Goal: Task Accomplishment & Management: Manage account settings

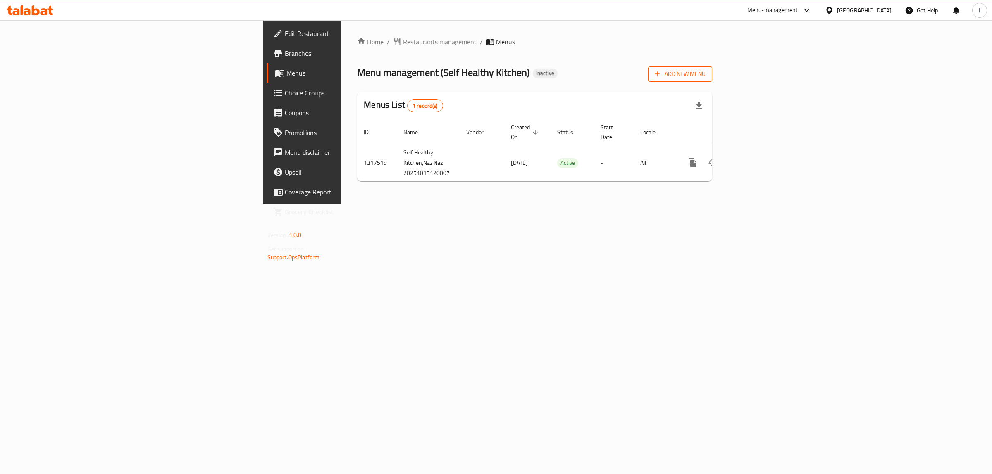
click at [705, 76] on span "Add New Menu" at bounding box center [679, 74] width 51 height 10
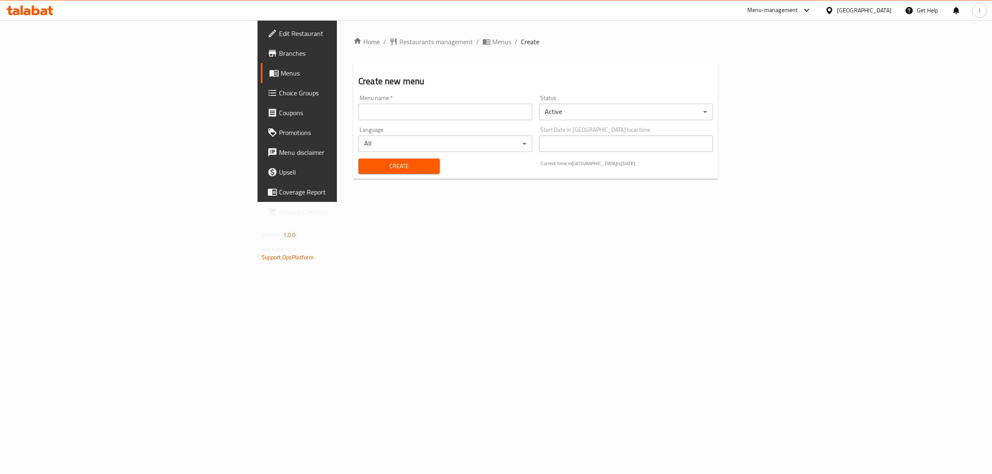
click at [358, 110] on input "text" at bounding box center [445, 112] width 174 height 17
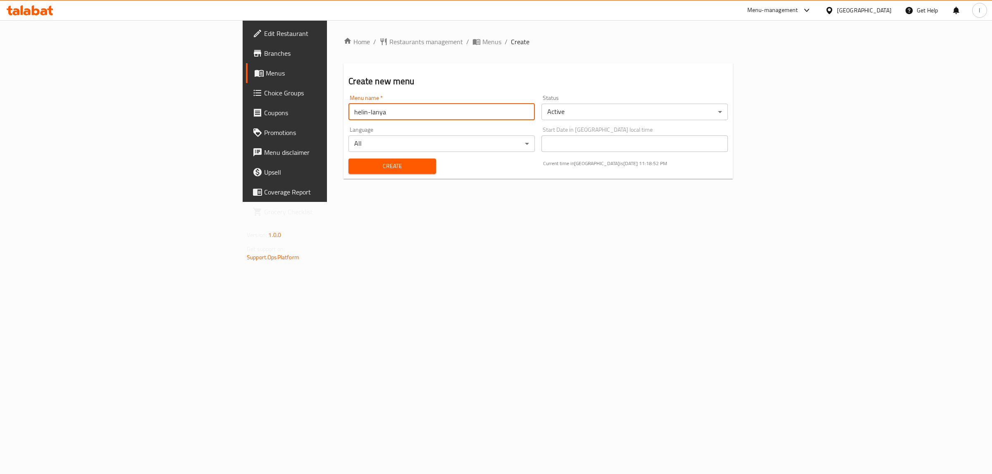
click at [348, 112] on input "helin-lanya" at bounding box center [441, 112] width 186 height 17
type input "lavan-lanya"
click at [355, 164] on span "Create" at bounding box center [392, 166] width 74 height 10
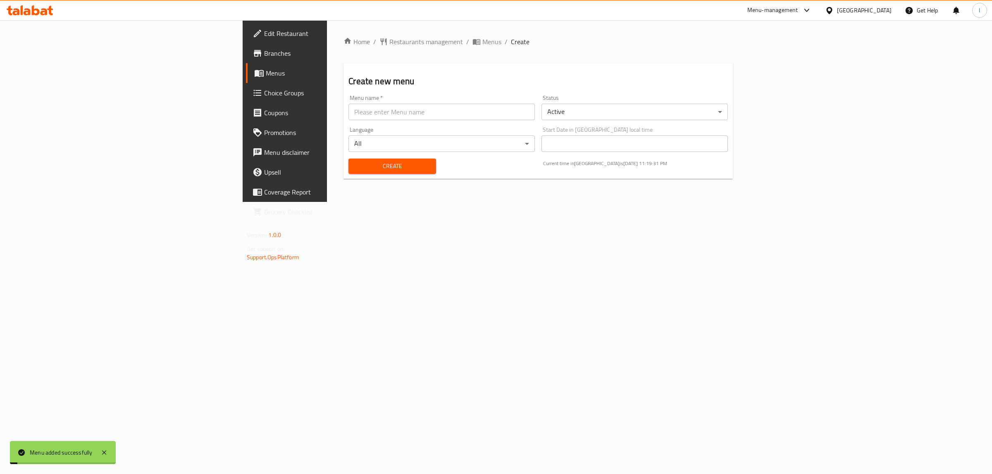
click at [266, 73] on span "Menus" at bounding box center [334, 73] width 136 height 10
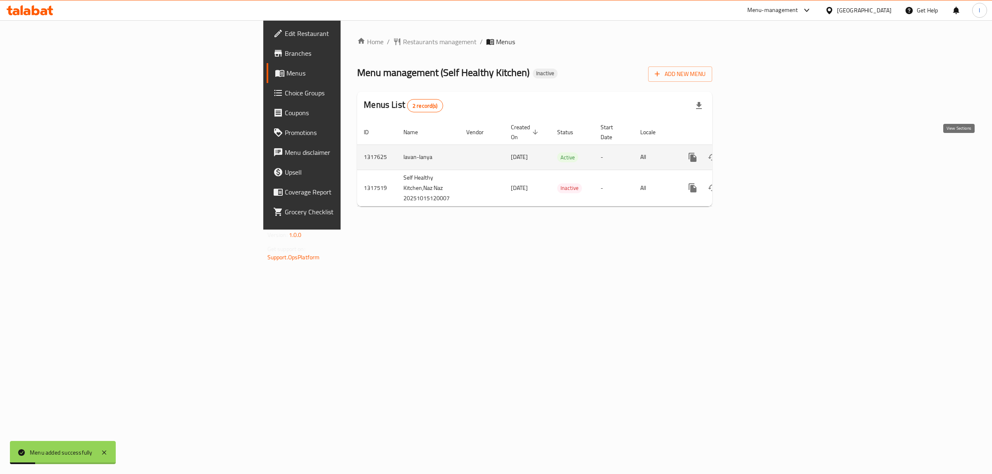
click at [762, 150] on link "enhanced table" at bounding box center [752, 158] width 20 height 20
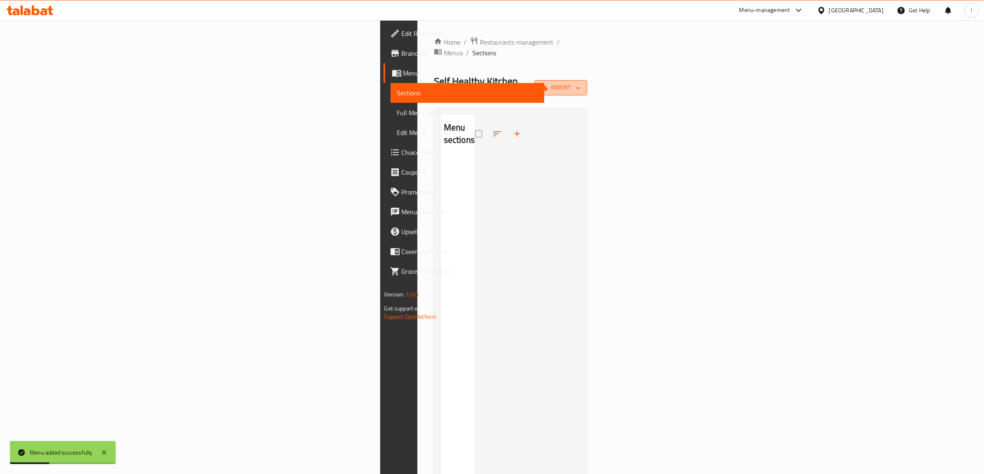
click at [581, 83] on span "import" at bounding box center [561, 88] width 40 height 10
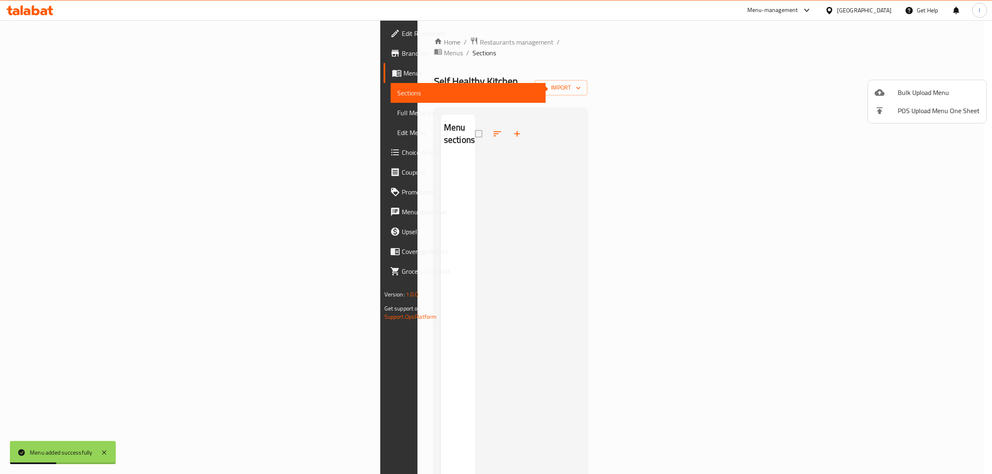
click at [889, 83] on ul "Bulk Upload Menu POS Upload Menu One Sheet" at bounding box center [927, 101] width 118 height 43
click at [885, 89] on div at bounding box center [885, 93] width 23 height 10
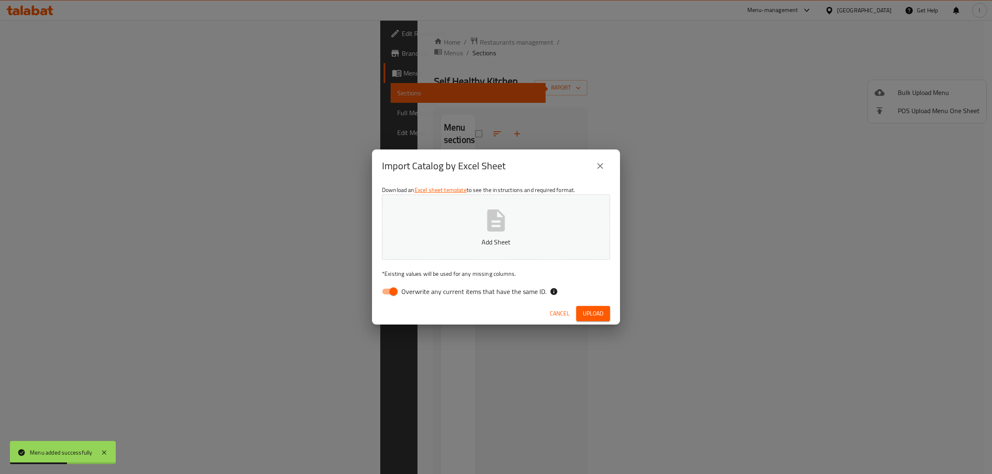
click at [423, 285] on label "Overwrite any current items that have the same ID." at bounding box center [461, 292] width 169 height 16
click at [417, 285] on input "Overwrite any current items that have the same ID." at bounding box center [393, 292] width 47 height 16
checkbox input "false"
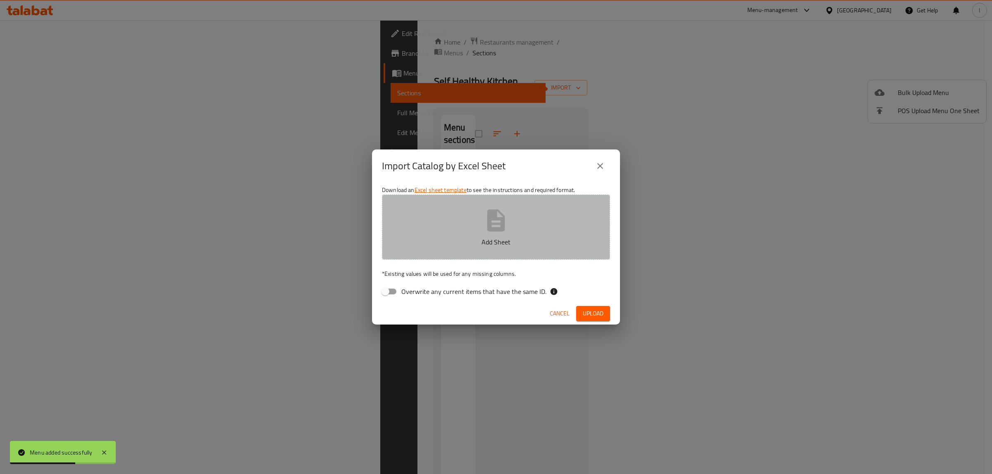
click at [453, 249] on button "Add Sheet" at bounding box center [496, 227] width 228 height 65
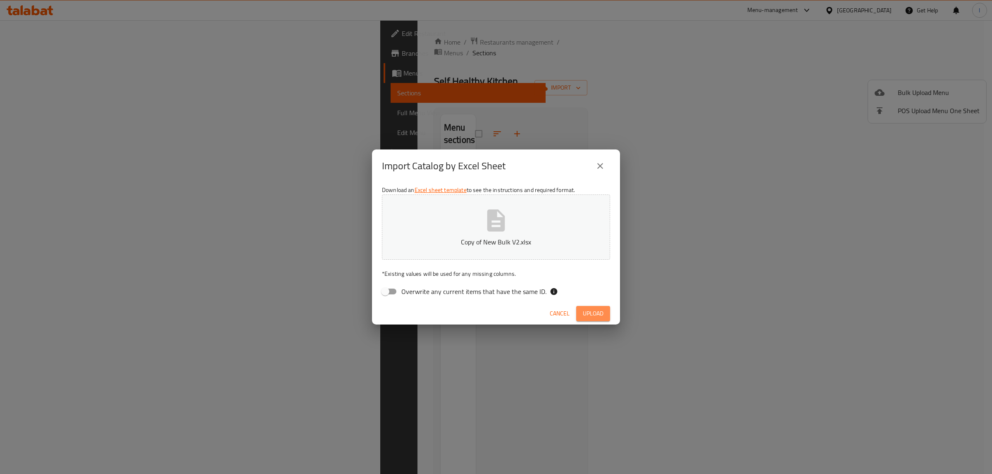
click at [590, 309] on span "Upload" at bounding box center [593, 314] width 21 height 10
click at [600, 310] on span "button" at bounding box center [596, 313] width 13 height 8
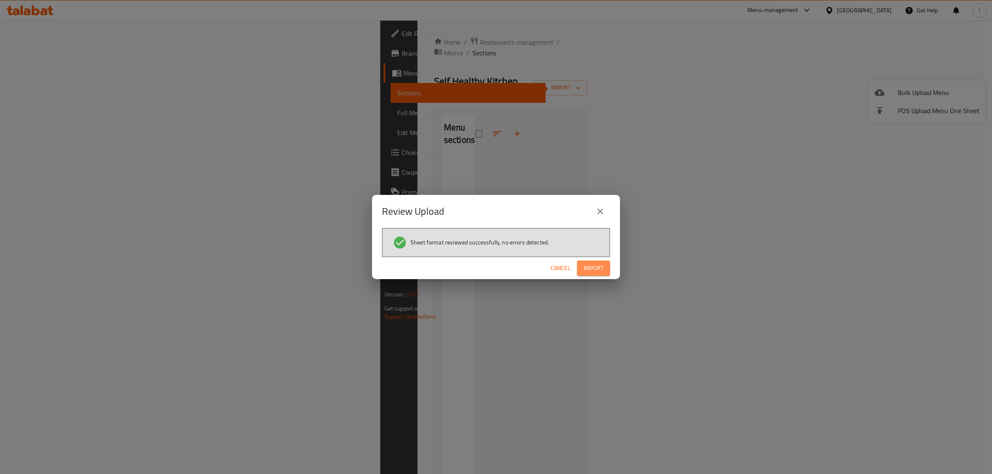
click at [587, 264] on span "Import" at bounding box center [593, 268] width 20 height 10
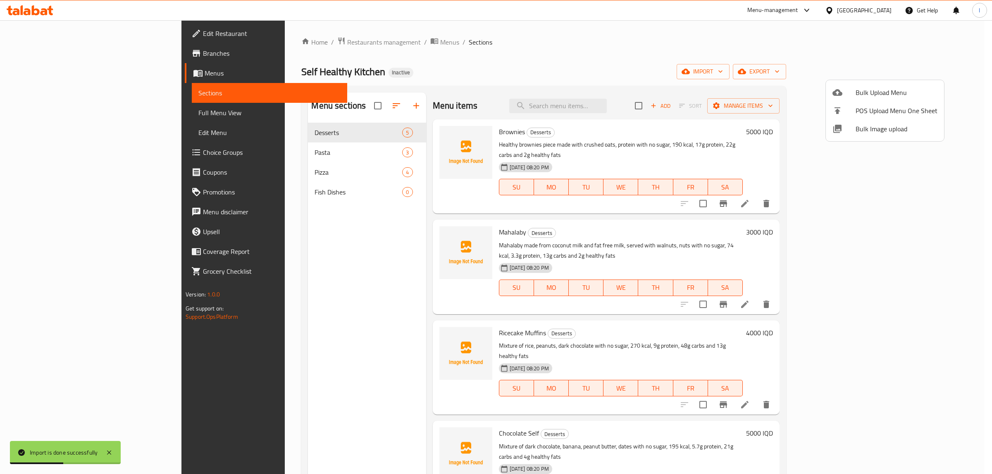
click at [67, 112] on div at bounding box center [496, 237] width 992 height 474
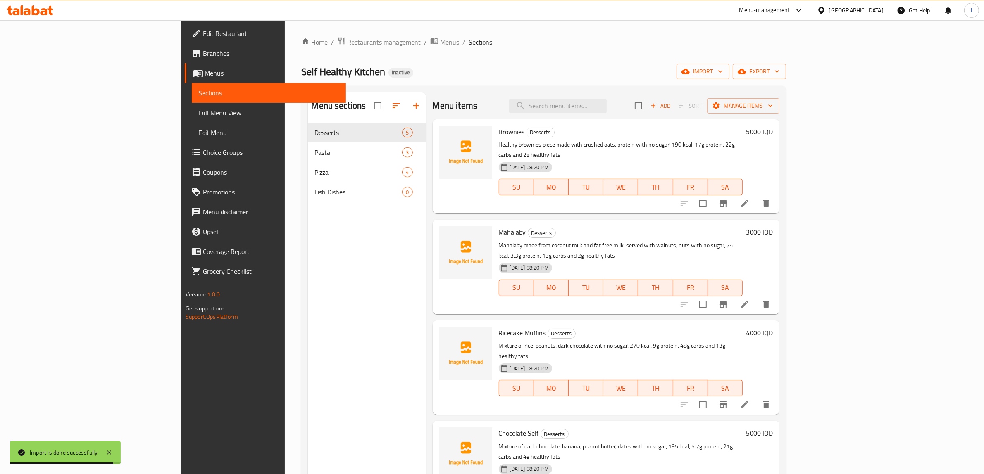
click at [198, 114] on span "Full Menu View" at bounding box center [268, 113] width 141 height 10
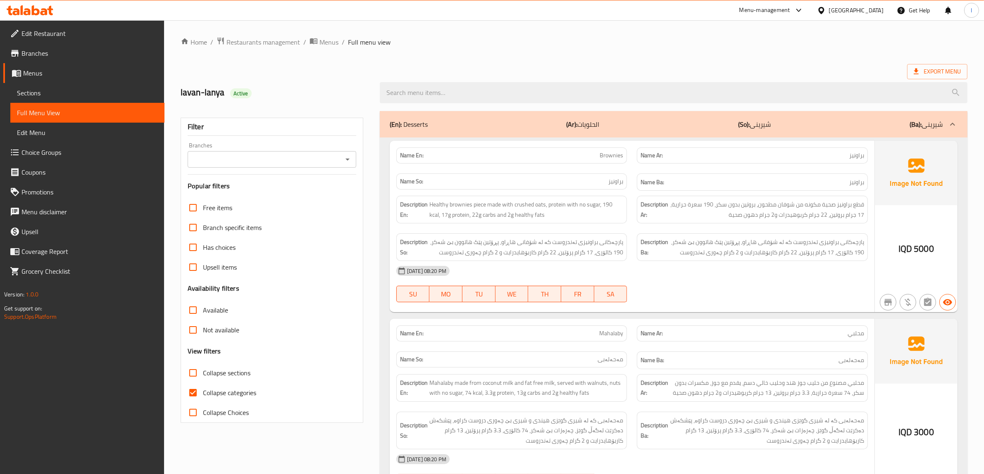
click at [268, 157] on input "Branches" at bounding box center [265, 160] width 150 height 12
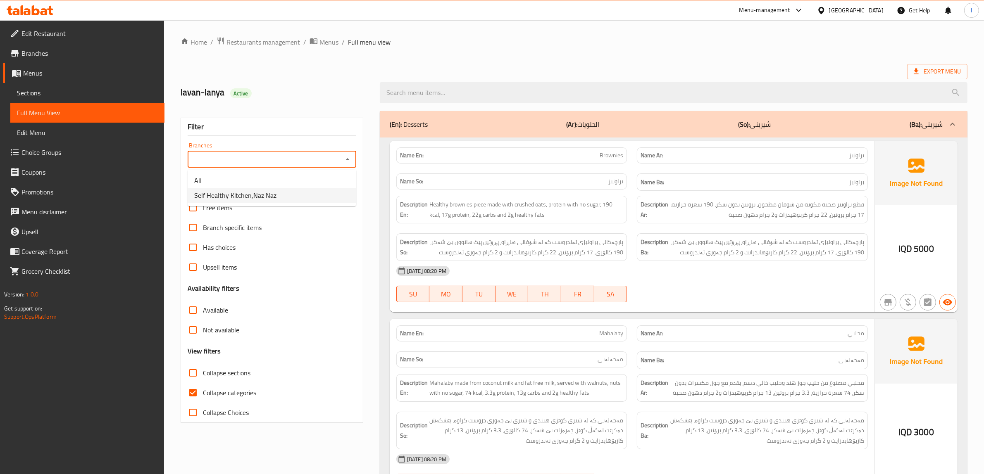
click at [248, 194] on span "Self Healthy Kitchen,Naz Naz" at bounding box center [235, 195] width 82 height 10
type input "Self Healthy Kitchen,Naz Naz"
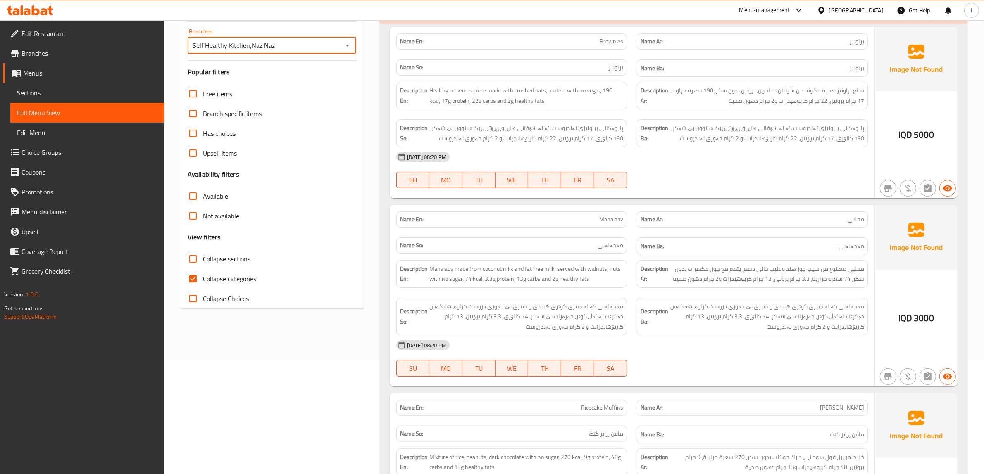
scroll to position [155, 0]
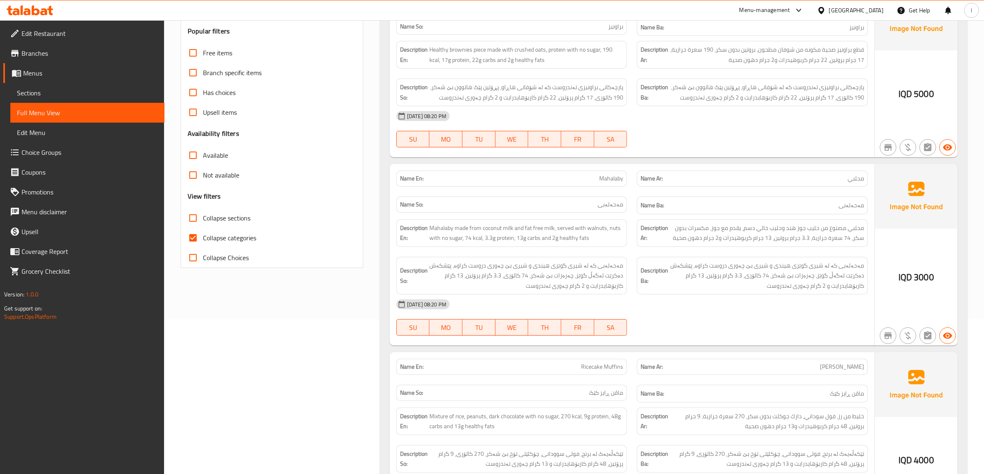
click at [222, 240] on span "Collapse categories" at bounding box center [229, 238] width 53 height 10
click at [203, 240] on input "Collapse categories" at bounding box center [193, 238] width 20 height 20
checkbox input "false"
click at [219, 220] on span "Collapse sections" at bounding box center [227, 218] width 48 height 10
click at [203, 220] on input "Collapse sections" at bounding box center [193, 218] width 20 height 20
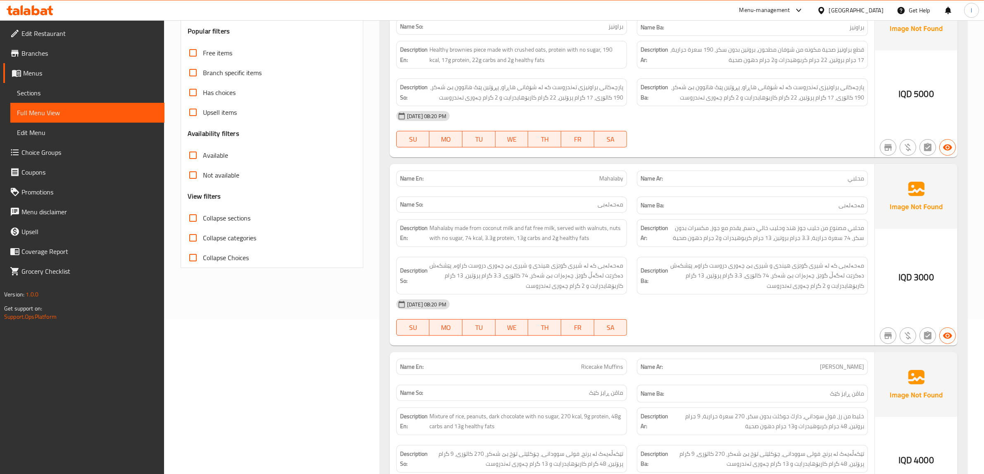
checkbox input "true"
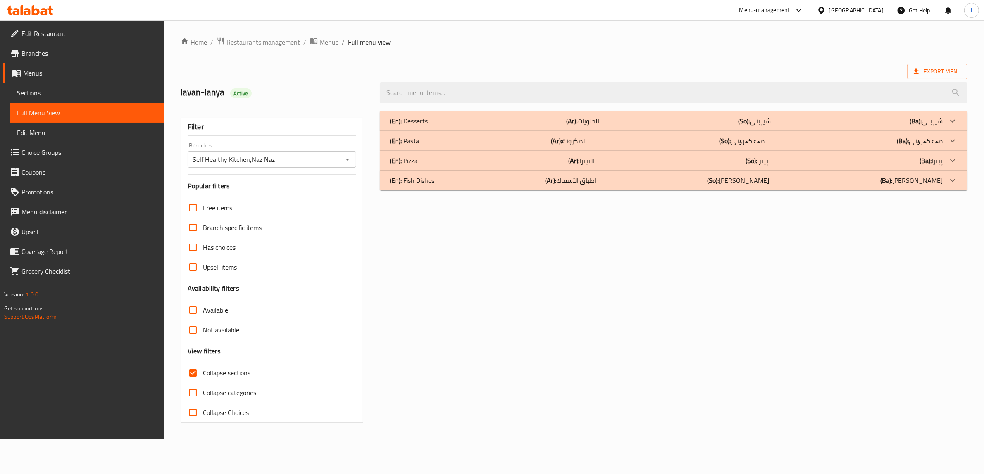
scroll to position [0, 0]
click at [585, 116] on p "(Ar): الحلويات" at bounding box center [587, 121] width 33 height 10
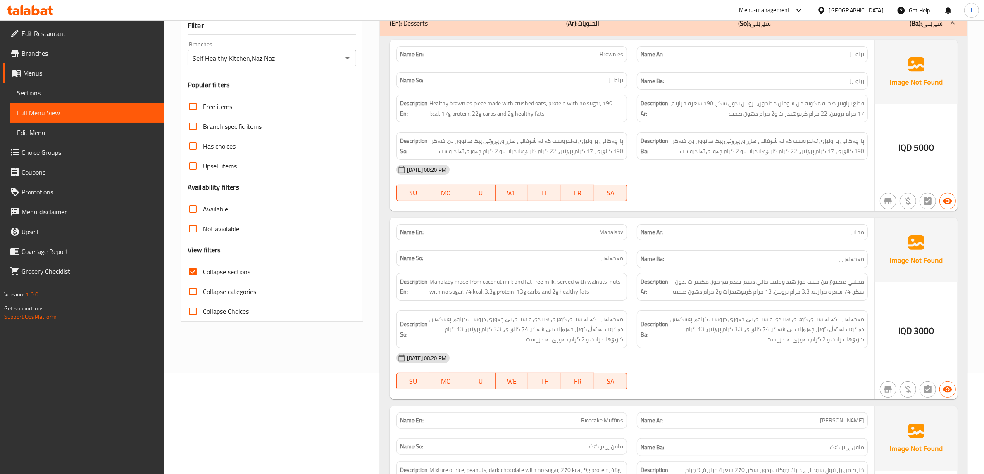
scroll to position [103, 0]
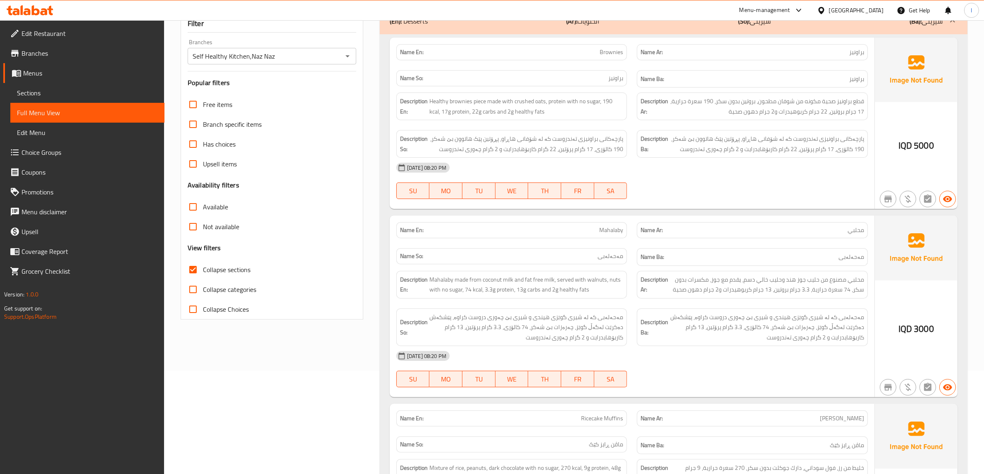
click at [803, 181] on div "15-10-2025 08:20 PM SU MO TU WE TH FR SA" at bounding box center [631, 181] width 481 height 46
drag, startPoint x: 674, startPoint y: 141, endPoint x: 680, endPoint y: 145, distance: 7.1
click at [680, 145] on span "پارچەکانی براونیزی تەندروست کە لە شۆفانی هاڕاو، پڕۆتین پێک هاتوون بێ شەکر، 190 …" at bounding box center [767, 144] width 194 height 20
drag, startPoint x: 855, startPoint y: 154, endPoint x: 850, endPoint y: 153, distance: 5.4
click at [850, 153] on span "پارچەکانی براونیزی تەندروست کە لە شۆفانی هاڕاو، پڕۆتین پێک هاتوون بێ شەکر، 190 …" at bounding box center [767, 144] width 194 height 20
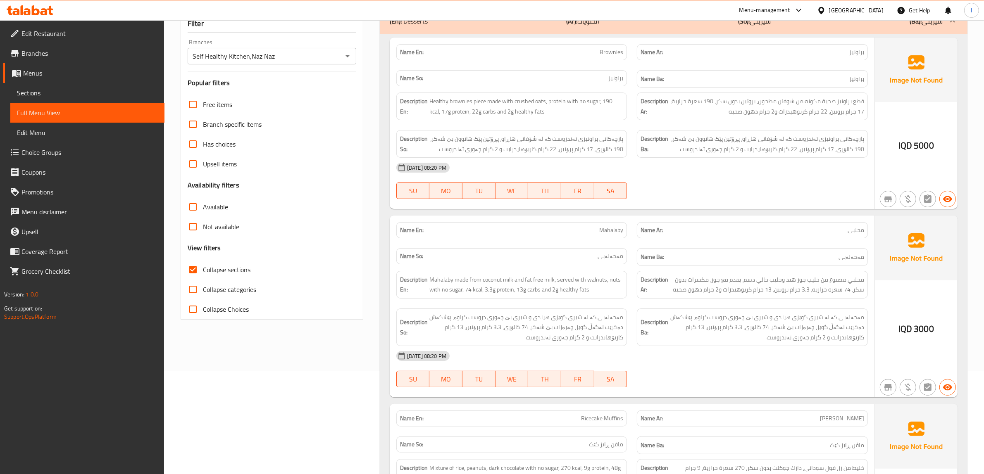
click at [823, 131] on div "Description Ba: پارچەکانی براونیزی تەندروست کە لە شۆفانی هاڕاو، پڕۆتین پێک هاتو…" at bounding box center [752, 144] width 241 height 38
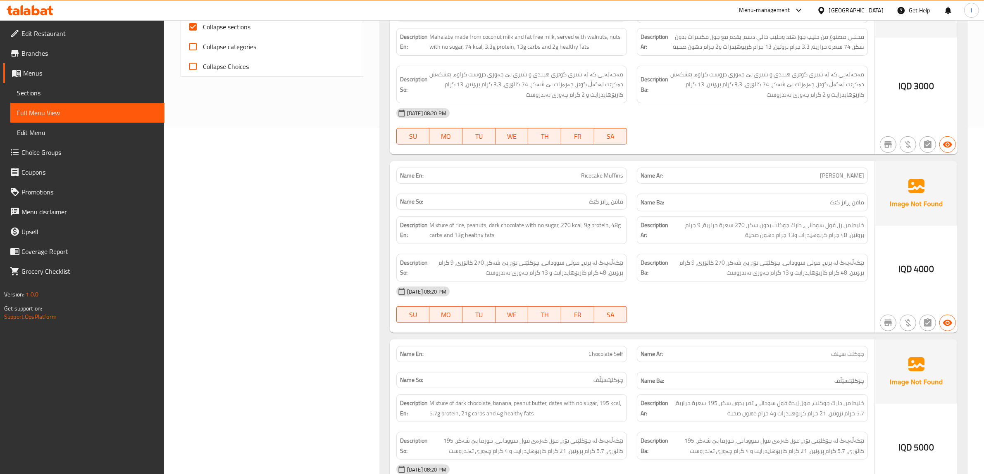
scroll to position [258, 0]
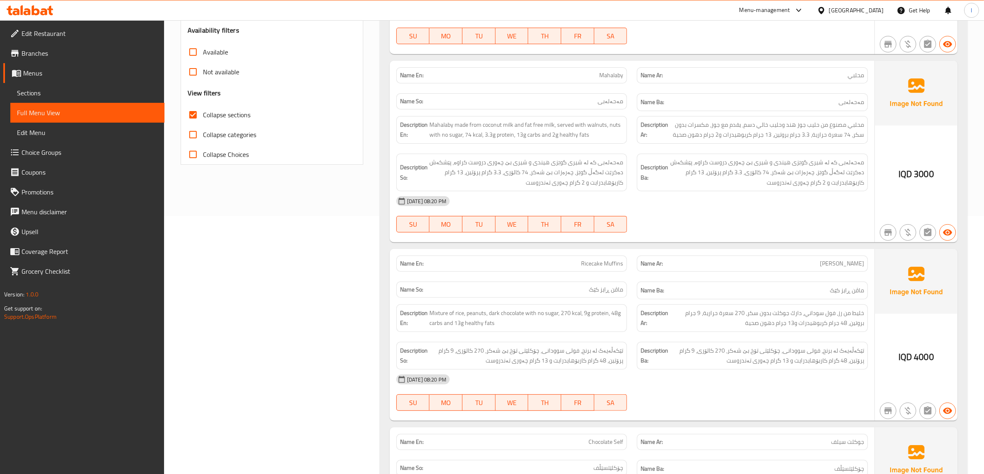
click at [773, 304] on div "Description Ar: خليط من رز، فول سوداني، دارك جوكلت بدون سکر، 270 سعرة حرارية، 9…" at bounding box center [752, 319] width 241 height 38
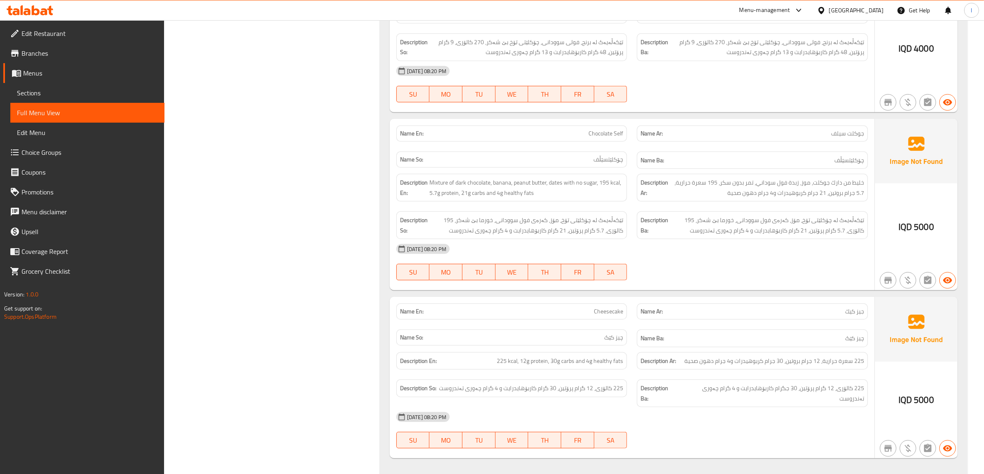
scroll to position [568, 0]
click at [725, 255] on div "[DATE] 08:20 PM" at bounding box center [631, 248] width 481 height 20
click at [727, 225] on span "تێکەڵەیەک لە چۆکلێتی تۆخ، مۆز، کەرەی فول سوودانی، خورما بێ شەکر، 195 کالۆری، 5.…" at bounding box center [767, 224] width 194 height 20
drag, startPoint x: 732, startPoint y: 222, endPoint x: 701, endPoint y: 226, distance: 31.2
click at [701, 226] on span "تێکەڵەیەک لە چۆکلێتی تۆخ، مۆز، کەرەی فول سوودانی، خورما بێ شەکر، 195 کالۆری، 5.…" at bounding box center [767, 224] width 194 height 20
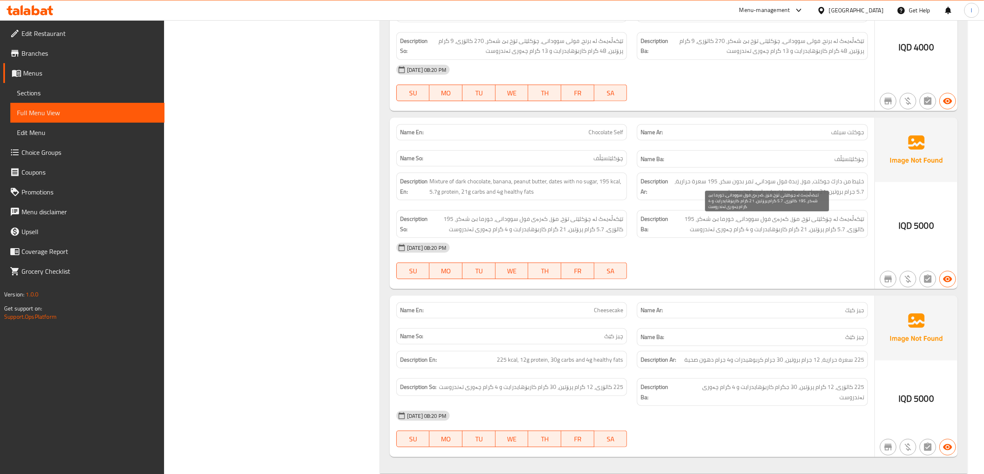
click at [693, 238] on div "Description Ba: تێکەڵەیەک لە چۆکلێتی تۆخ، مۆز، کەرەی فول سوودانی، خورما بێ شەکر…" at bounding box center [752, 224] width 231 height 28
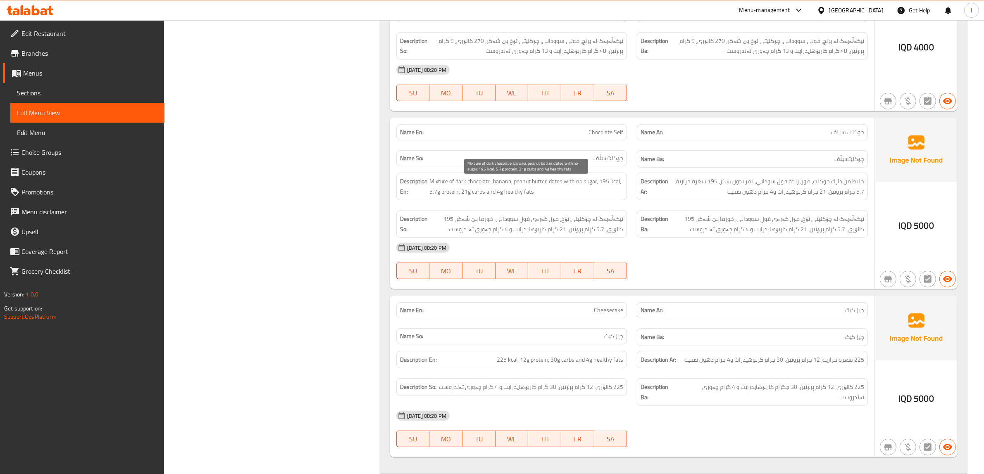
click at [499, 183] on span "Mixture of dark chocolate, banana, peanut butter, dates with no sugar, 195 kcal…" at bounding box center [526, 186] width 194 height 20
drag, startPoint x: 519, startPoint y: 183, endPoint x: 537, endPoint y: 184, distance: 18.2
click at [537, 184] on span "Mixture of dark chocolate, banana, peanut butter, dates with no sugar, 195 kcal…" at bounding box center [526, 186] width 194 height 20
click at [528, 194] on span "Mixture of dark chocolate, banana, peanut butter, dates with no sugar, 195 kcal…" at bounding box center [526, 186] width 194 height 20
drag, startPoint x: 546, startPoint y: 185, endPoint x: 583, endPoint y: 186, distance: 37.6
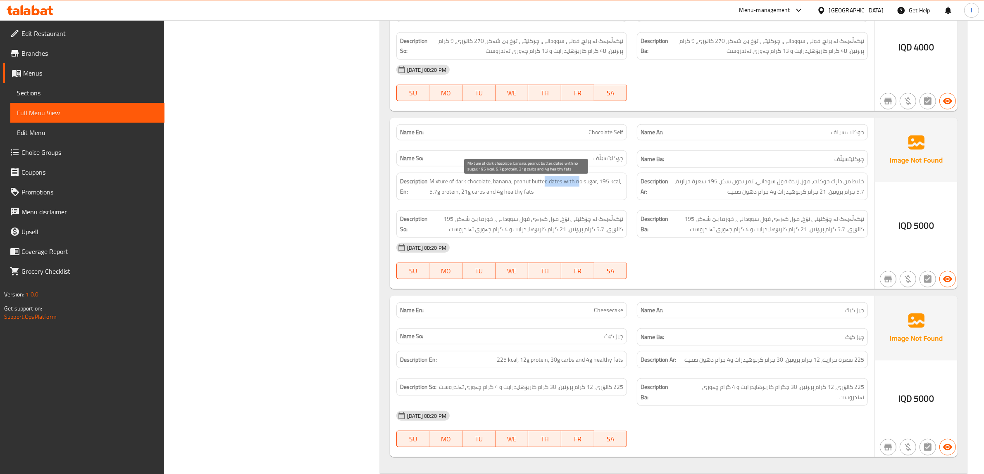
click at [581, 186] on span "Mixture of dark chocolate, banana, peanut butter, dates with no sugar, 195 kcal…" at bounding box center [526, 186] width 194 height 20
click at [585, 187] on span "Mixture of dark chocolate, banana, peanut butter, dates with no sugar, 195 kcal…" at bounding box center [526, 186] width 194 height 20
drag, startPoint x: 549, startPoint y: 185, endPoint x: 594, endPoint y: 187, distance: 45.1
click at [594, 187] on span "Mixture of dark chocolate, banana, peanut butter, dates with no sugar, 195 kcal…" at bounding box center [526, 186] width 194 height 20
click at [592, 186] on span "Mixture of dark chocolate, banana, peanut butter, dates with no sugar, 195 kcal…" at bounding box center [526, 186] width 194 height 20
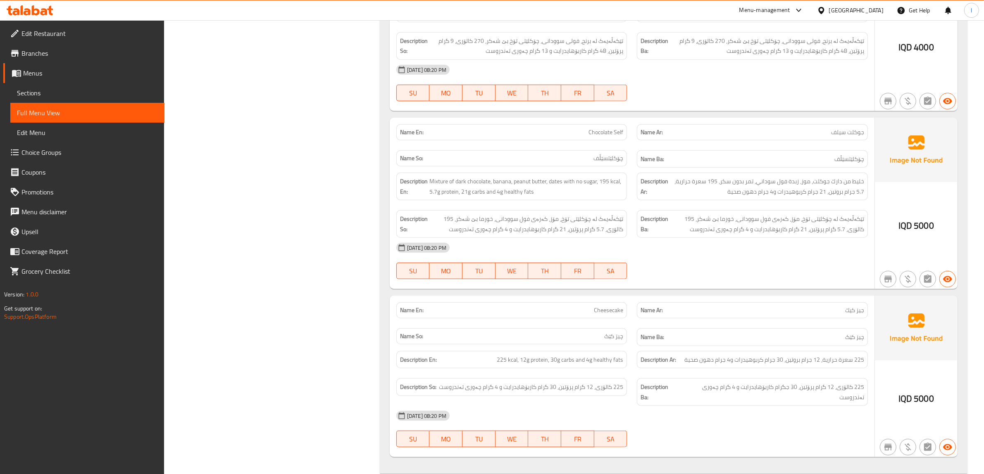
click at [680, 296] on div "Name En: Brownies Name Ar: براونيز Name So: براونیز Name Ba: براونیز Descriptio…" at bounding box center [674, 21] width 588 height 905
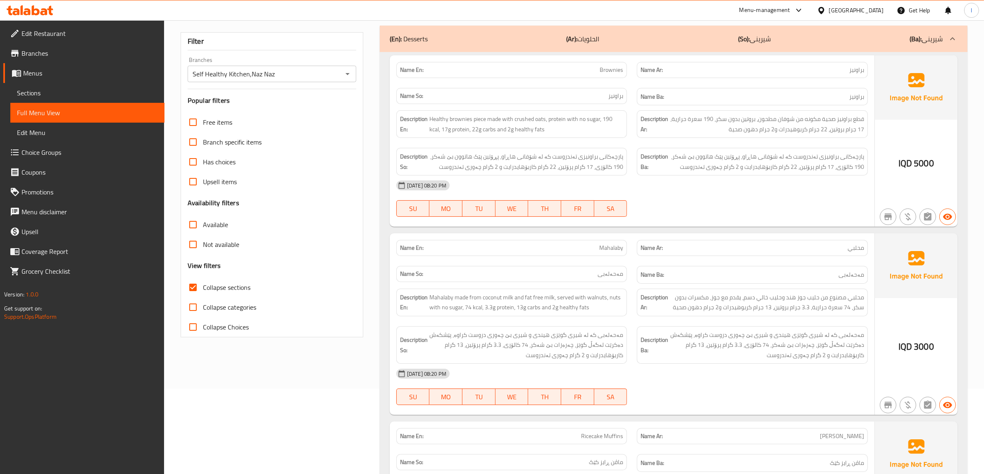
scroll to position [0, 0]
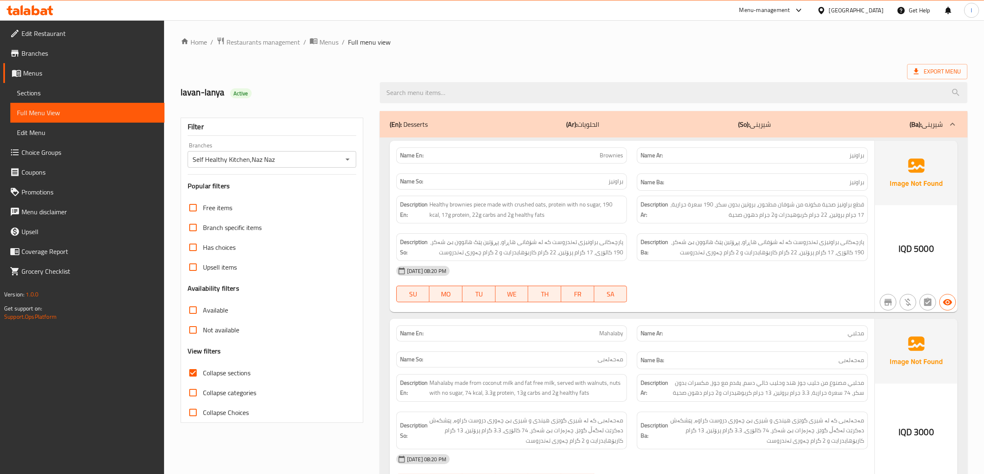
click at [620, 122] on div "(En): Desserts (Ar): الحلويات (So): شیرینی (Ba): شیرینی" at bounding box center [666, 124] width 553 height 10
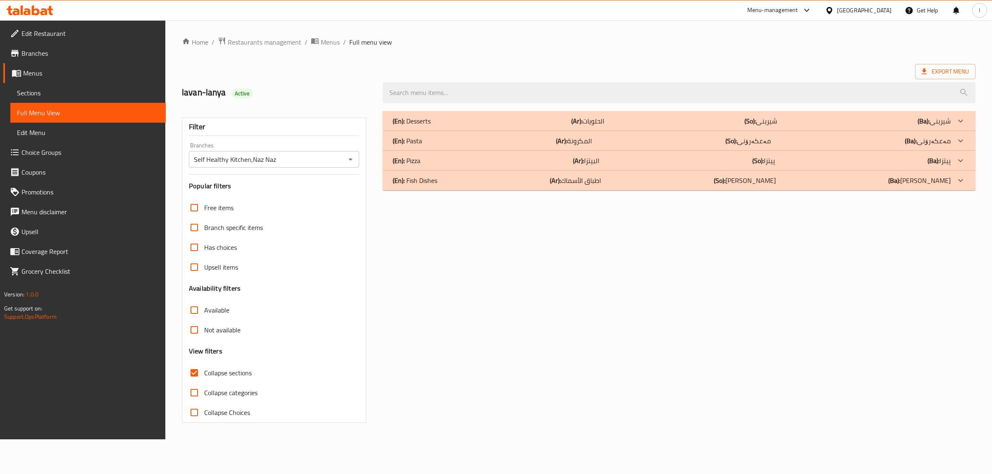
click at [596, 143] on div "(En): Pasta (Ar): المكرونة (So): مەعکەرۆنی (Ba): مەعکەرۆنی" at bounding box center [672, 141] width 558 height 10
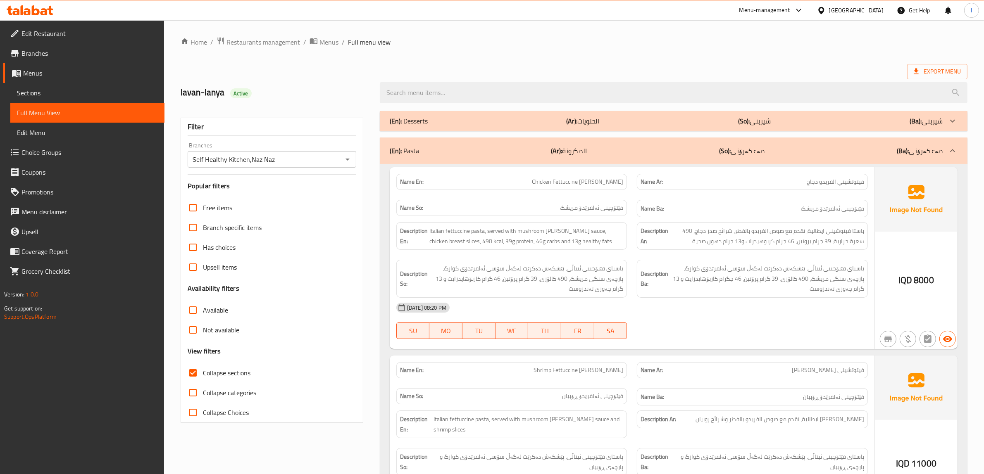
click at [860, 308] on div "[DATE] 08:20 PM" at bounding box center [631, 308] width 481 height 20
drag, startPoint x: 745, startPoint y: 272, endPoint x: 699, endPoint y: 273, distance: 45.9
click at [699, 273] on span "پاستای فێتۆچینی ئیتاڵی، پێشکەش دەکرێت لەگەڵ سۆسی ئەلفرێدۆی کوارگ، پارچەی سنگی م…" at bounding box center [767, 279] width 194 height 31
click at [697, 273] on span "پاستای فێتۆچینی ئیتاڵی، پێشکەش دەکرێت لەگەڵ سۆسی ئەلفرێدۆی کوارگ، پارچەی سنگی م…" at bounding box center [767, 279] width 194 height 31
drag, startPoint x: 683, startPoint y: 268, endPoint x: 851, endPoint y: 281, distance: 168.7
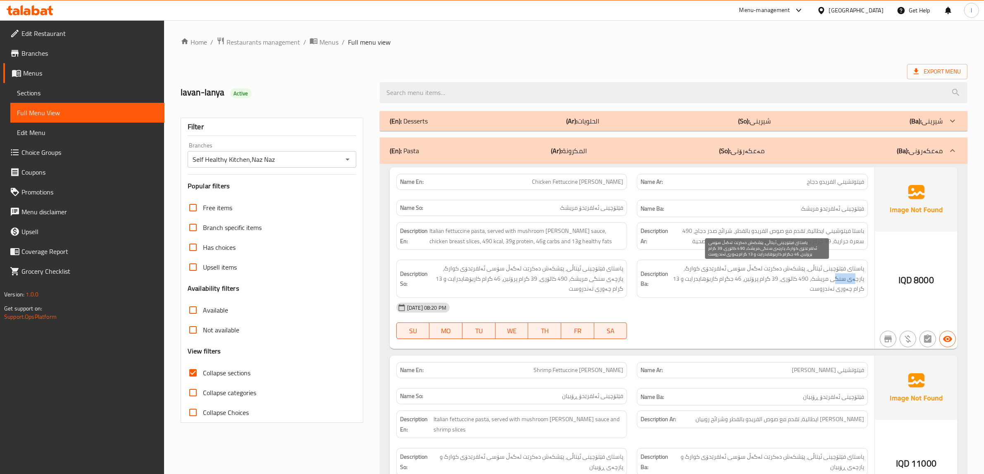
click at [851, 281] on span "پاستای فێتۆچینی ئیتاڵی، پێشکەش دەکرێت لەگەڵ سۆسی ئەلفرێدۆی کوارگ، پارچەی سنگی م…" at bounding box center [767, 279] width 194 height 31
click at [838, 285] on span "پاستای فێتۆچینی ئیتاڵی، پێشکەش دەکرێت لەگەڵ سۆسی ئەلفرێدۆی کوارگ، پارچەی سنگی م…" at bounding box center [767, 279] width 194 height 31
click at [810, 295] on div "Description Ba: پاستای فێتۆچینی ئیتاڵی، پێشکەش دەکرێت لەگەڵ سۆسی ئەلفرێدۆی کوار…" at bounding box center [752, 279] width 231 height 38
click at [773, 307] on div "[DATE] 08:20 PM" at bounding box center [631, 308] width 481 height 20
click at [751, 276] on span "پاستای فێتۆچینی ئیتاڵی، پێشکەش دەکرێت لەگەڵ سۆسی ئەلفرێدۆی کوارگ، پارچەی سنگی م…" at bounding box center [767, 279] width 194 height 31
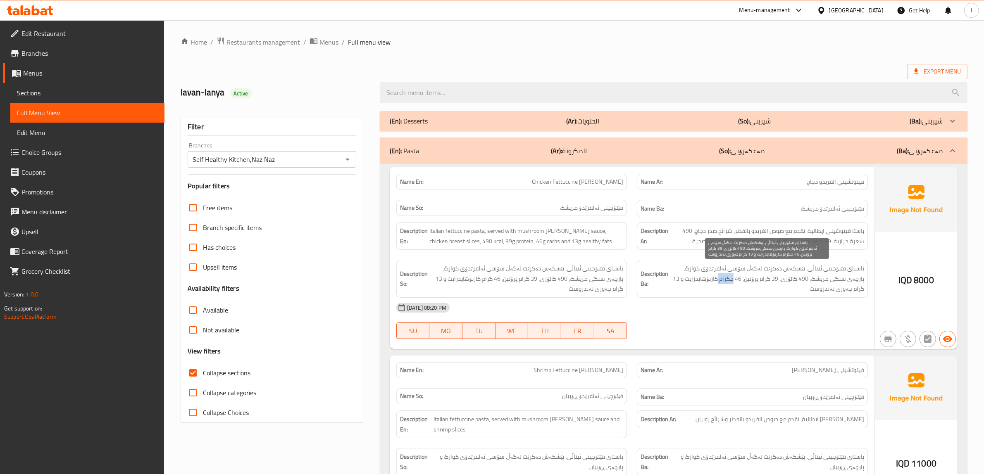
click at [751, 276] on span "پاستای فێتۆچینی ئیتاڵی، پێشکەش دەکرێت لەگەڵ سۆسی ئەلفرێدۆی کوارگ، پارچەی سنگی م…" at bounding box center [767, 279] width 194 height 31
click at [578, 172] on div "Name En: Chicken Fettuccine Alfredo" at bounding box center [511, 182] width 241 height 26
click at [576, 178] on span "Chicken Fettuccine Alfredo" at bounding box center [577, 182] width 91 height 9
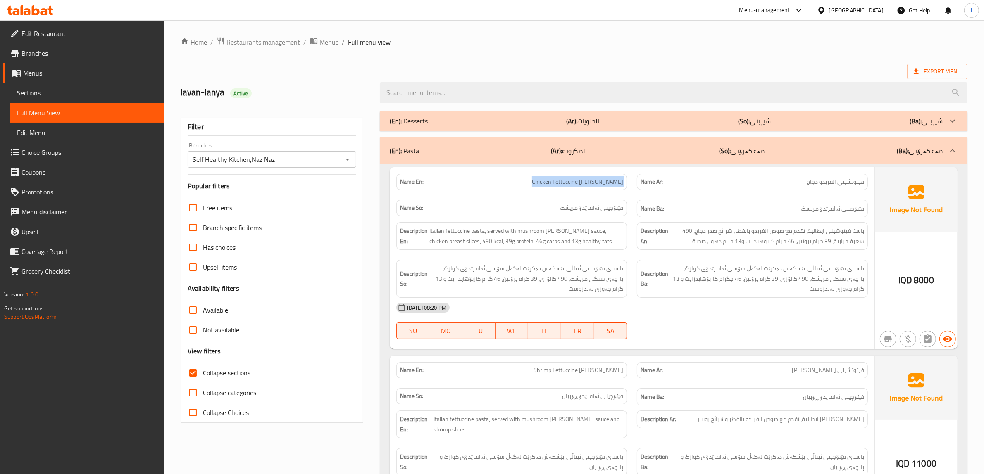
click at [576, 178] on span "Chicken Fettuccine Alfredo" at bounding box center [577, 182] width 91 height 9
copy span "Chicken Fettuccine Alfredo"
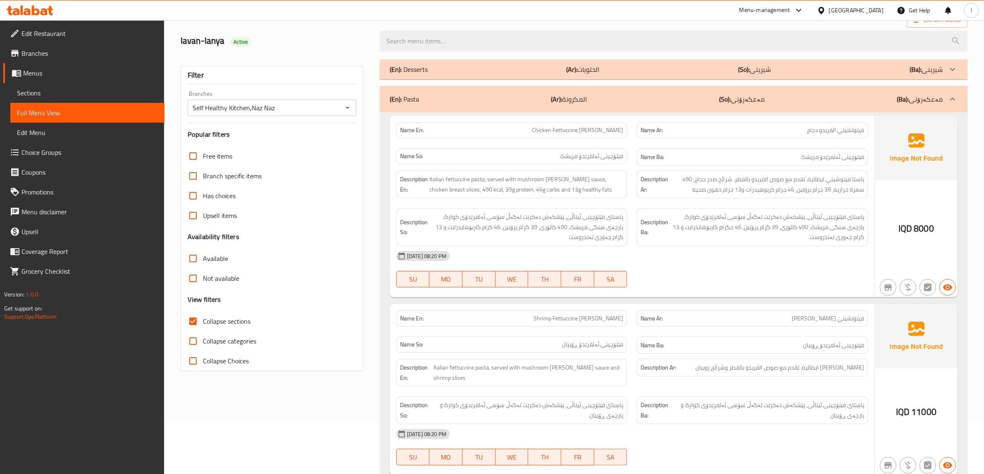
click at [838, 263] on div "[DATE] 08:20 PM" at bounding box center [631, 256] width 481 height 20
click at [514, 224] on span "پاستای فێتۆچینی ئیتاڵی، پێشکەش دەکرێت لەگەڵ سۆسی ئەلفرێدۆی کوارگ، پارچەی سنگی م…" at bounding box center [526, 227] width 194 height 31
click at [523, 243] on span "پاستای فێتۆچینی ئیتاڵی، پێشکەش دەکرێت لەگەڵ سۆسی ئەلفرێدۆی کوارگ، پارچەی سنگی م…" at bounding box center [526, 227] width 194 height 31
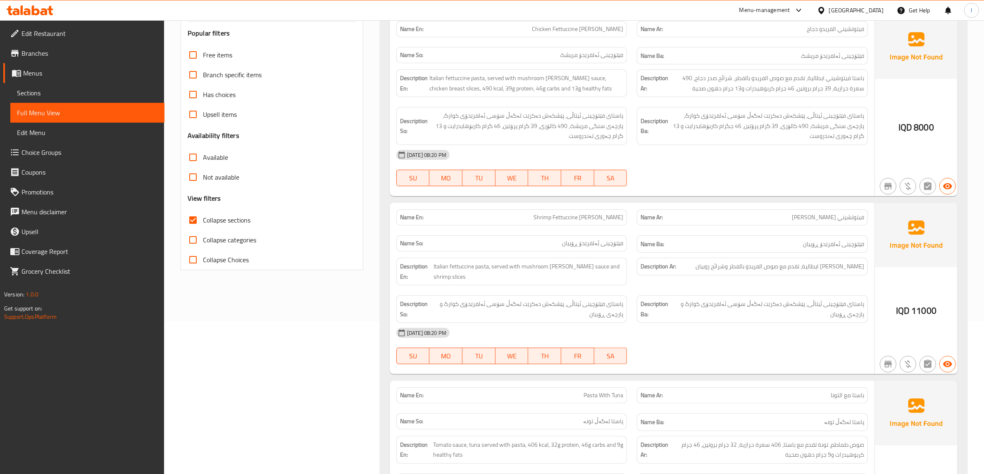
scroll to position [155, 0]
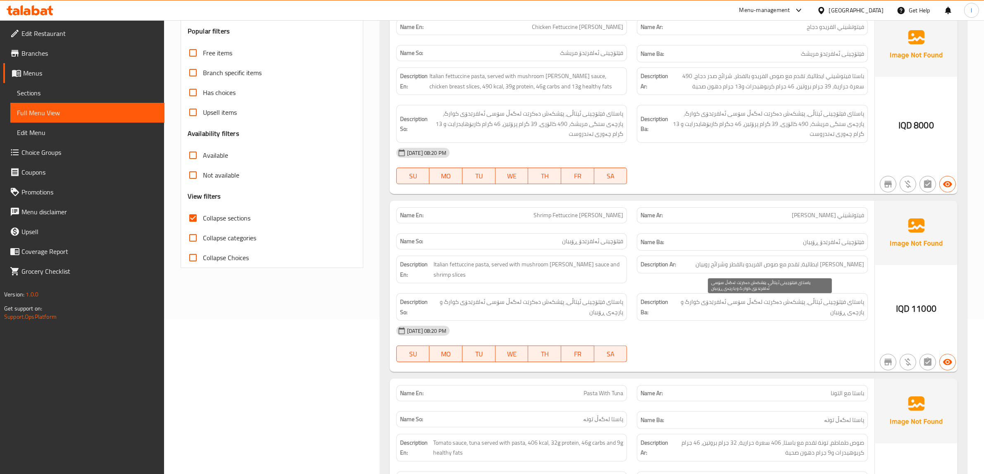
click at [838, 317] on span "پاستای فێتۆچینی ئیتاڵی، پێشکەش دەکرێت لەگەڵ سۆسی ئەلفرێدۆی کوارگ و پارچەی ڕۆبیان" at bounding box center [769, 307] width 190 height 20
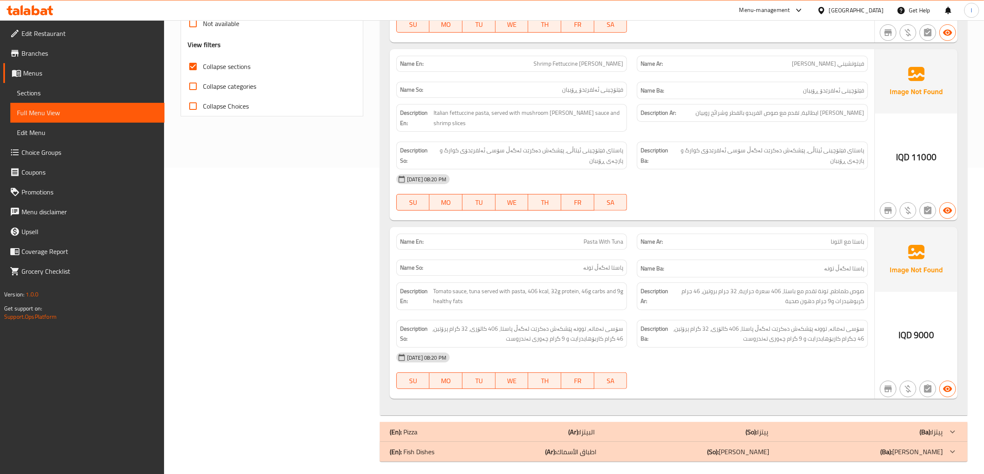
scroll to position [310, 0]
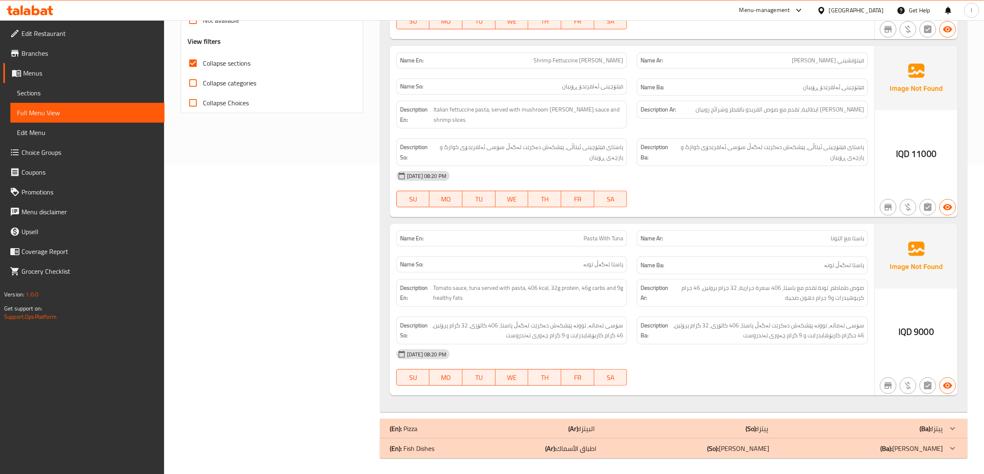
click at [591, 238] on span "Pasta With Tuna" at bounding box center [603, 238] width 40 height 9
copy span "Pasta With Tuna"
click at [718, 349] on div "[DATE] 08:20 PM" at bounding box center [631, 355] width 481 height 20
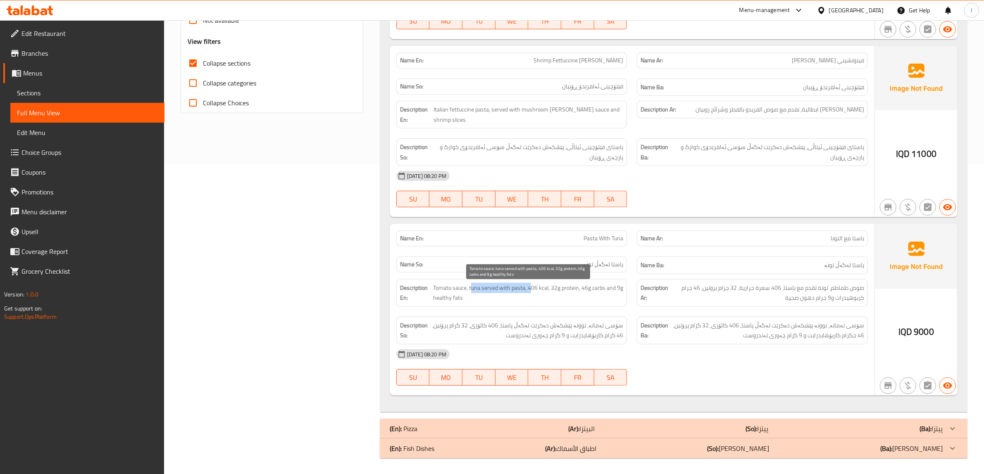
drag, startPoint x: 472, startPoint y: 289, endPoint x: 529, endPoint y: 294, distance: 57.6
click at [529, 294] on span "Tomato sauce, tuna served with pasta, 406 kcal, 32g protein, 46g carbs and 9g h…" at bounding box center [528, 293] width 190 height 20
click at [530, 294] on span "Tomato sauce, tuna served with pasta, 406 kcal, 32g protein, 46g carbs and 9g h…" at bounding box center [528, 293] width 190 height 20
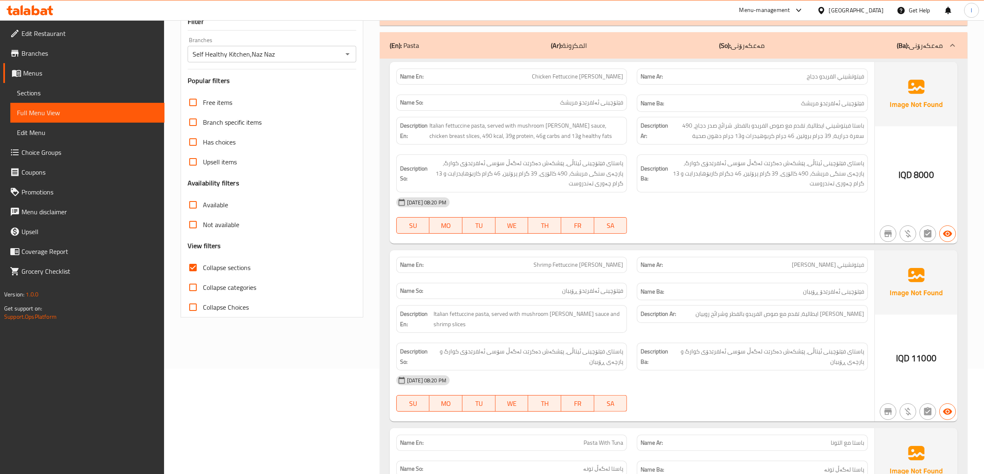
scroll to position [103, 0]
click at [599, 44] on div "(En): Pasta (Ar): المكرونة (So): مەعکەرۆنی (Ba): مەعکەرۆنی" at bounding box center [666, 48] width 553 height 10
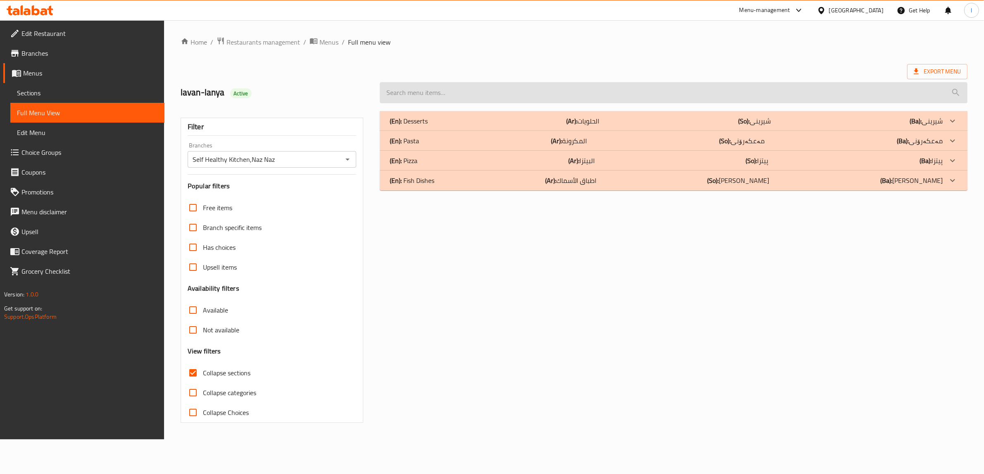
scroll to position [0, 0]
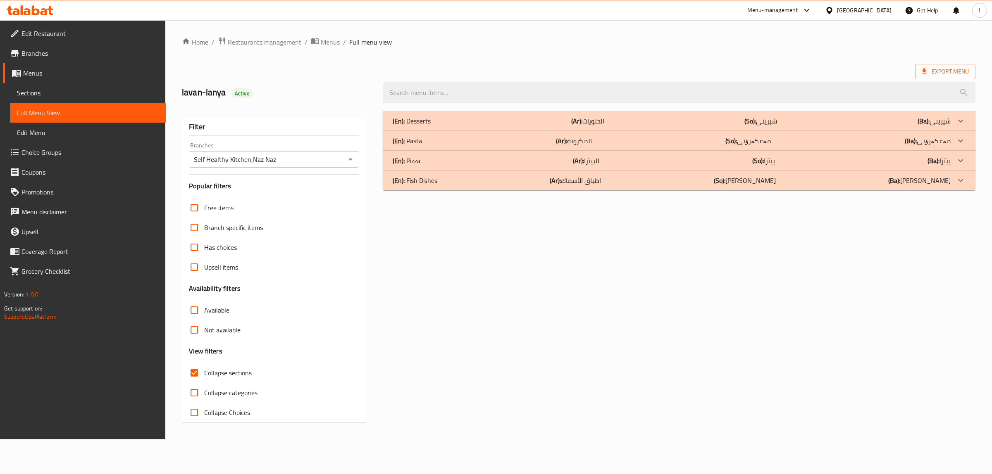
click at [584, 160] on p "(Ar): البيتزا" at bounding box center [586, 161] width 26 height 10
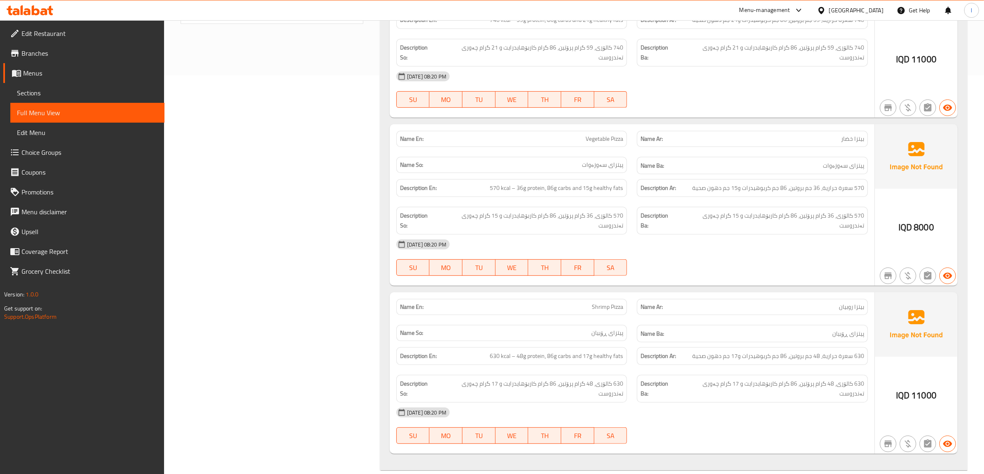
scroll to position [401, 0]
click at [780, 200] on div "Description Ba: 570 کالۆری، 36 گرام پرۆتین، 86 گرام کاربۆهایدرایت و 15 گرام چەو…" at bounding box center [752, 219] width 241 height 38
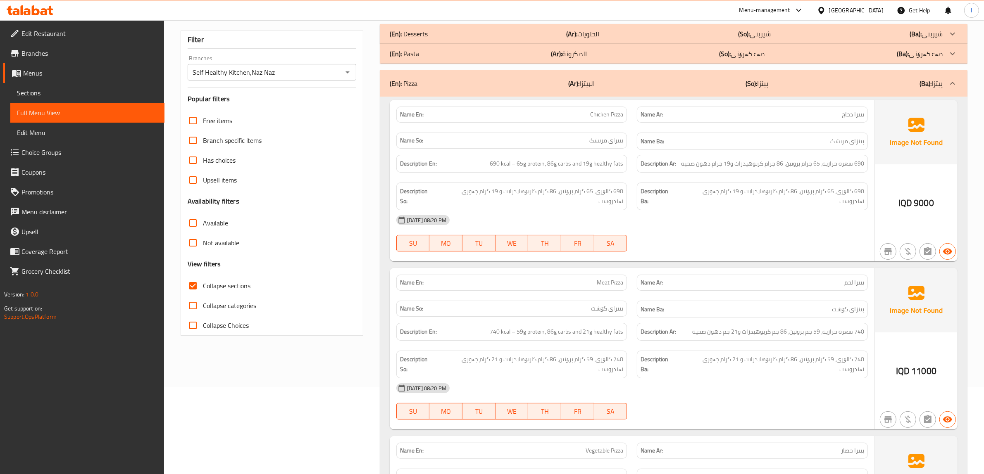
scroll to position [0, 0]
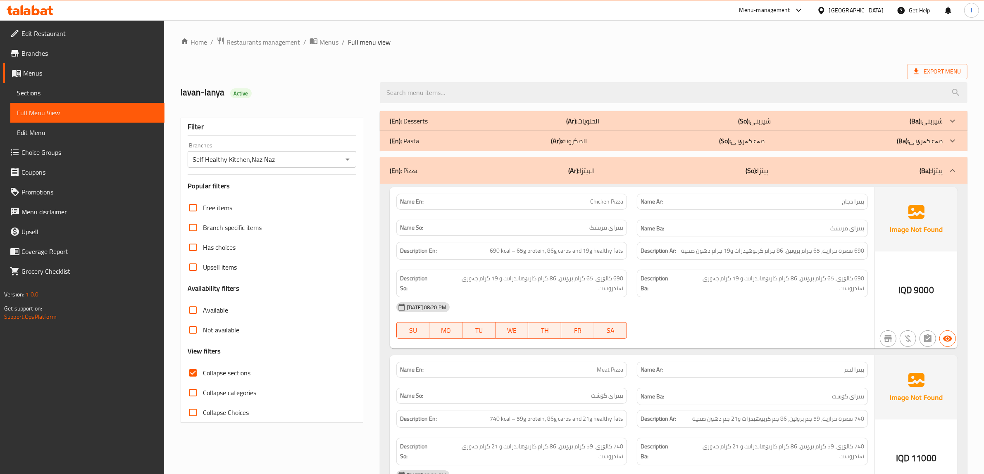
click at [709, 267] on div "Description Ba: 690 کالۆری، 65 گرام پرۆتین، 86 گرام کاربۆهایدرایت و 19 گرام چەو…" at bounding box center [752, 284] width 241 height 38
click at [616, 202] on span "Chicken Pizza" at bounding box center [606, 202] width 33 height 9
copy span "Chicken Pizza"
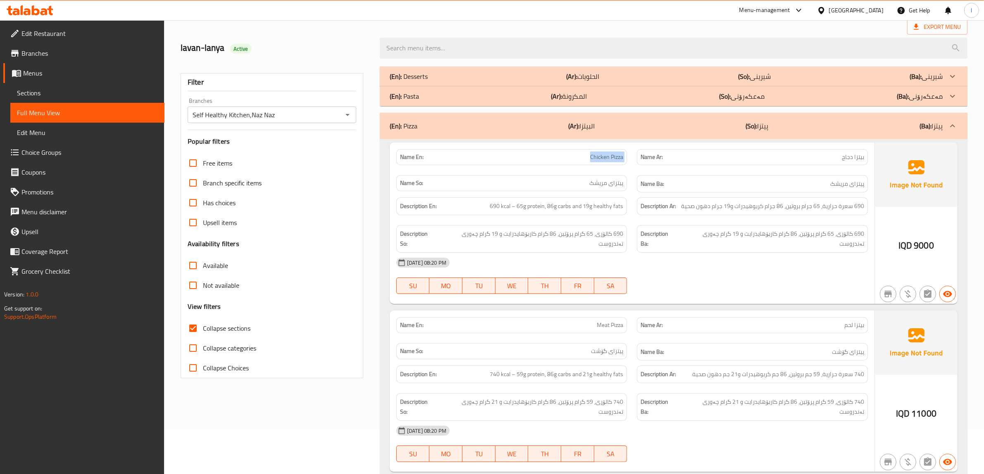
scroll to position [103, 0]
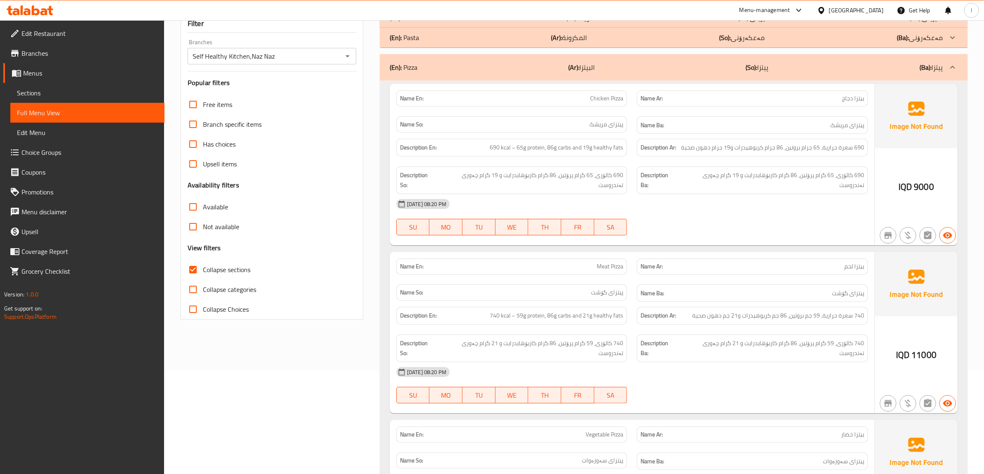
click at [606, 262] on span "Meat Pizza" at bounding box center [610, 266] width 26 height 9
click at [606, 263] on div "Name En: Meat Pizza" at bounding box center [511, 267] width 231 height 16
click at [610, 262] on span "Meat Pizza" at bounding box center [610, 266] width 26 height 9
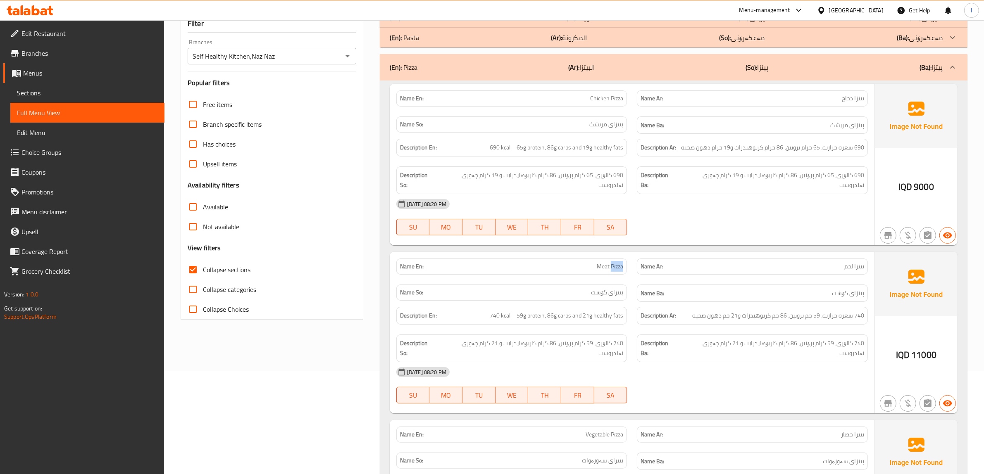
click at [610, 262] on span "Meat Pizza" at bounding box center [610, 266] width 26 height 9
click at [611, 262] on span "Meat Pizza" at bounding box center [610, 266] width 26 height 9
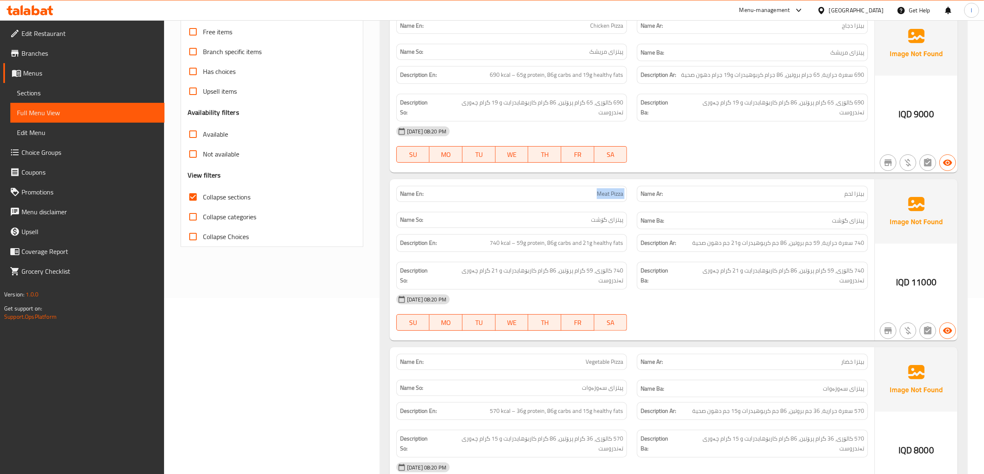
scroll to position [155, 0]
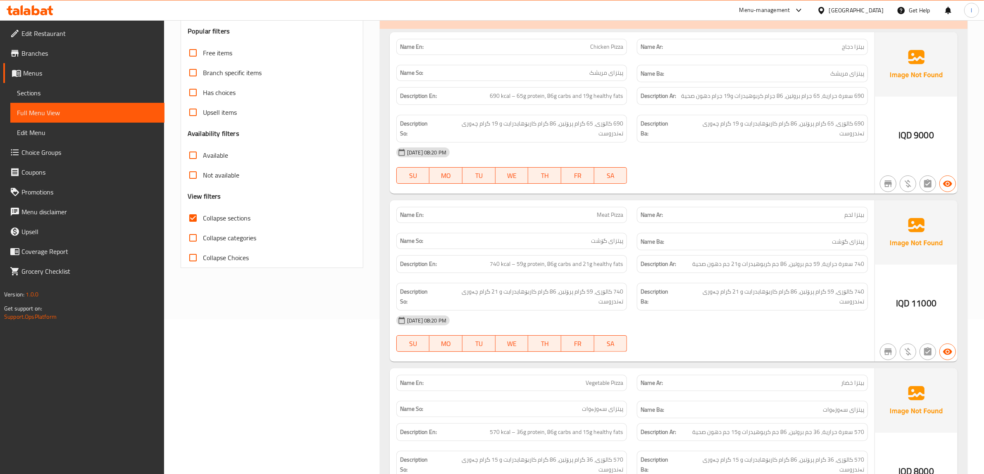
drag, startPoint x: 721, startPoint y: 295, endPoint x: 702, endPoint y: 288, distance: 20.8
click at [721, 311] on div "[DATE] 08:20 PM" at bounding box center [631, 321] width 481 height 20
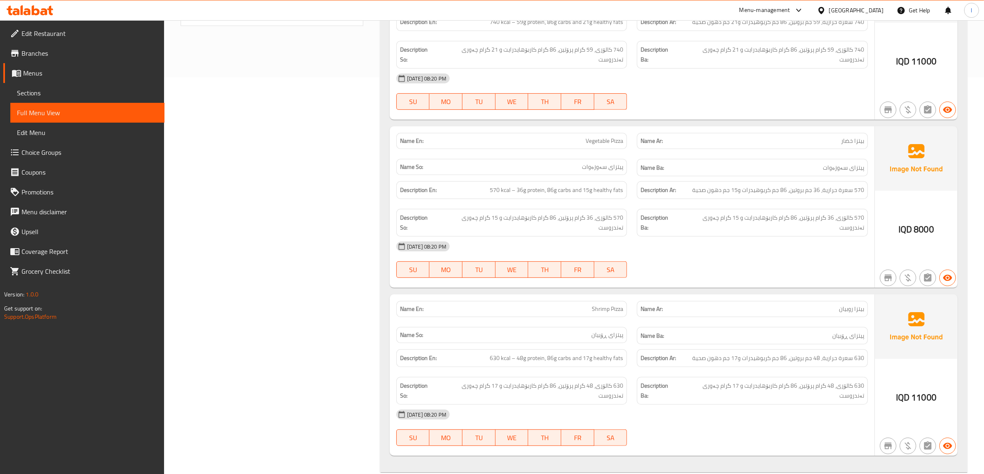
scroll to position [401, 0]
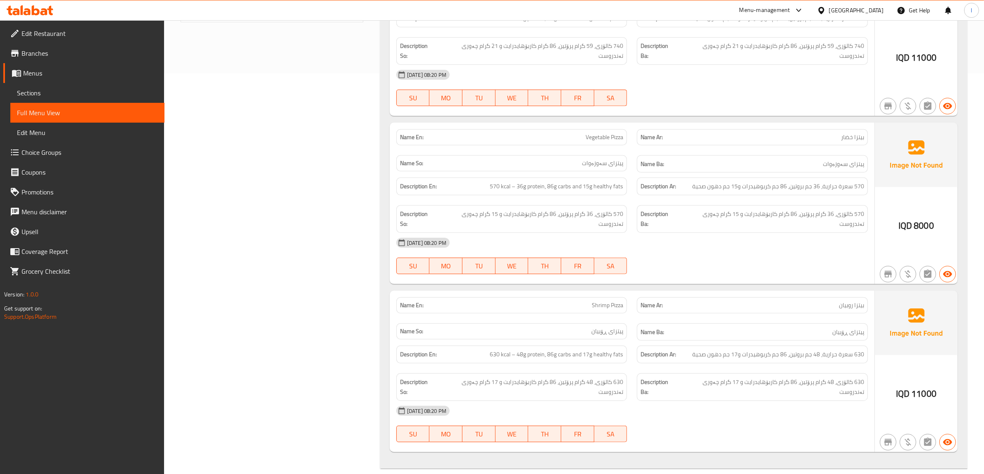
click at [777, 233] on div "[DATE] 08:20 PM" at bounding box center [631, 243] width 481 height 20
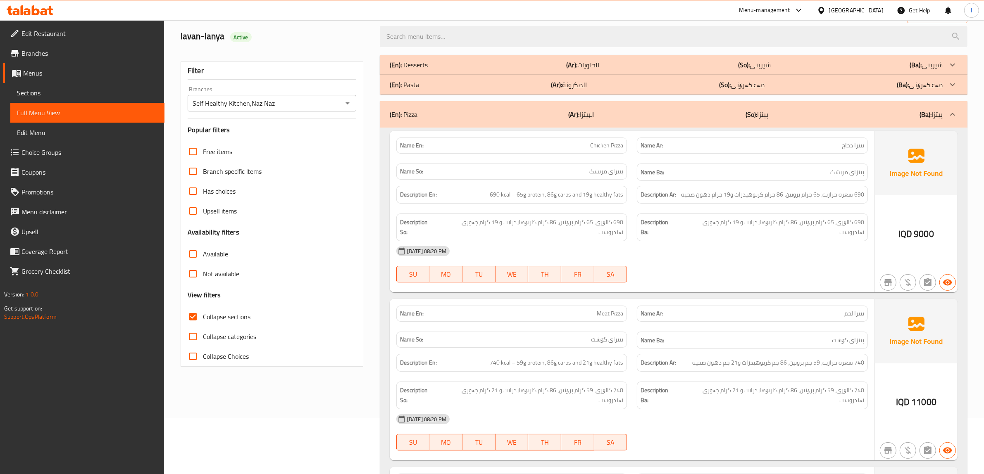
scroll to position [0, 0]
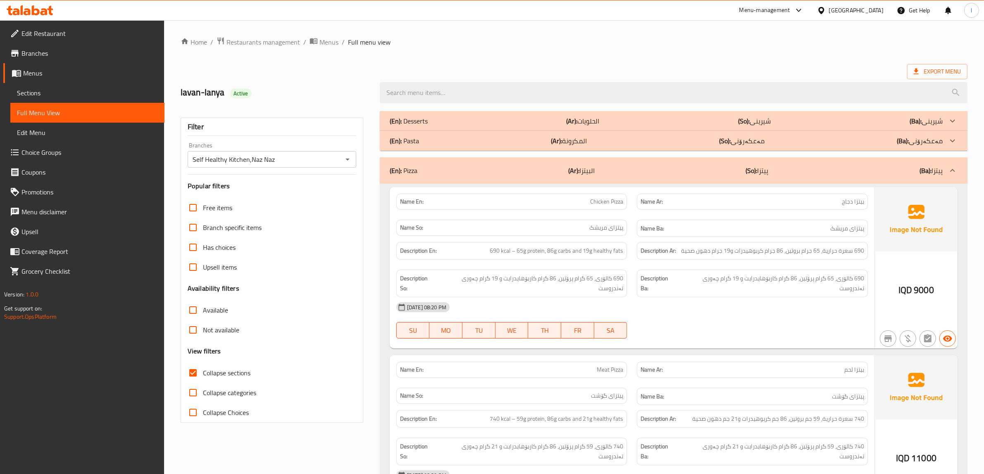
click at [36, 91] on span "Sections" at bounding box center [87, 93] width 141 height 10
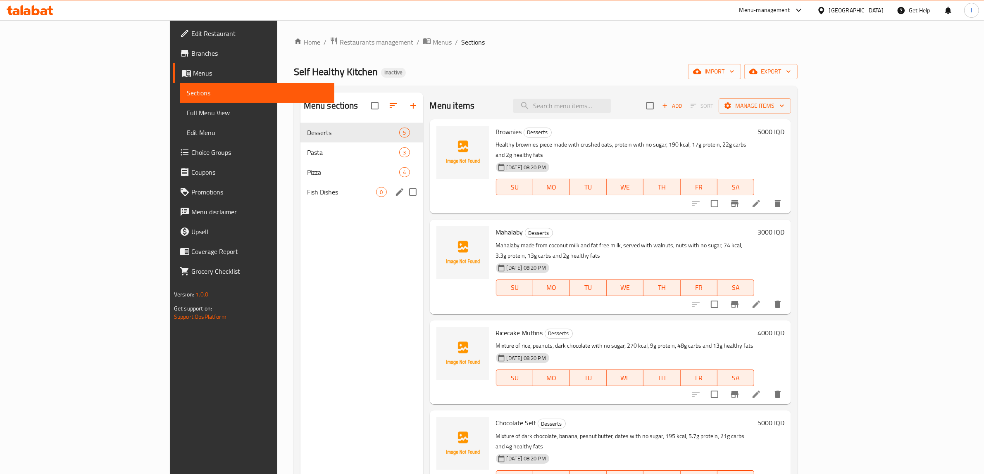
click at [321, 197] on span "Fish Dishes" at bounding box center [341, 192] width 69 height 10
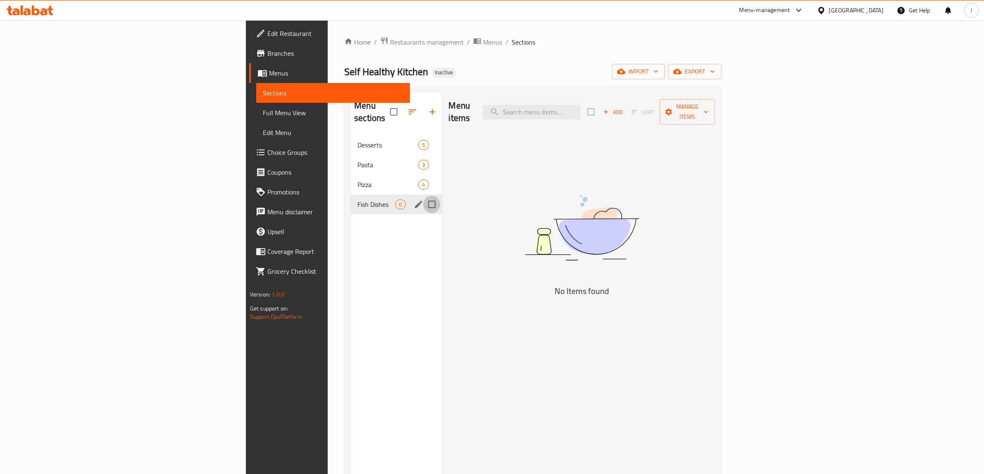
click at [423, 196] on input "Menu sections" at bounding box center [431, 204] width 17 height 17
checkbox input "true"
click at [397, 103] on button "button" at bounding box center [407, 112] width 20 height 20
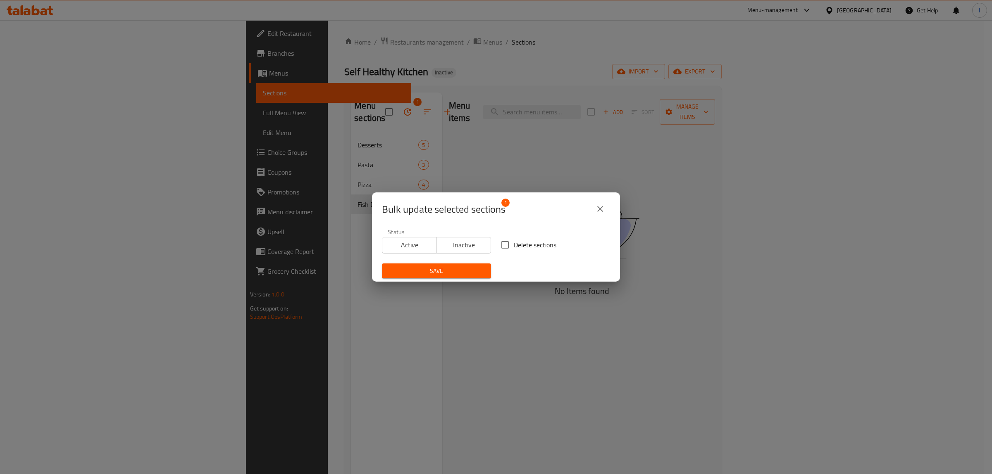
click at [543, 247] on span "Delete sections" at bounding box center [535, 245] width 43 height 10
click at [514, 247] on input "Delete sections" at bounding box center [504, 244] width 17 height 17
checkbox input "true"
click at [459, 273] on span "Save" at bounding box center [436, 271] width 96 height 10
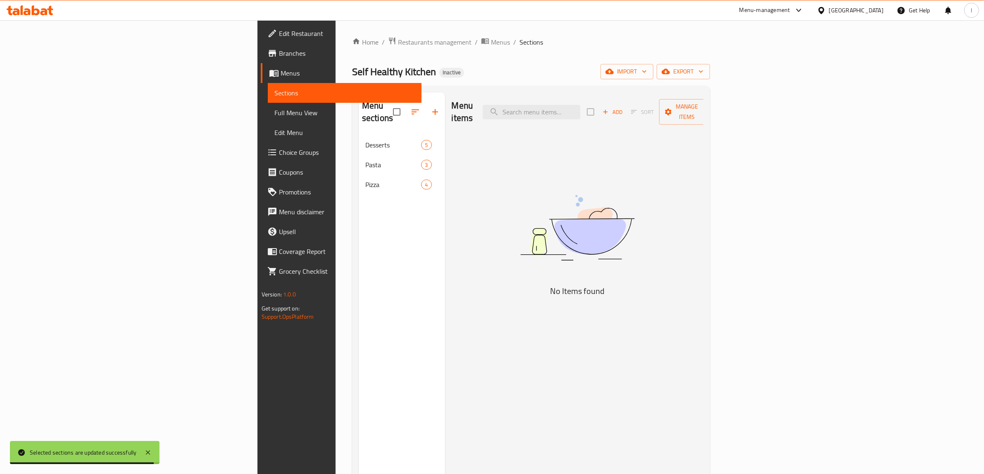
click at [525, 271] on div "Menu items Add Sort Manage items No Items found" at bounding box center [574, 330] width 259 height 474
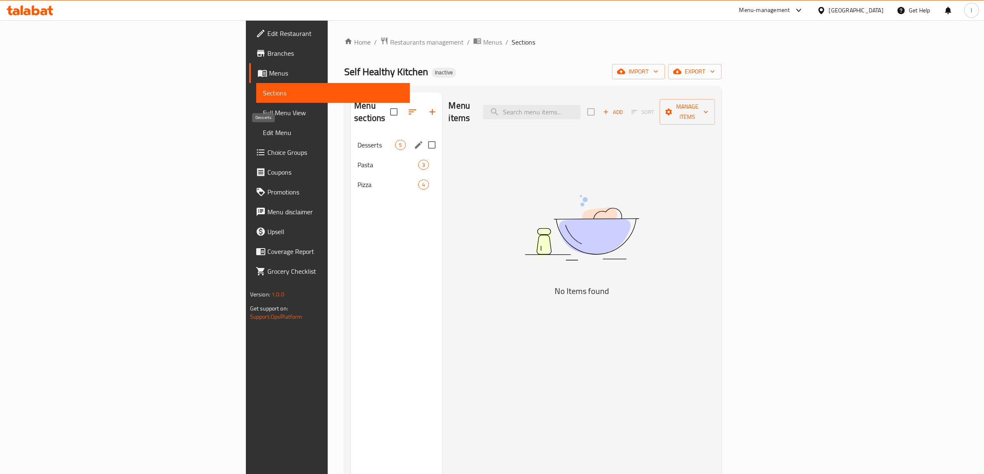
click at [357, 140] on span "Desserts" at bounding box center [376, 145] width 38 height 10
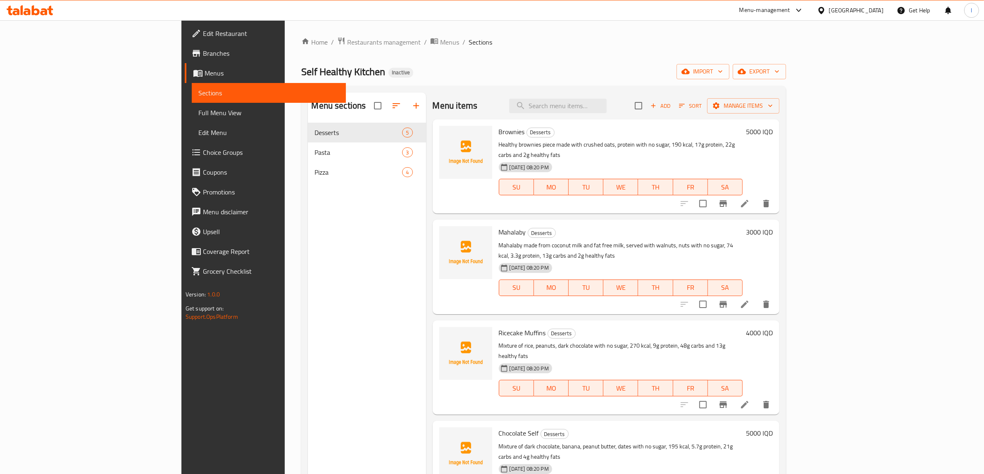
drag, startPoint x: 304, startPoint y: 408, endPoint x: 301, endPoint y: 386, distance: 23.0
click at [308, 408] on div "Menu sections Desserts 5 Pasta 3 Pizza 4" at bounding box center [367, 330] width 118 height 474
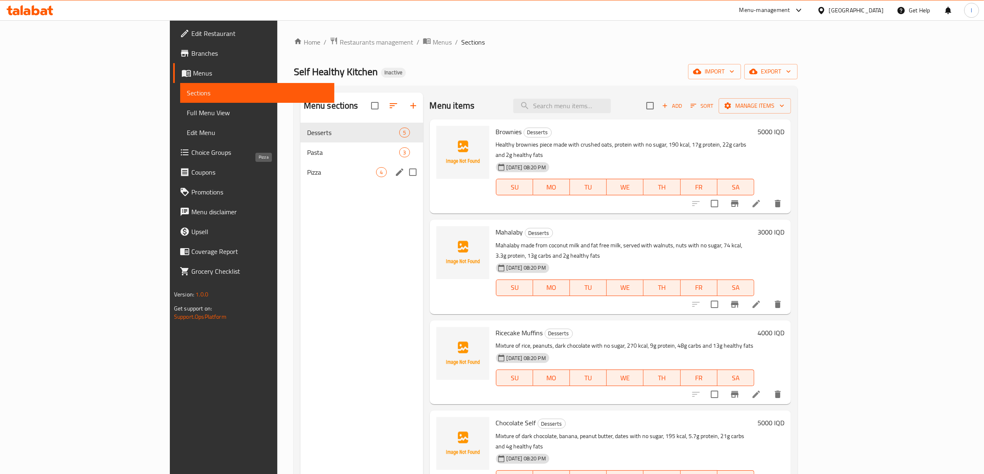
click at [307, 174] on span "Pizza" at bounding box center [341, 172] width 69 height 10
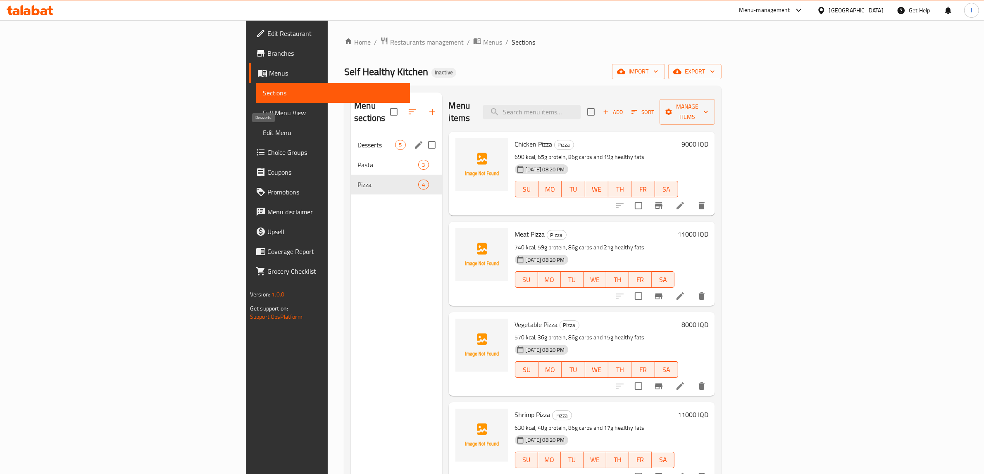
click at [357, 140] on span "Desserts" at bounding box center [376, 145] width 38 height 10
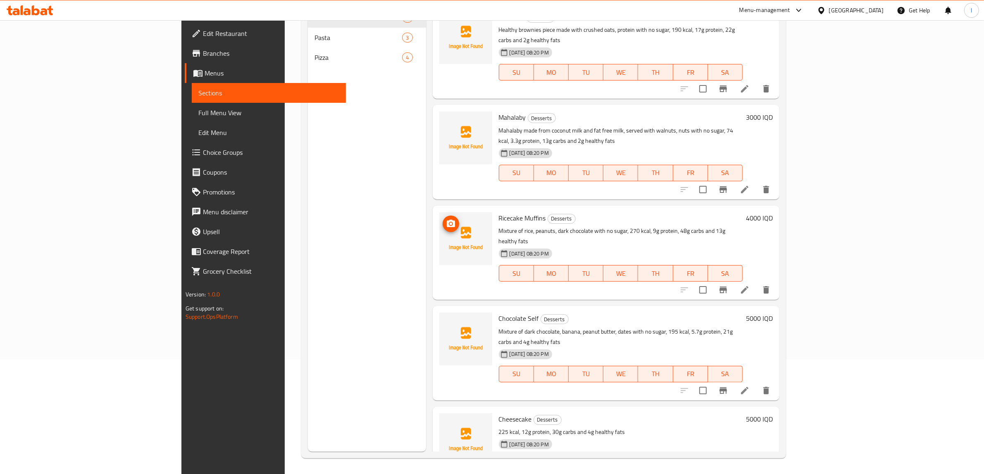
scroll to position [116, 0]
click at [310, 412] on div "Menu sections Desserts 5 Pasta 3 Pizza 4" at bounding box center [367, 214] width 118 height 474
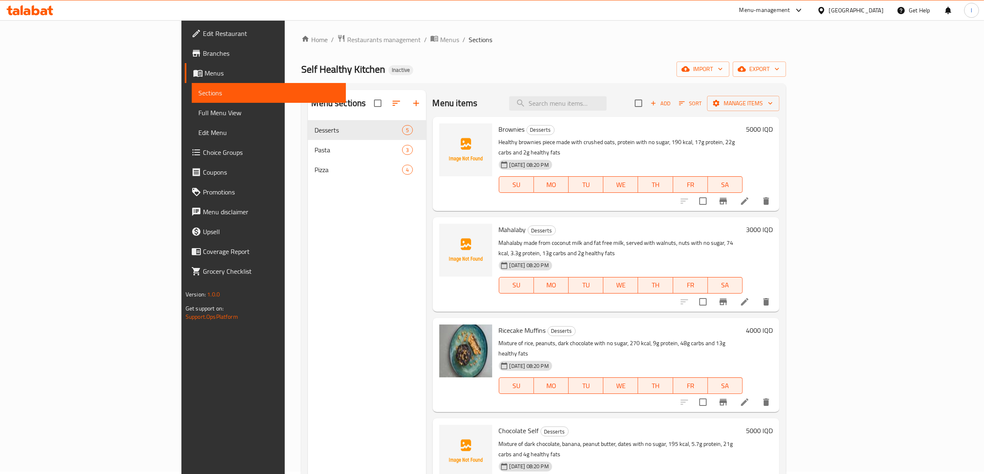
scroll to position [0, 0]
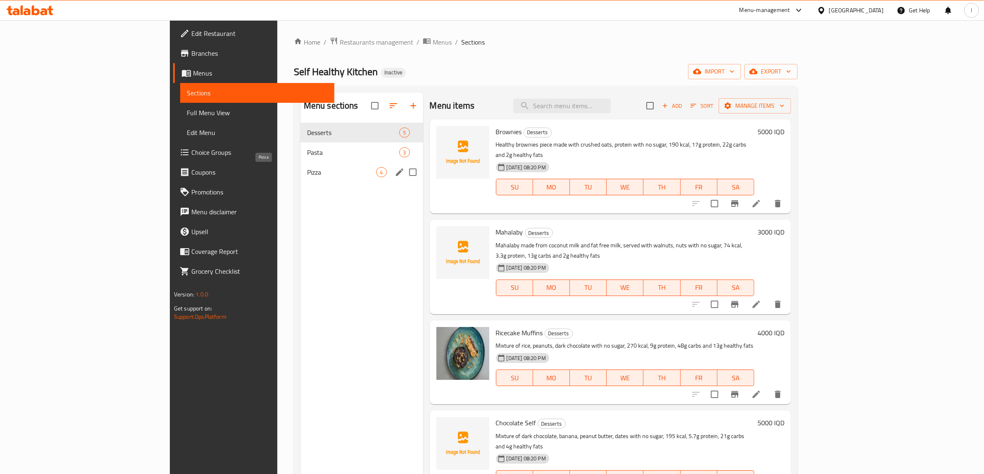
click at [307, 176] on span "Pizza" at bounding box center [341, 172] width 69 height 10
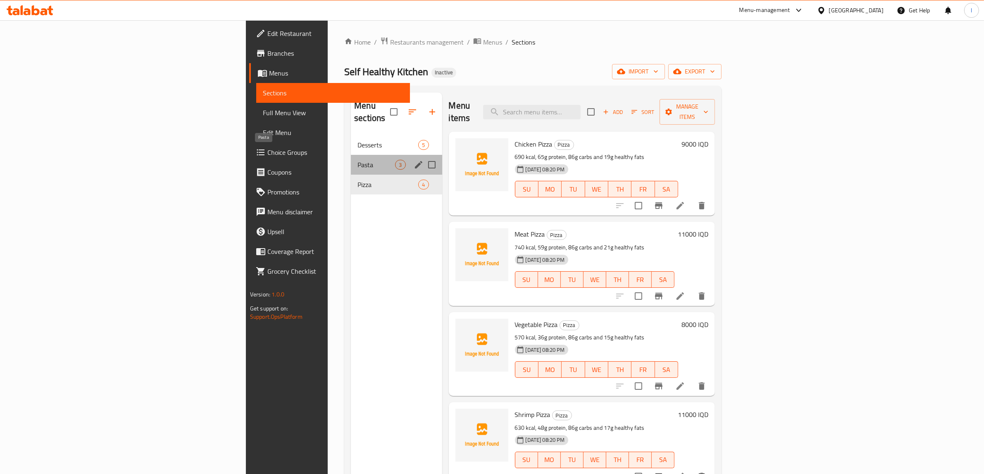
click at [357, 160] on span "Pasta" at bounding box center [376, 165] width 38 height 10
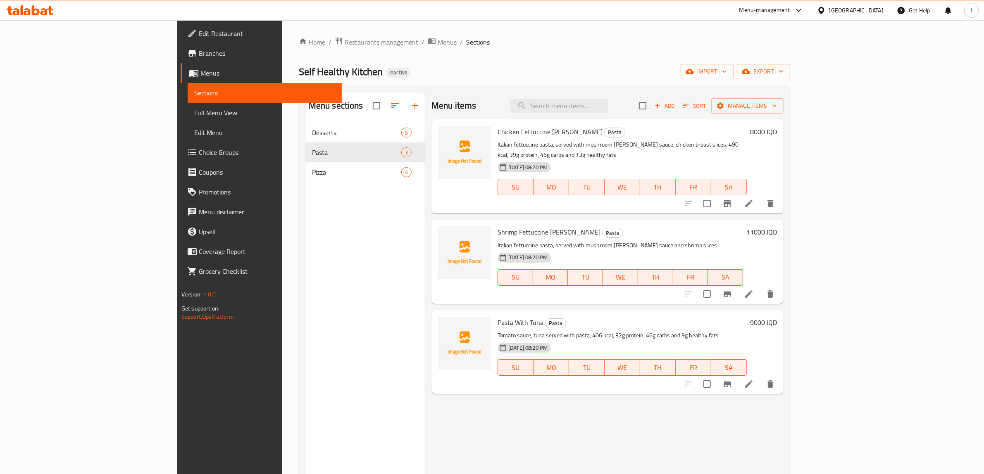
click at [444, 453] on div "Menu items Add Sort Manage items Chicken Fettuccine Alfredo Pasta Italian fettu…" at bounding box center [604, 330] width 359 height 474
click at [425, 435] on div "Menu items Add Sort Manage items Chicken Fettuccine Alfredo Pasta Italian fettu…" at bounding box center [604, 330] width 359 height 474
click at [188, 121] on link "Full Menu View" at bounding box center [265, 113] width 154 height 20
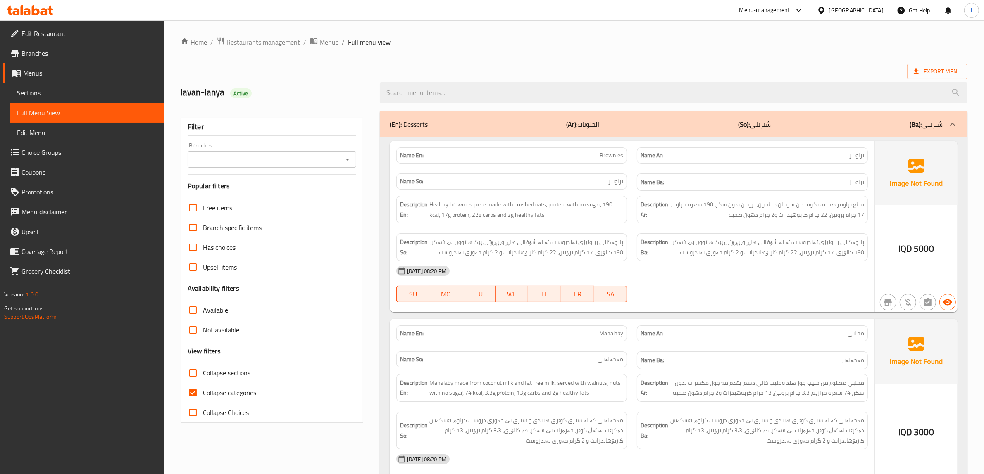
click at [327, 164] on input "Branches" at bounding box center [265, 160] width 150 height 12
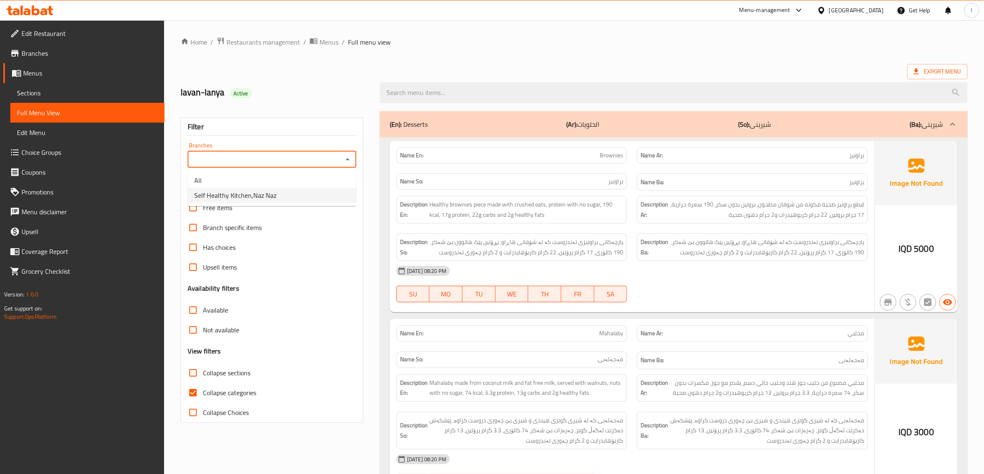
click at [299, 191] on li "Self Healthy Kitchen,Naz Naz" at bounding box center [272, 195] width 169 height 15
type input "Self Healthy Kitchen,Naz Naz"
click at [51, 91] on span "Sections" at bounding box center [87, 93] width 141 height 10
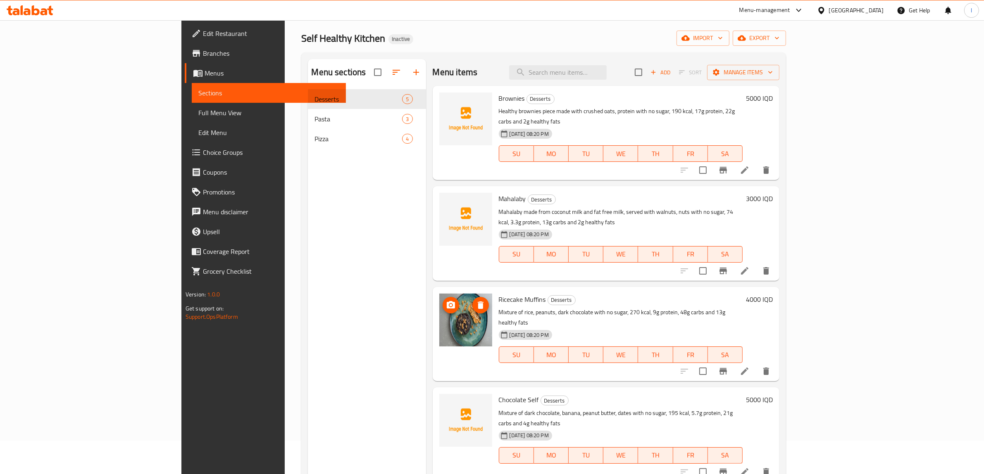
scroll to position [52, 0]
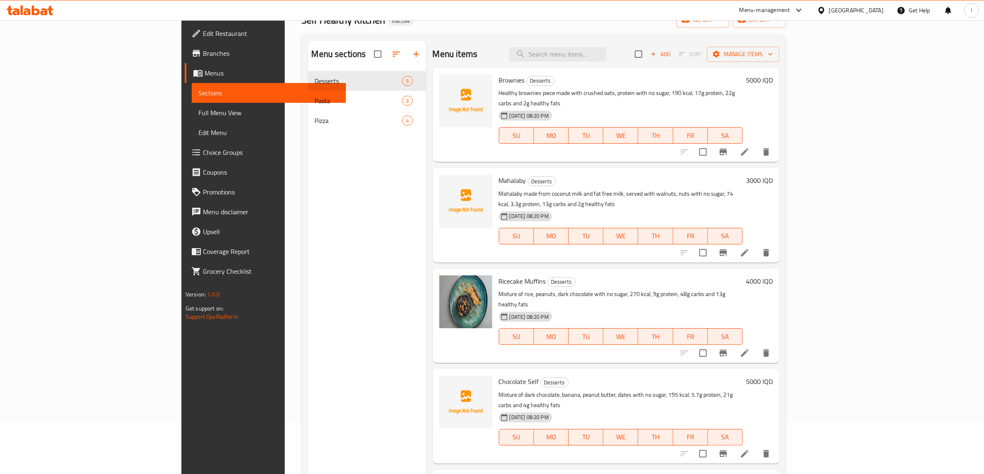
click at [308, 430] on div "Menu sections Desserts 5 Pasta 3 Pizza 4" at bounding box center [367, 278] width 118 height 474
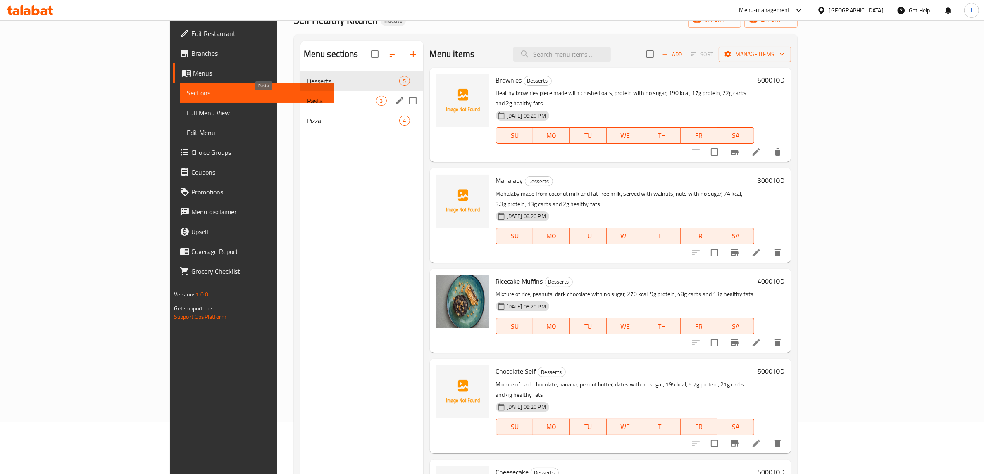
click at [307, 101] on span "Pasta" at bounding box center [341, 101] width 69 height 10
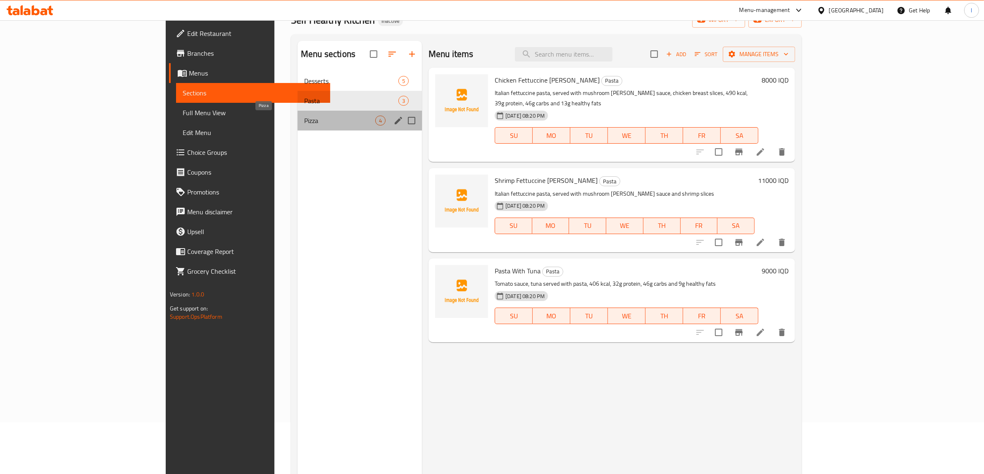
click at [304, 118] on span "Pizza" at bounding box center [339, 121] width 71 height 10
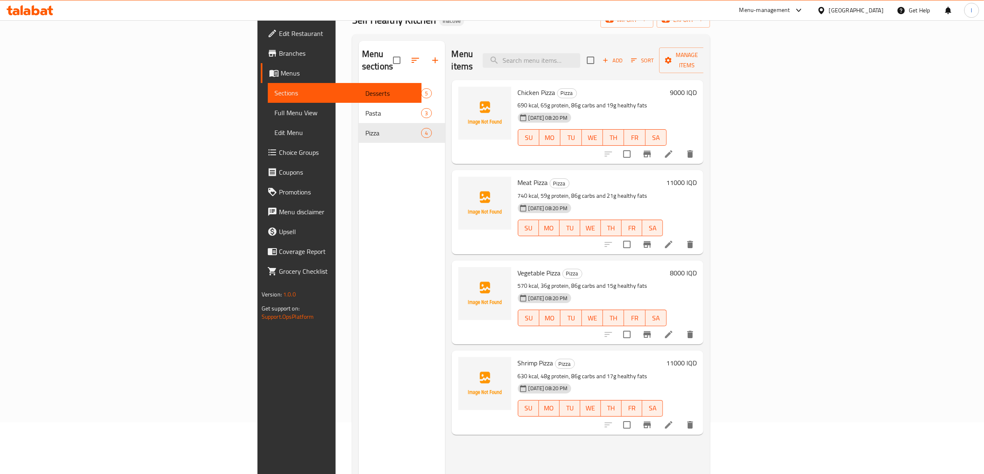
click at [359, 429] on div "Menu sections Desserts 5 Pasta 3 Pizza 4" at bounding box center [402, 278] width 86 height 474
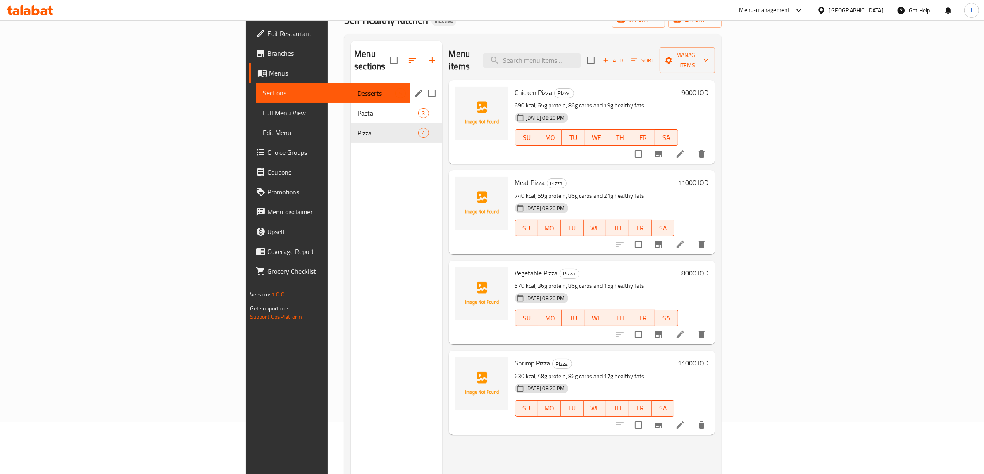
click at [357, 88] on span "Desserts" at bounding box center [376, 93] width 38 height 10
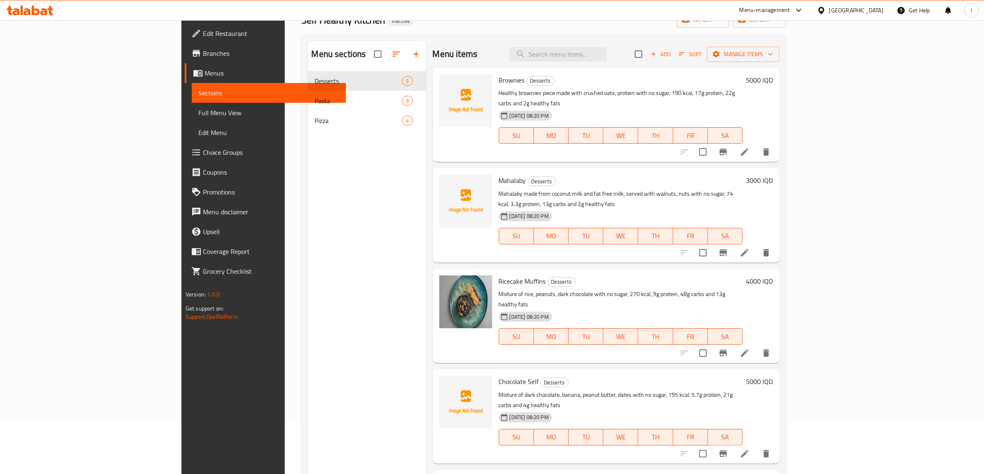
click at [499, 175] on span "Mahalaby" at bounding box center [512, 180] width 27 height 12
copy h6 "Mahalaby"
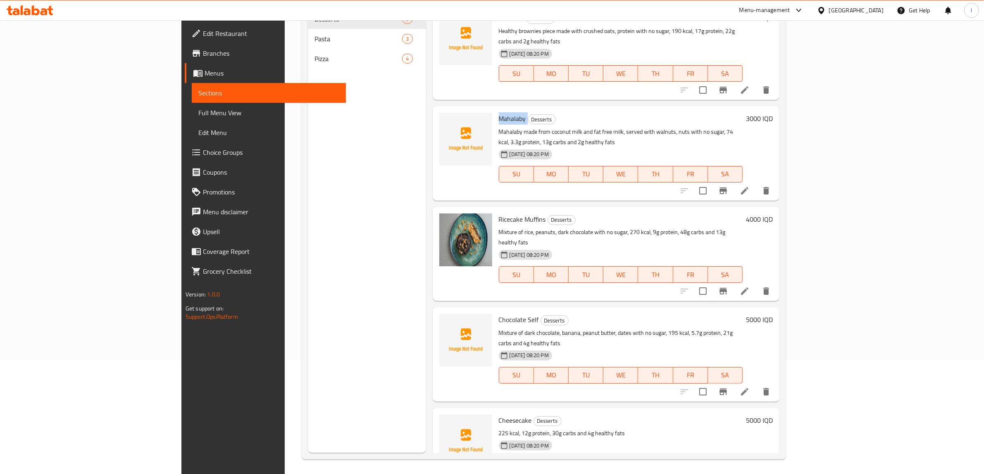
scroll to position [116, 0]
click at [499, 412] on span "Cheesecake" at bounding box center [515, 418] width 33 height 12
copy h6 "Cheesecake"
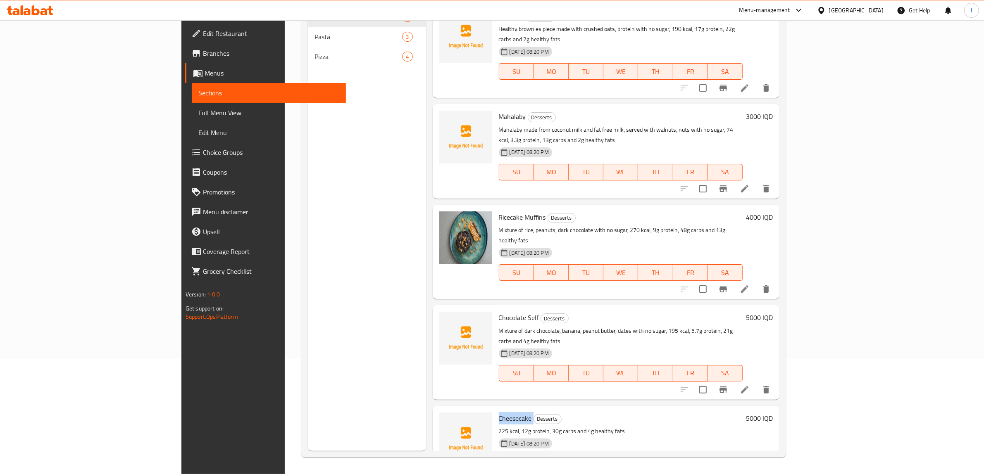
scroll to position [64, 0]
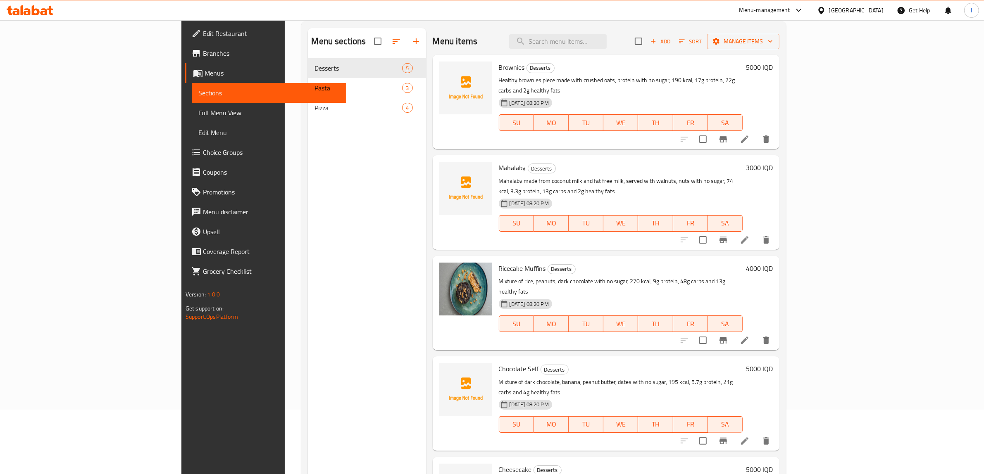
click at [499, 363] on span "Chocolate Self" at bounding box center [519, 369] width 40 height 12
copy h6 "Chocolate Self"
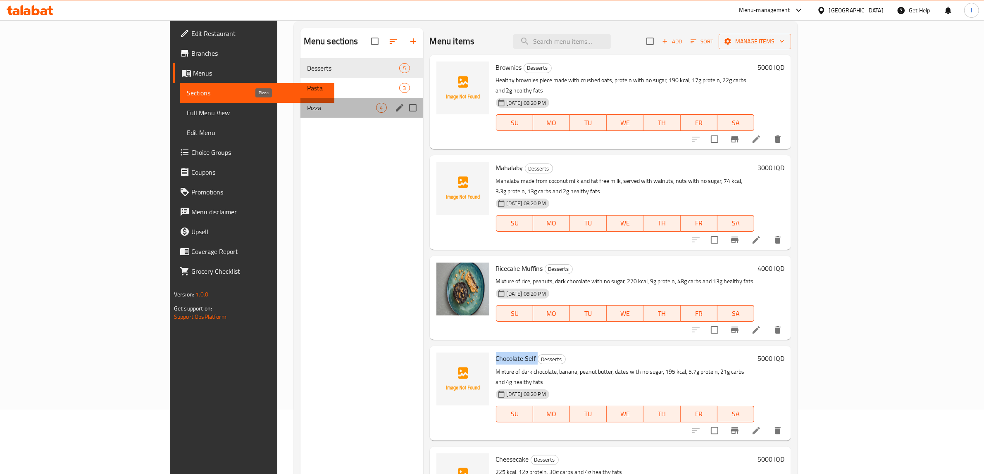
click at [307, 111] on span "Pizza" at bounding box center [341, 108] width 69 height 10
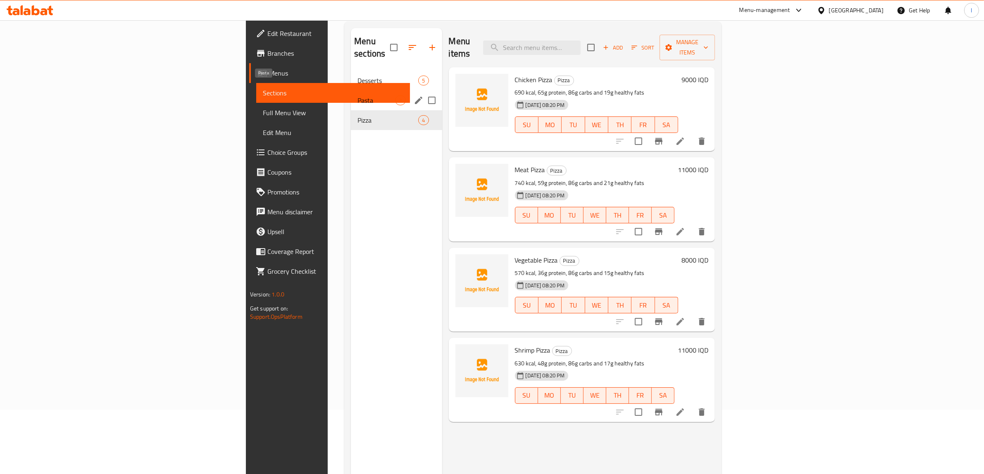
click at [357, 95] on span "Pasta" at bounding box center [376, 100] width 38 height 10
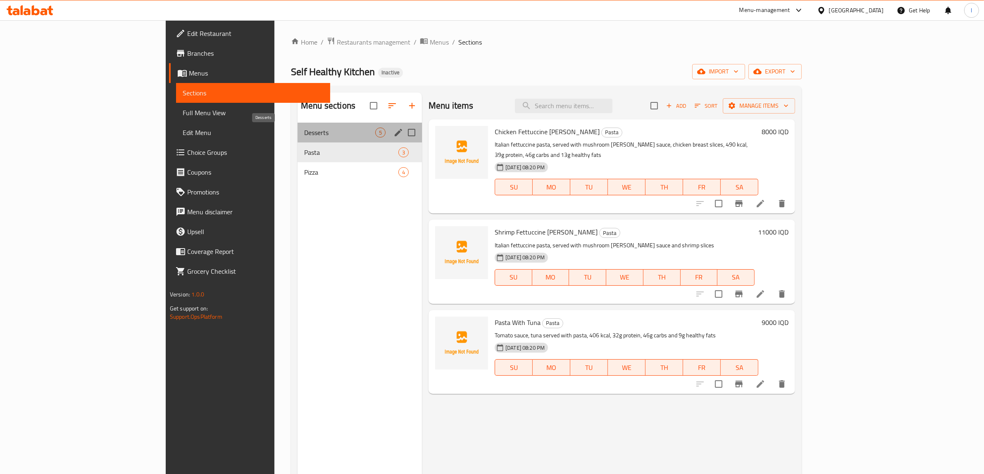
click at [304, 131] on span "Desserts" at bounding box center [339, 133] width 71 height 10
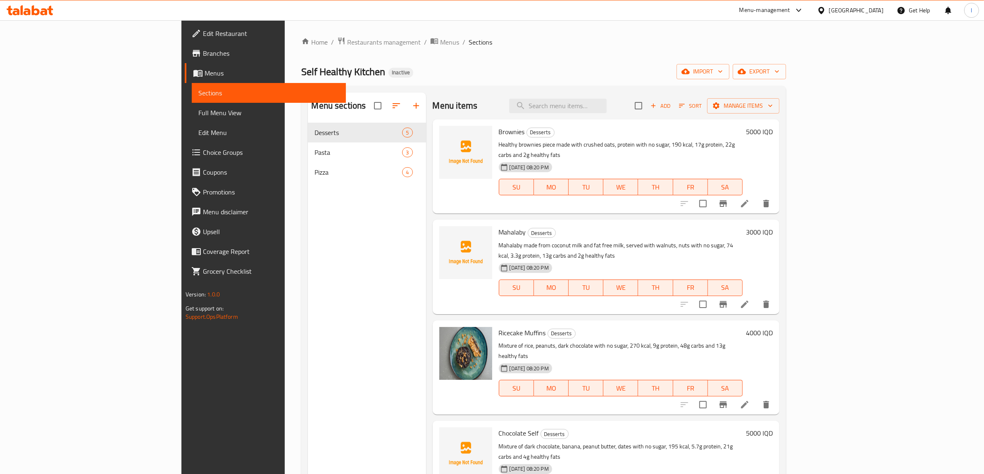
click at [499, 130] on span "Brownies" at bounding box center [512, 132] width 26 height 12
copy h6 "Brownies"
click at [205, 69] on span "Menus" at bounding box center [272, 73] width 135 height 10
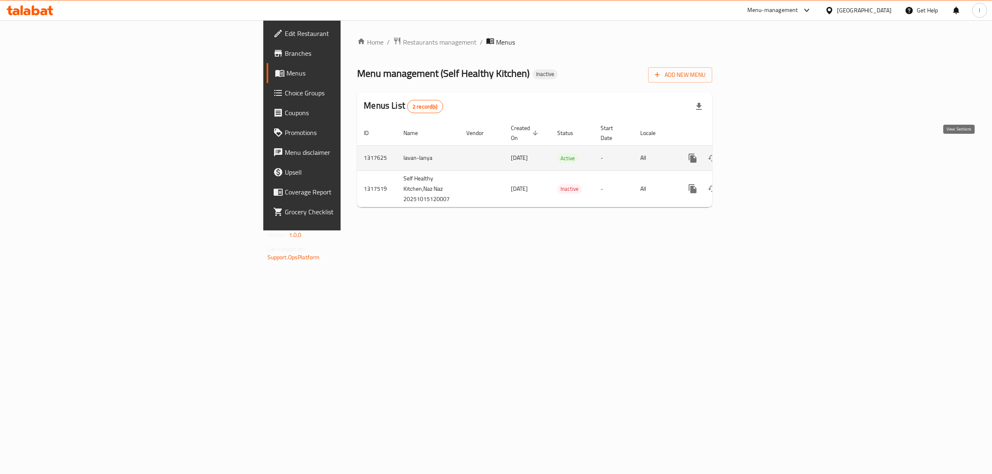
click at [762, 153] on link "enhanced table" at bounding box center [752, 158] width 20 height 20
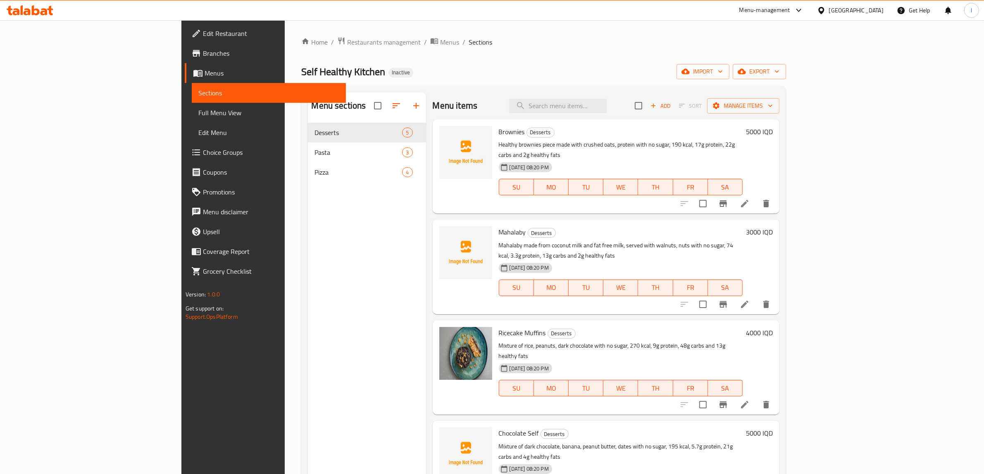
scroll to position [116, 0]
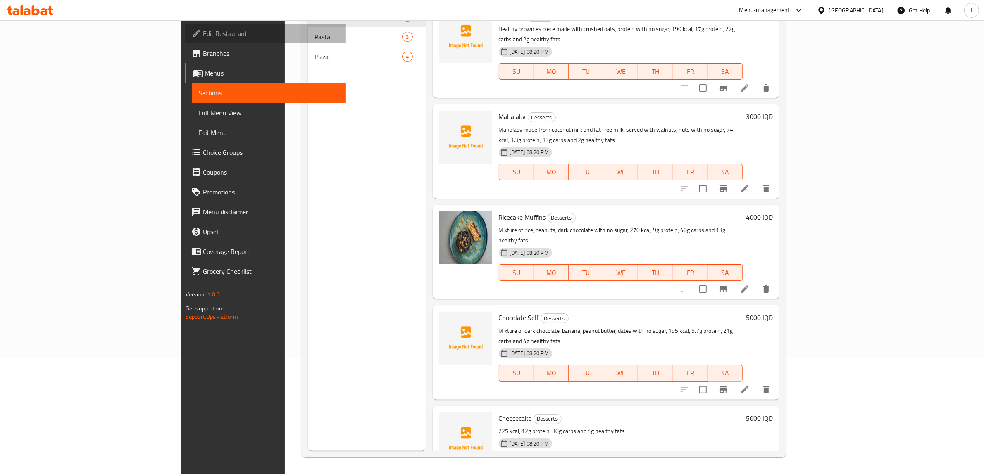
click at [203, 32] on span "Edit Restaurant" at bounding box center [271, 34] width 136 height 10
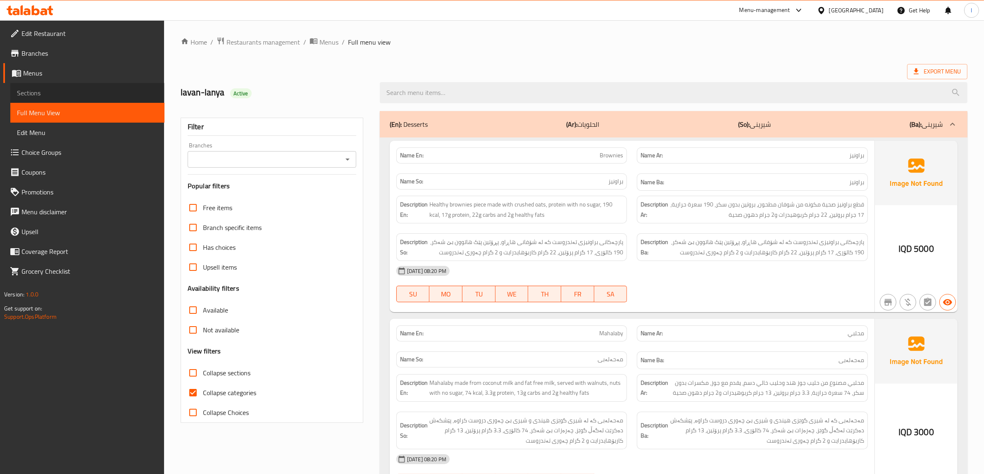
click at [45, 95] on span "Sections" at bounding box center [87, 93] width 141 height 10
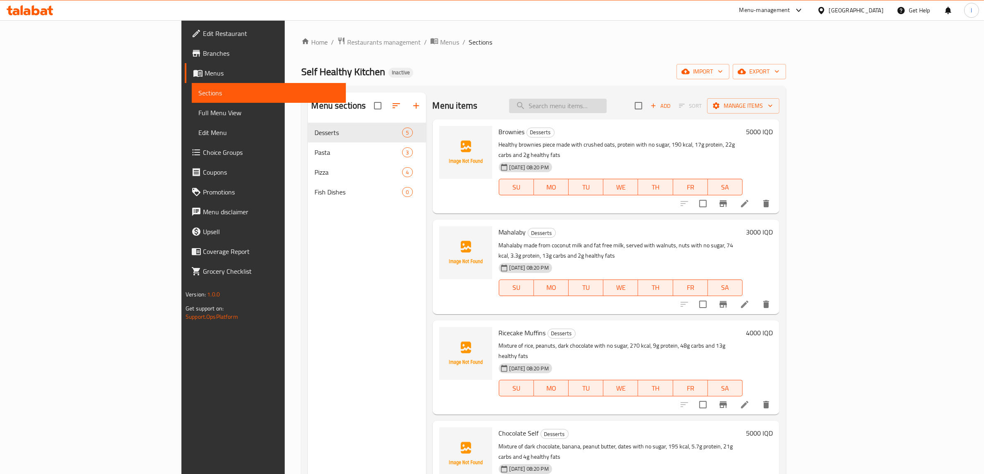
click at [607, 111] on input "search" at bounding box center [558, 106] width 98 height 14
paste input "Chicken Fettuccine Alfredo"
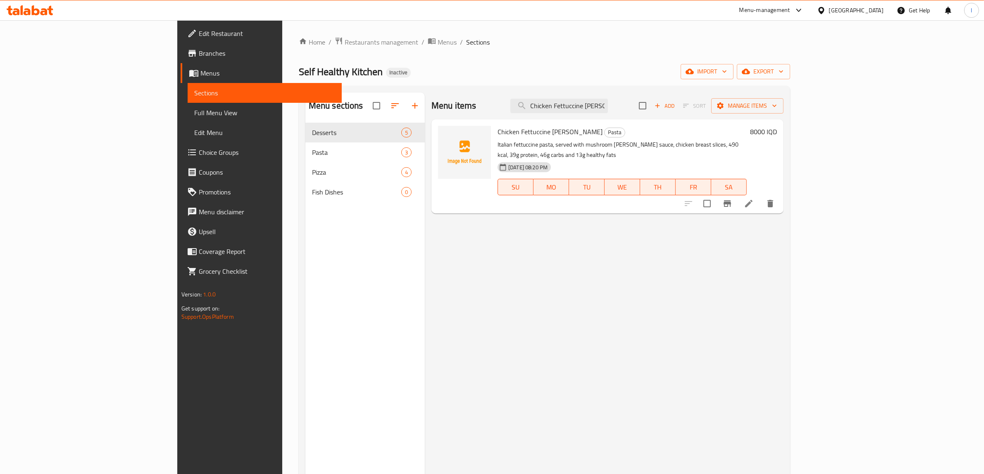
type input "Chicken Fettuccine Alfredo"
click at [760, 196] on li at bounding box center [748, 203] width 23 height 15
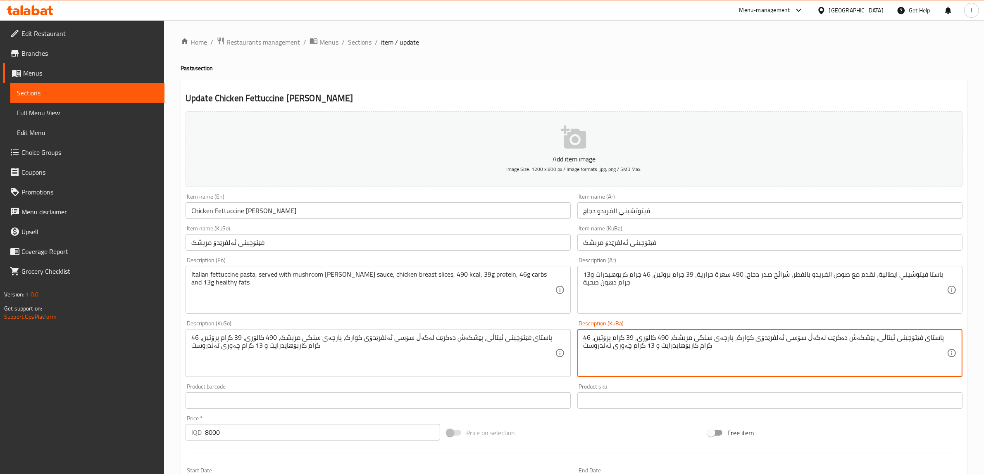
drag, startPoint x: 717, startPoint y: 346, endPoint x: 600, endPoint y: 323, distance: 119.7
click at [600, 322] on div "Description (KuBa) پاستای فێتۆچینی ئیتاڵی، پێشکەش دەکرێت لەگەڵ سۆسی ئەلفرێدۆی ک…" at bounding box center [769, 349] width 385 height 57
click at [634, 337] on textarea "پاستای فێتۆچینی ئیتاڵی، پێشکەش دەکرێت لەگەڵ سۆسی ئەلفرێدۆی کوارگ، پارچەی سنگی م…" at bounding box center [765, 353] width 364 height 39
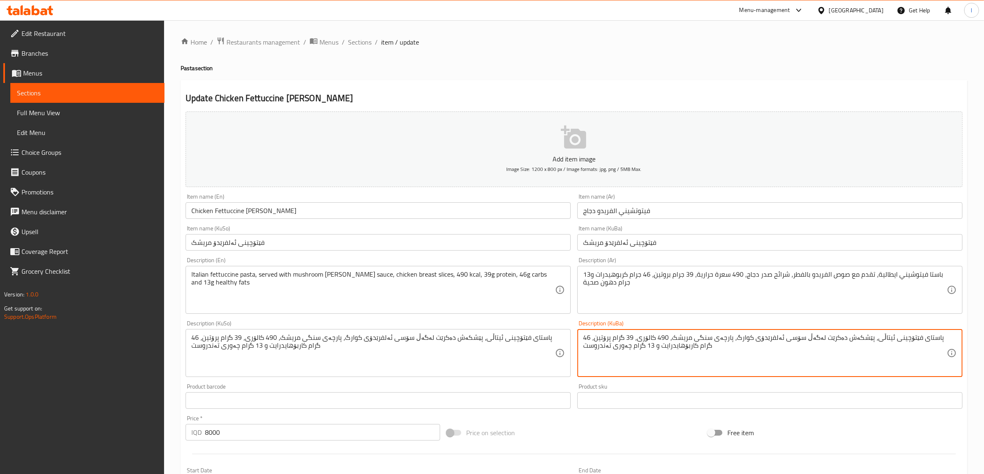
type textarea "پاستای فێتۆچینی ئیتاڵی، پێشکەش دەکرێت لەگەڵ سۆسی ئەلفرێدۆی کوارگ، پارچەی سنگی م…"
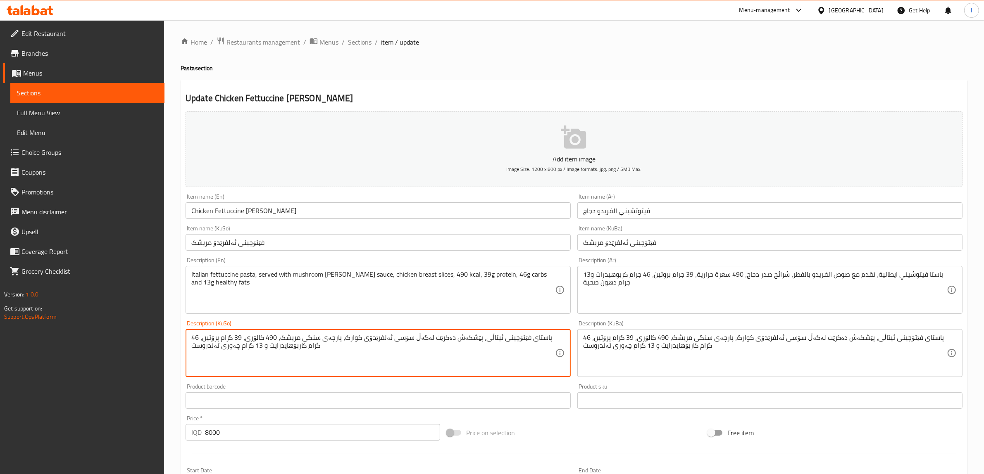
click at [300, 337] on textarea "پاستای فێتۆچینی ئیتاڵی، پێشکەش دەکرێت لەگەڵ سۆسی ئەلفرێدۆی کوارگ، پارچەی سنگی م…" at bounding box center [373, 353] width 364 height 39
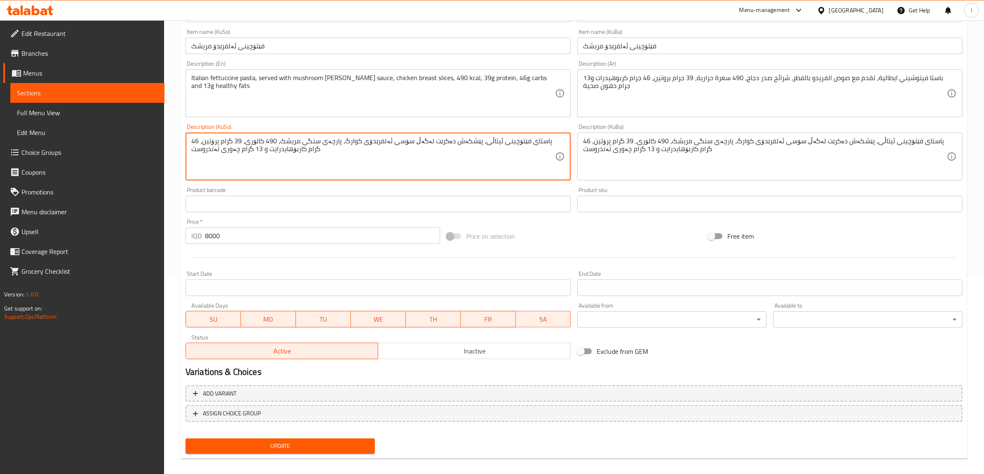
scroll to position [203, 0]
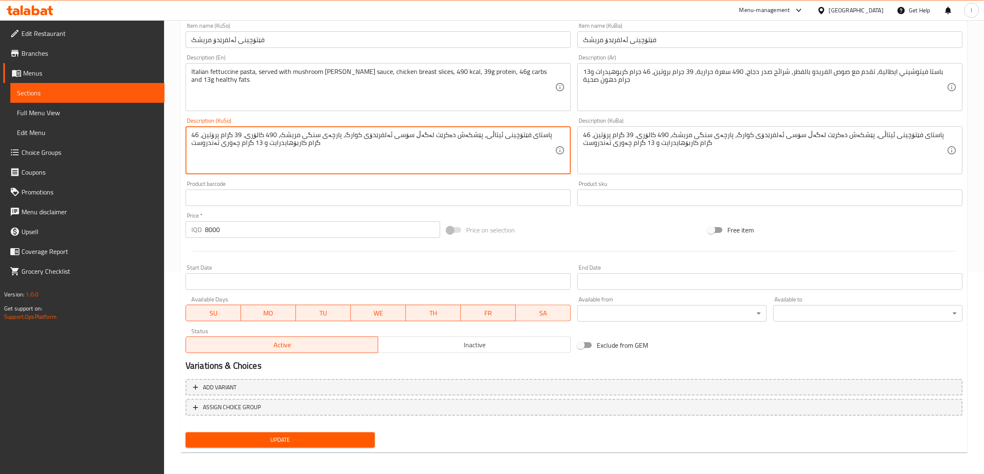
click at [317, 441] on span "Update" at bounding box center [280, 440] width 176 height 10
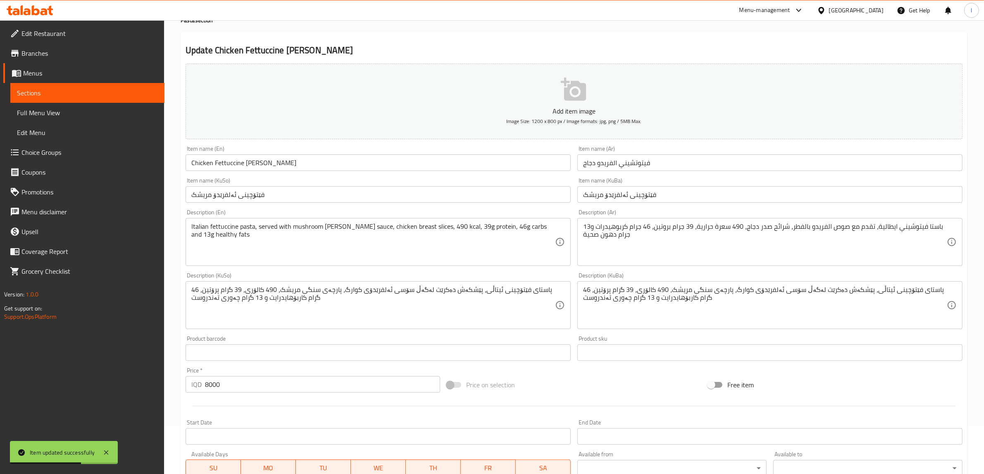
click at [98, 94] on span "Sections" at bounding box center [87, 93] width 141 height 10
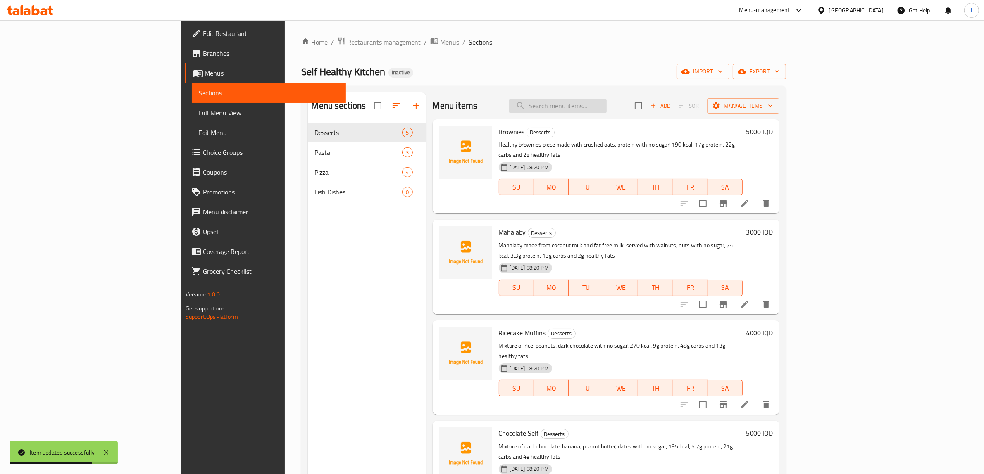
click at [607, 108] on input "search" at bounding box center [558, 106] width 98 height 14
paste input "Pasta With Tuna"
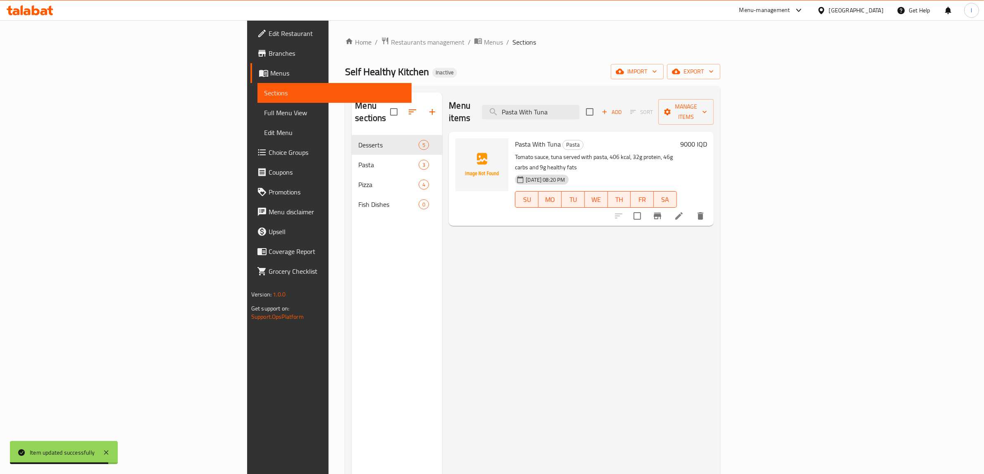
type input "Pasta With Tuna"
click at [684, 211] on icon at bounding box center [679, 216] width 10 height 10
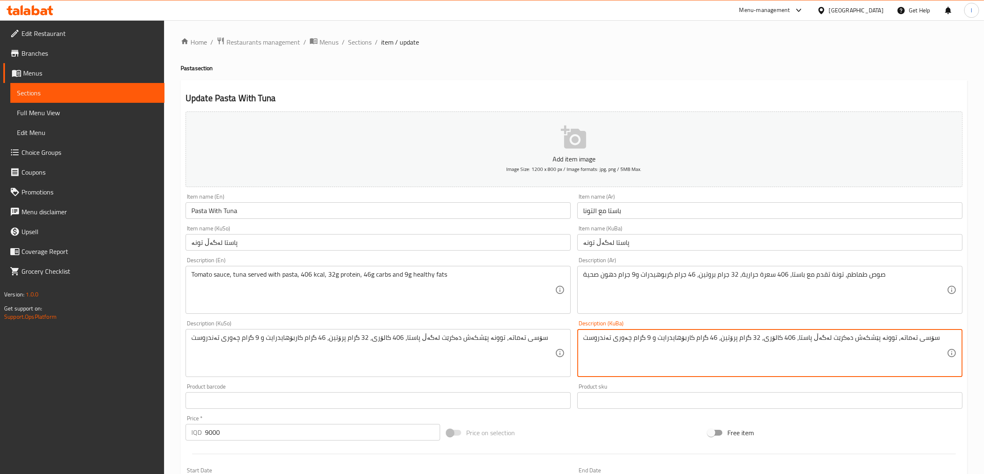
click at [698, 337] on textarea "سۆسی تەماتە، توونە پێشکەش دەکرێت لەگەڵ پاستا، 406 کالۆری، 32 گرام پرۆتین، 46 گر…" at bounding box center [765, 353] width 364 height 39
type textarea "سۆسی تەماتە، توونە پێشکەش دەکرێت لەگەڵ پاستا، 406 کالۆری، 32 گرام پرۆتین، 46 گر…"
click at [331, 329] on div "سۆسی تەماتە، توونە پێشکەش دەکرێت لەگەڵ پاستا، 406 کالۆری، 32 گرام پرۆتین، 46 گر…" at bounding box center [378, 353] width 385 height 48
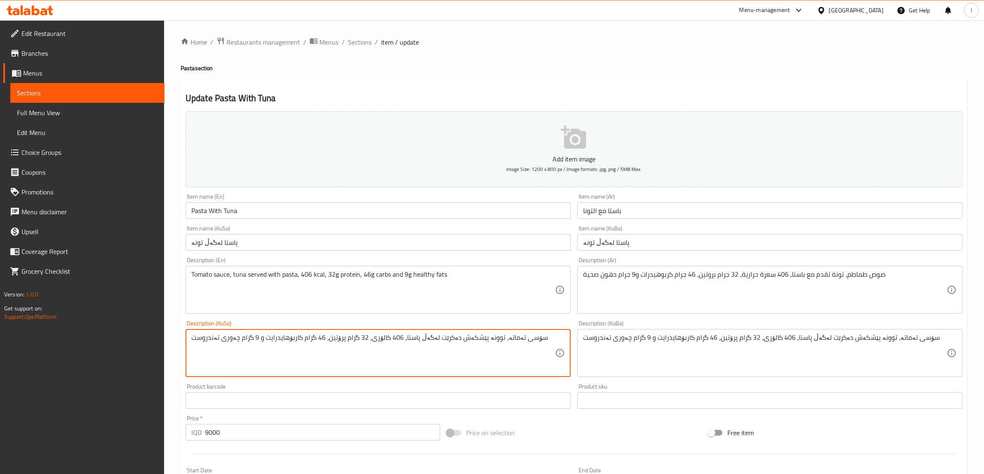
click at [319, 342] on textarea "سۆسی تەماتە، توونە پێشکەش دەکرێت لەگەڵ پاستا، 406 کالۆری، 32 گرام پرۆتین، 46 گر…" at bounding box center [373, 353] width 364 height 39
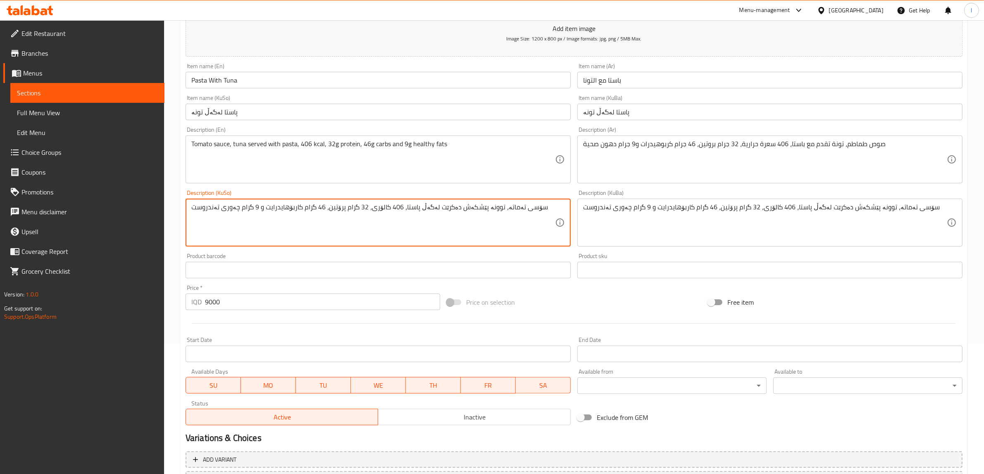
scroll to position [203, 0]
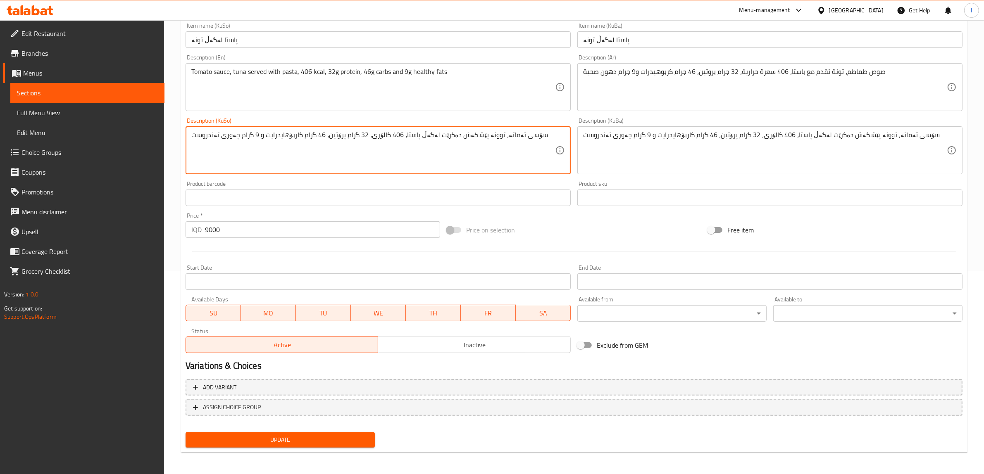
click at [261, 439] on span "Update" at bounding box center [280, 440] width 176 height 10
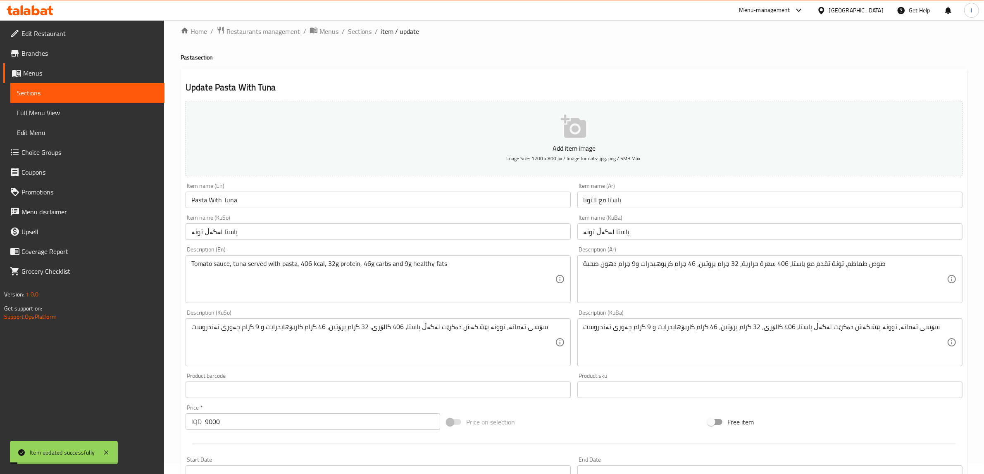
scroll to position [0, 0]
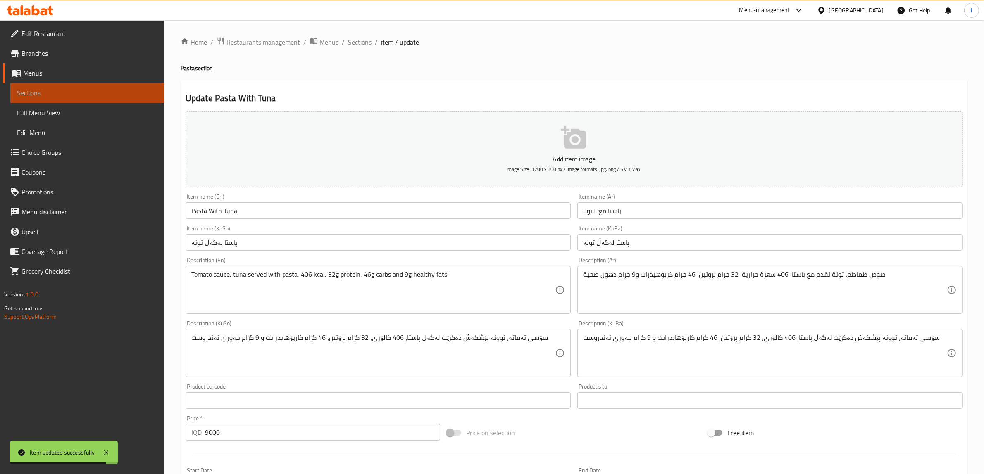
click at [62, 93] on span "Sections" at bounding box center [87, 93] width 141 height 10
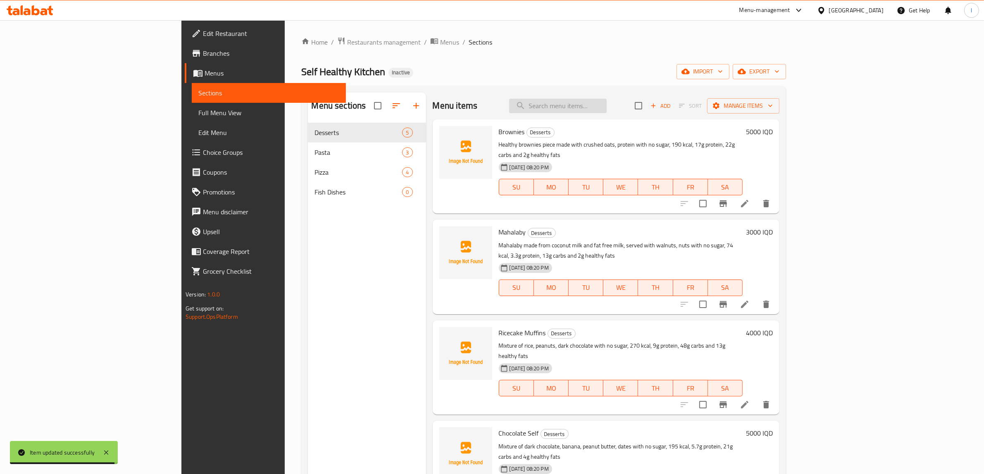
click at [607, 110] on input "search" at bounding box center [558, 106] width 98 height 14
paste input "Chicken Pizza"
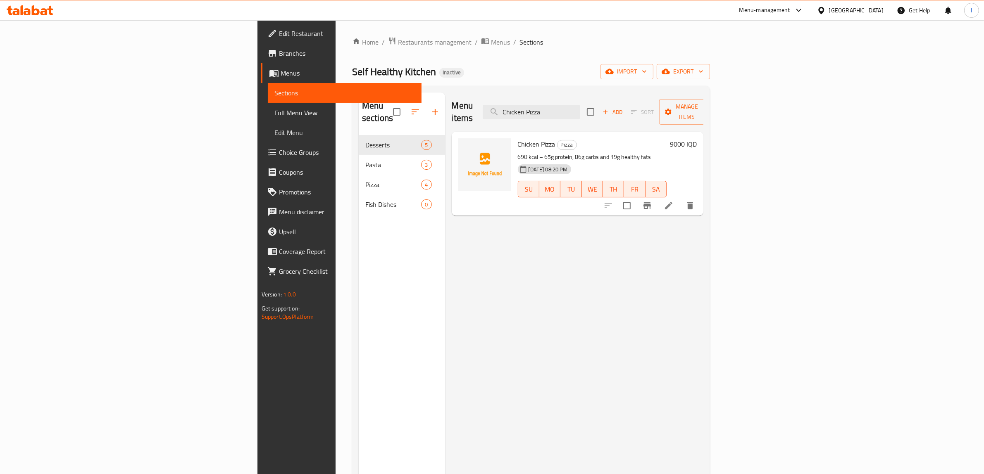
type input "Chicken Pizza"
click at [673, 201] on icon at bounding box center [669, 206] width 10 height 10
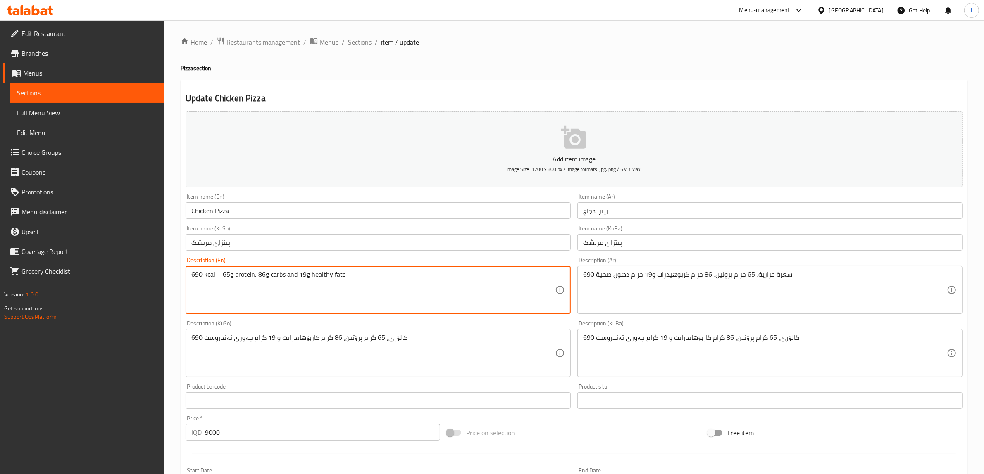
drag, startPoint x: 220, startPoint y: 275, endPoint x: 232, endPoint y: 288, distance: 18.2
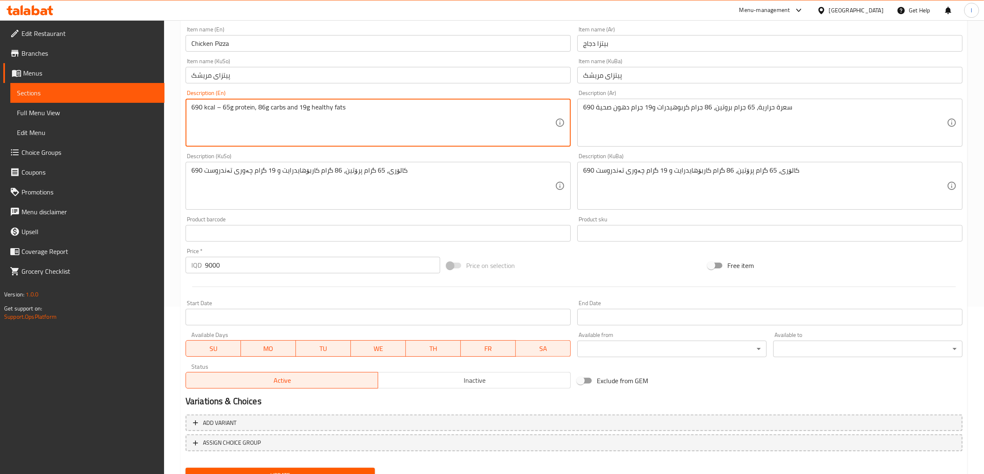
scroll to position [100, 0]
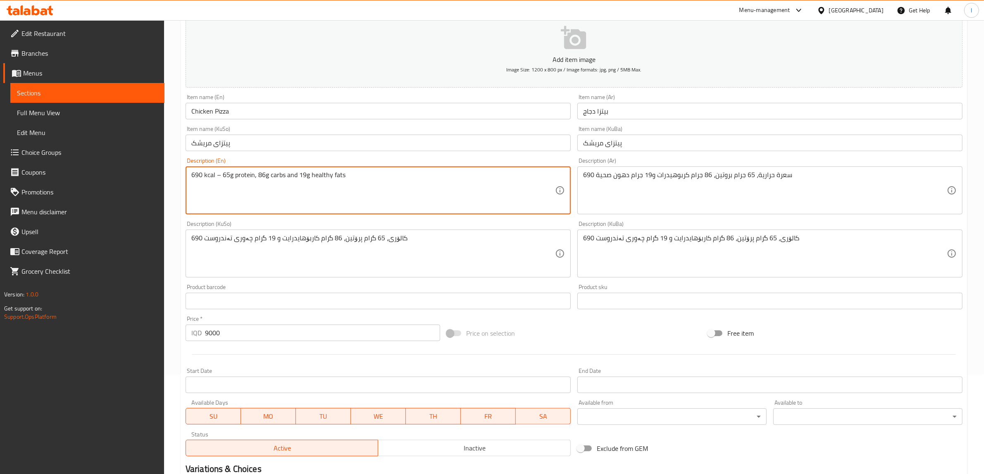
click at [204, 181] on textarea "690 kcal – 65g protein, 86g carbs and 19g healthy fats" at bounding box center [373, 190] width 364 height 39
click at [216, 176] on textarea "690 kcal – 65g protein, 86g carbs and 19g healthy fats" at bounding box center [373, 190] width 364 height 39
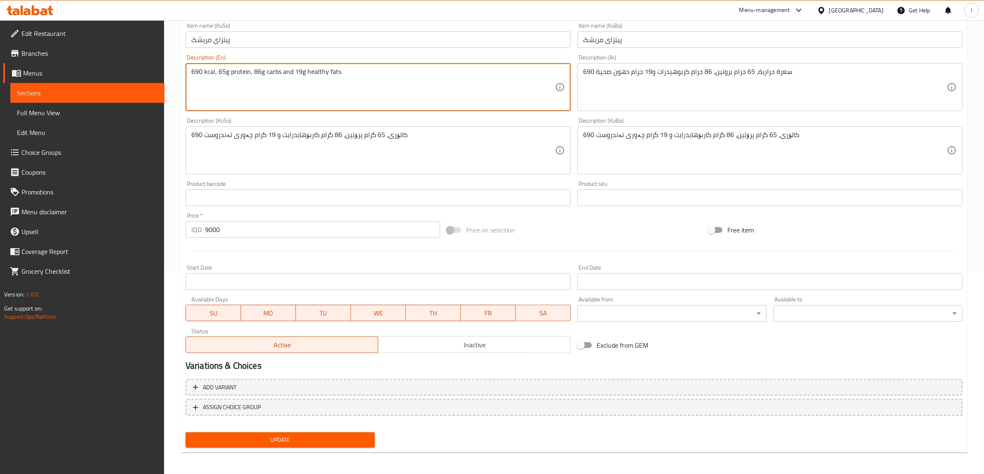
type textarea "690 kcal, 65g protein, 86g carbs and 19g healthy fats"
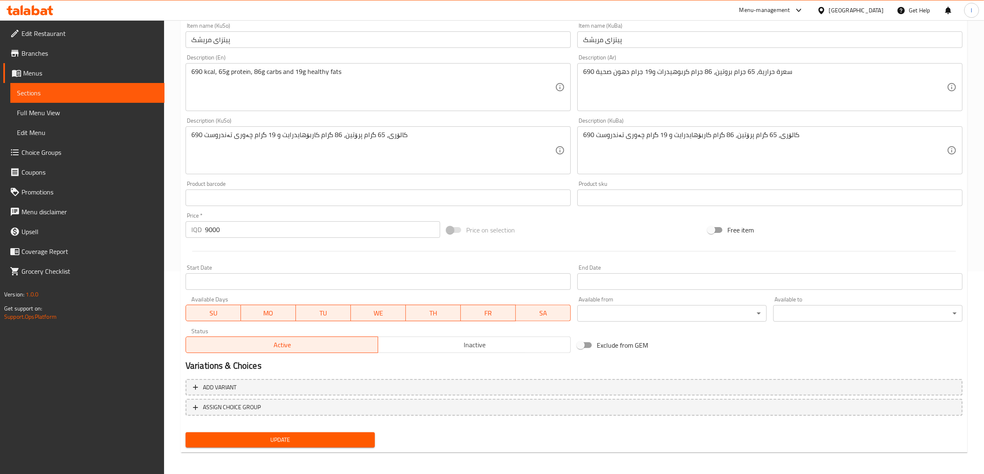
click at [305, 447] on div "Update" at bounding box center [280, 440] width 196 height 22
click at [319, 443] on span "Update" at bounding box center [280, 440] width 176 height 10
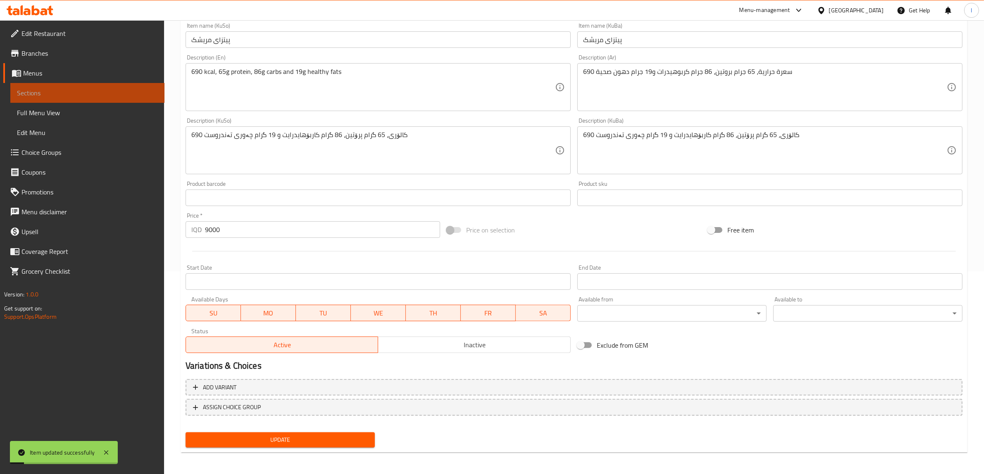
click at [87, 88] on span "Sections" at bounding box center [87, 93] width 141 height 10
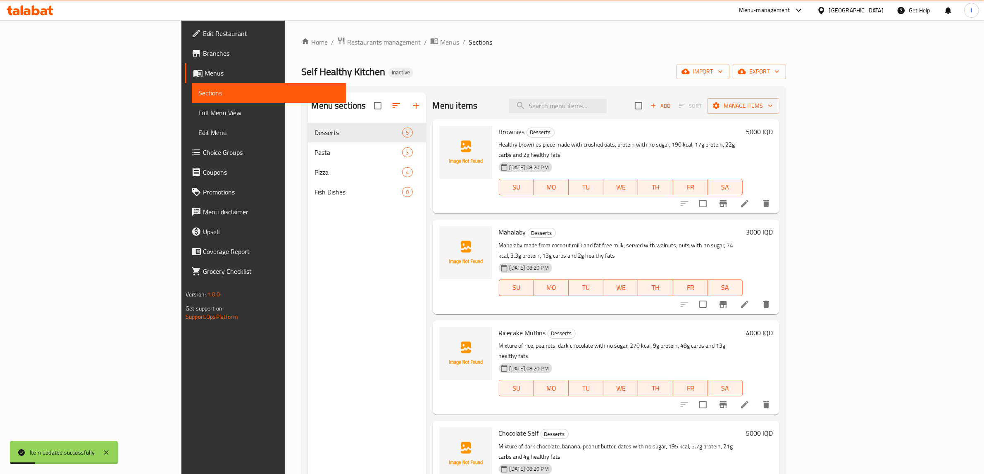
click at [610, 114] on div "Menu items Add Sort Manage items" at bounding box center [606, 106] width 347 height 27
click at [607, 106] on input "search" at bounding box center [558, 106] width 98 height 14
paste input "Meat Pizza"
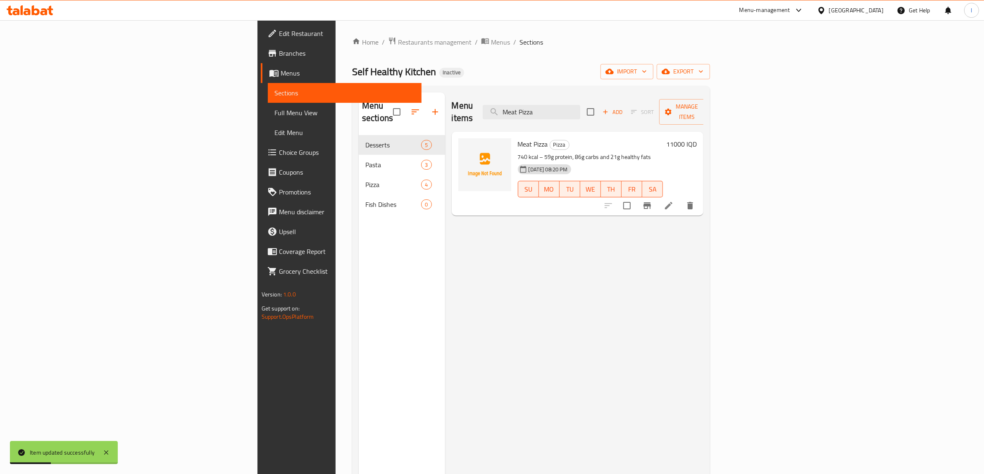
type input "Meat Pizza"
click at [673, 201] on icon at bounding box center [669, 206] width 10 height 10
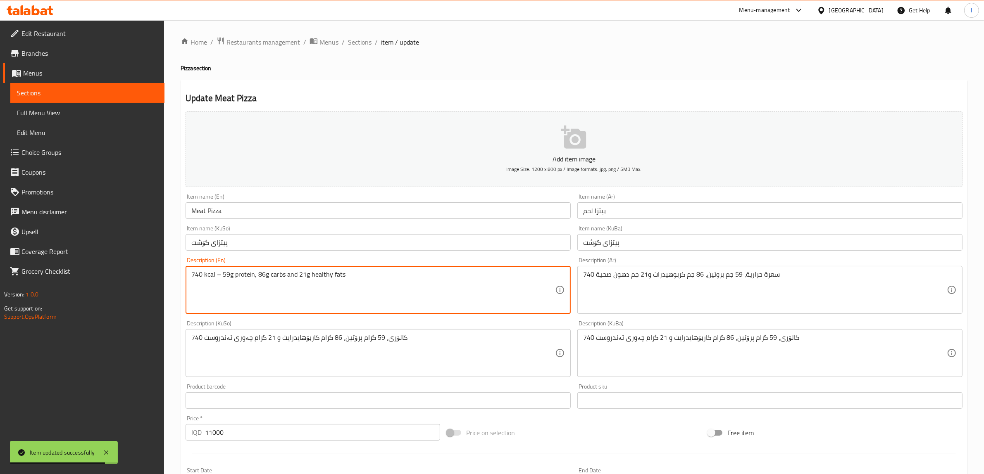
drag, startPoint x: 222, startPoint y: 275, endPoint x: 214, endPoint y: 274, distance: 8.4
click at [197, 282] on textarea "740 kcal – 59g protein, 86g carbs and 21g healthy fats" at bounding box center [373, 290] width 364 height 39
drag, startPoint x: 220, startPoint y: 276, endPoint x: 214, endPoint y: 278, distance: 6.1
click at [214, 278] on textarea "740 kcal – 59g protein, 86g carbs and 21g healthy fats" at bounding box center [373, 290] width 364 height 39
click at [316, 280] on textarea "740 kcal, 59g protein, 86g carbs and 21g healthy fats" at bounding box center [373, 290] width 364 height 39
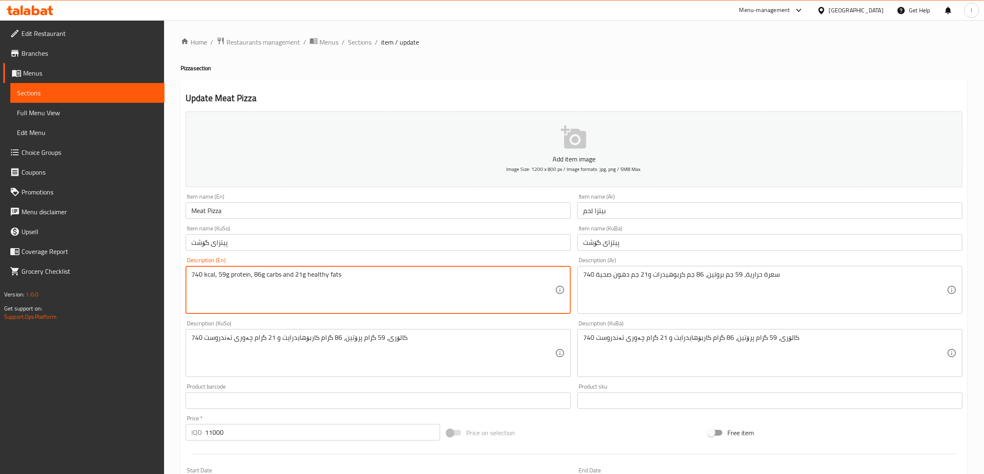
type textarea "740 kcal, 59g protein, 86g carbs and 21g healthy fats"
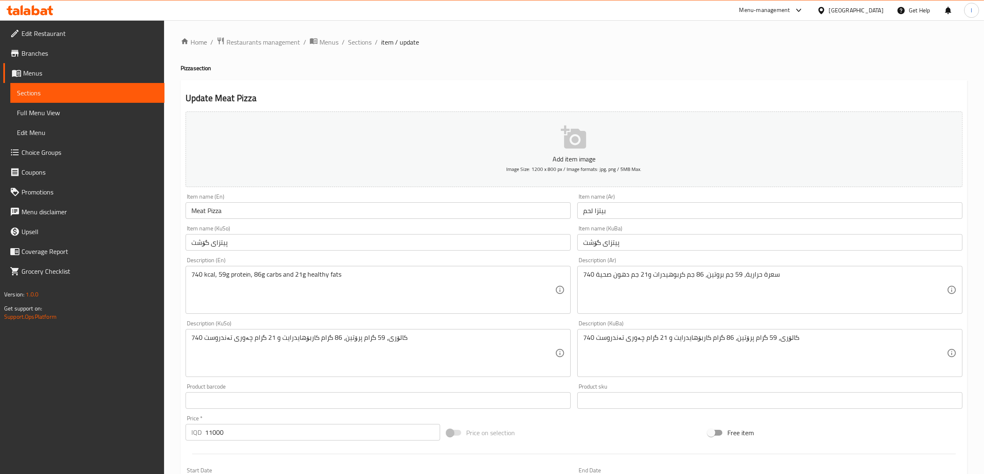
click at [381, 323] on div "Description (KuSo) 740 کالۆری، 59 گرام پرۆتین، 86 گرام کاربۆهایدرایت و 21 گرام …" at bounding box center [378, 349] width 385 height 57
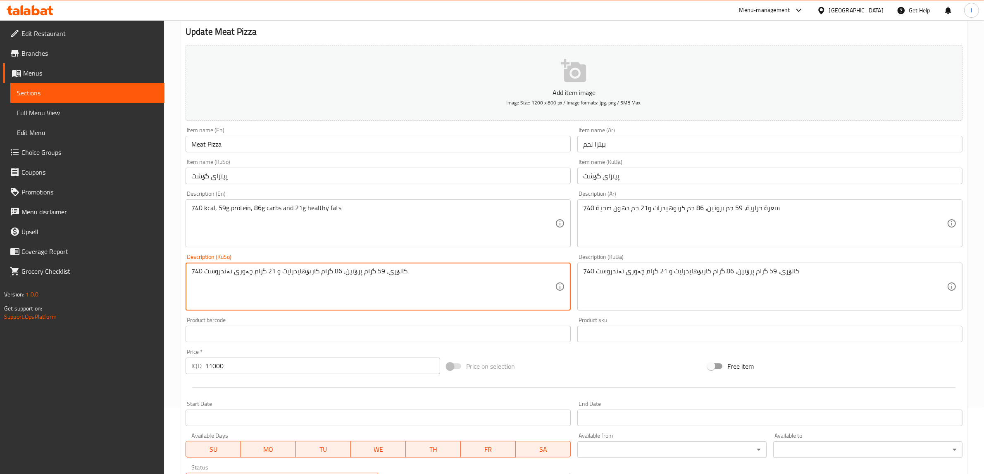
scroll to position [203, 0]
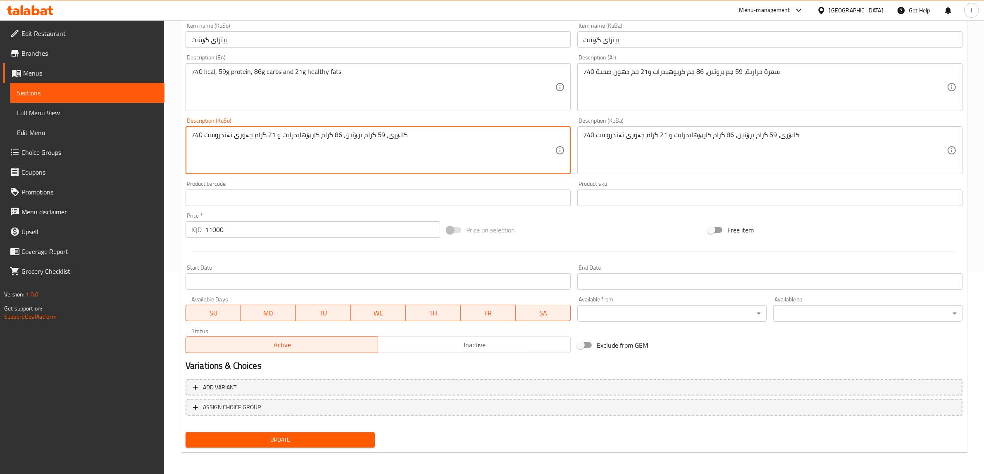
click at [338, 437] on span "Update" at bounding box center [280, 440] width 176 height 10
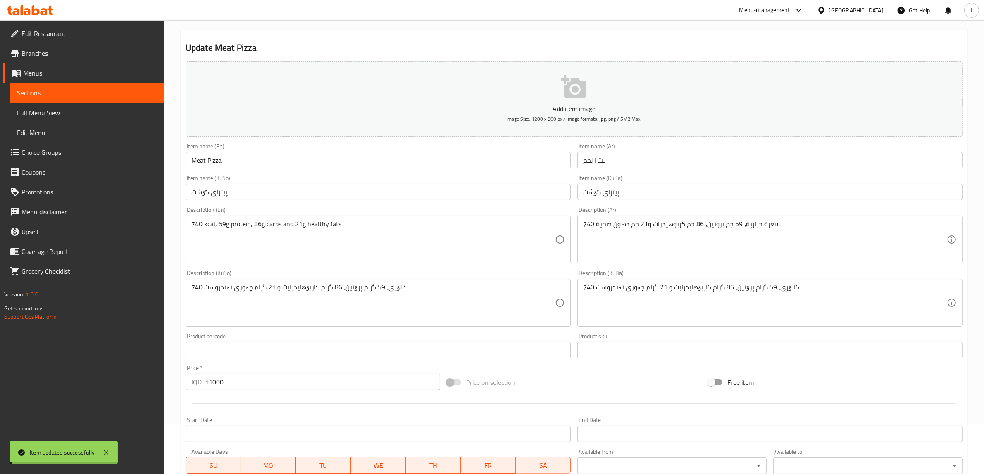
scroll to position [48, 0]
click at [69, 88] on span "Sections" at bounding box center [87, 93] width 141 height 10
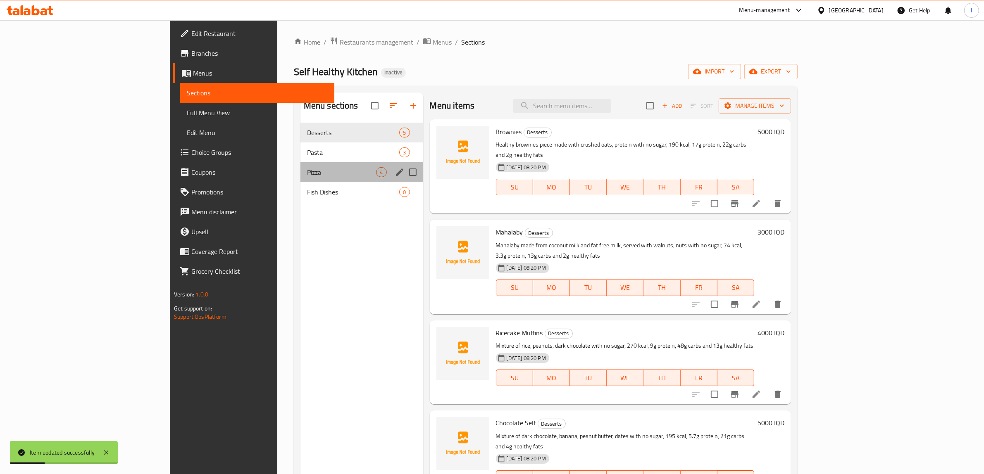
click at [300, 181] on div "Pizza 4" at bounding box center [361, 172] width 123 height 20
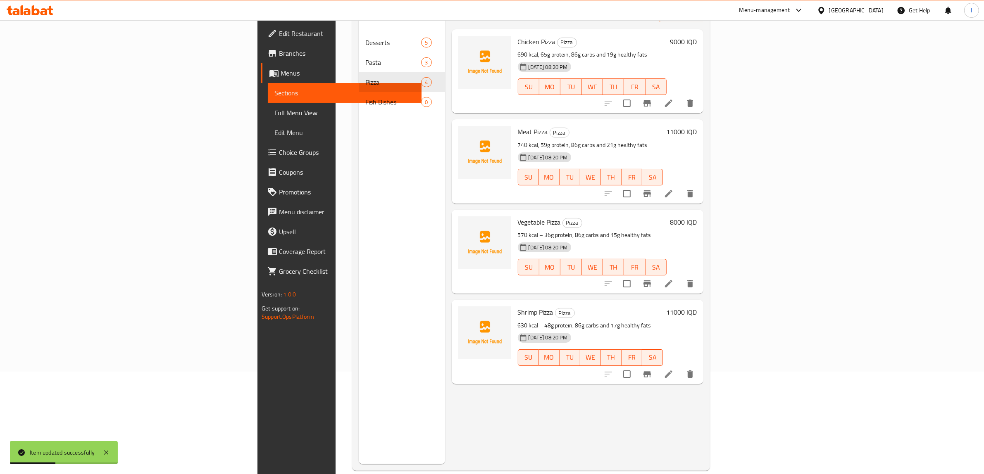
scroll to position [103, 0]
click at [673, 278] on icon at bounding box center [669, 283] width 10 height 10
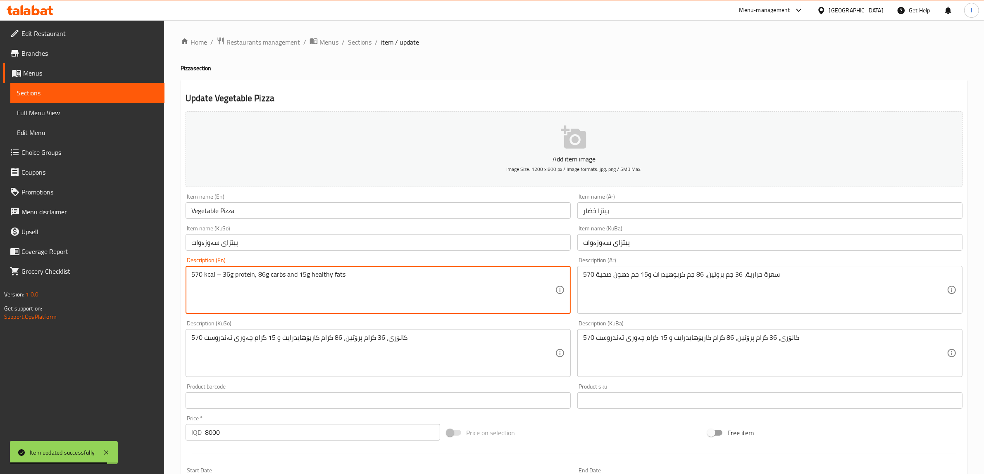
drag, startPoint x: 220, startPoint y: 276, endPoint x: 215, endPoint y: 277, distance: 5.2
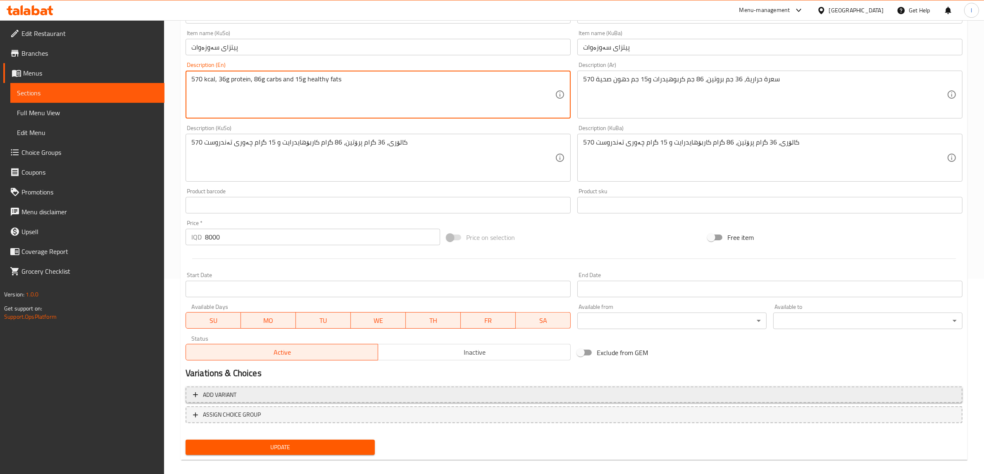
scroll to position [203, 0]
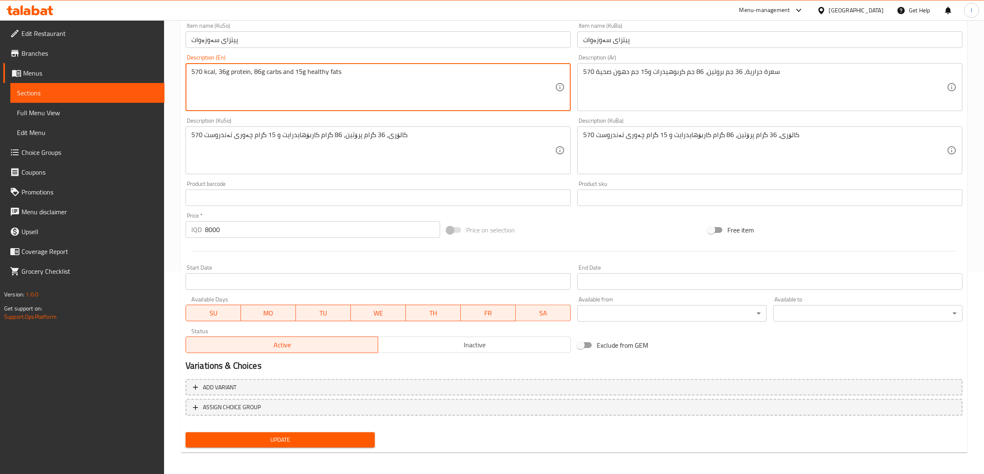
type textarea "570 kcal, 36g protein, 86g carbs and 15g healthy fats"
click at [317, 436] on span "Update" at bounding box center [280, 440] width 176 height 10
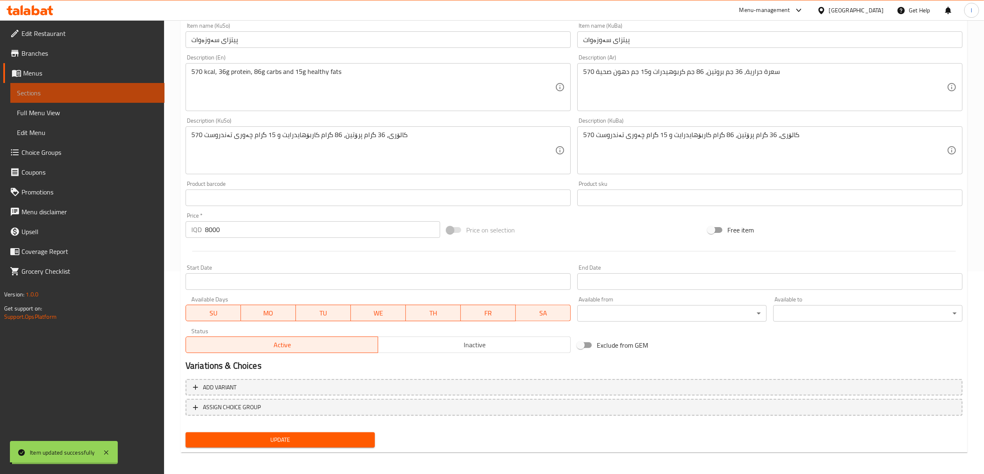
click at [59, 95] on span "Sections" at bounding box center [87, 93] width 141 height 10
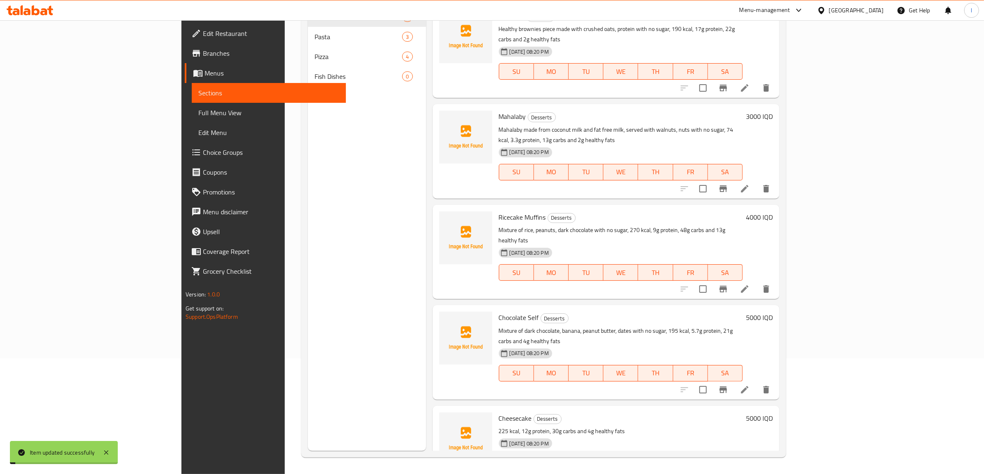
scroll to position [116, 0]
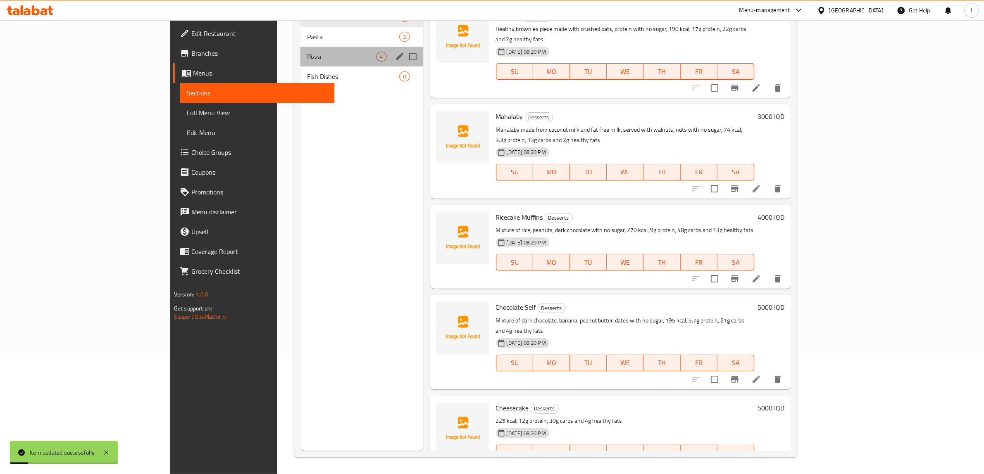
click at [300, 63] on div "Pizza 4" at bounding box center [361, 57] width 123 height 20
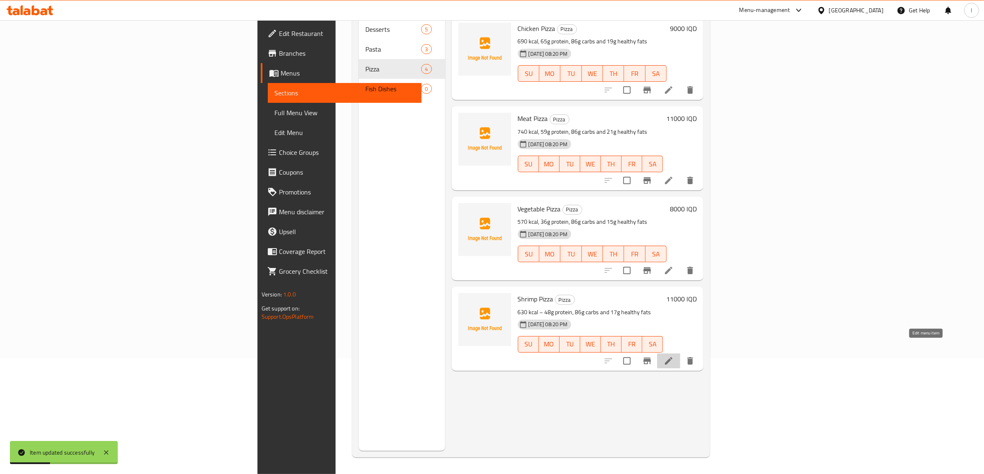
click at [673, 356] on icon at bounding box center [669, 361] width 10 height 10
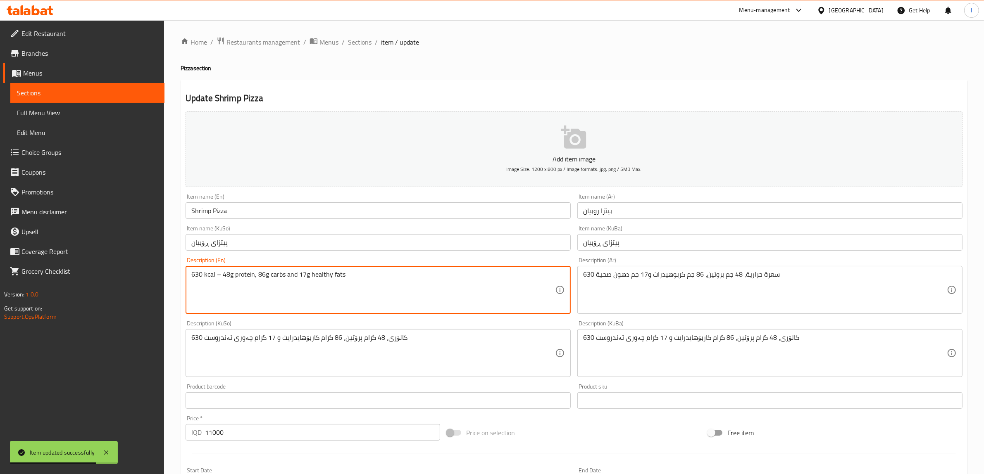
drag, startPoint x: 220, startPoint y: 276, endPoint x: 215, endPoint y: 279, distance: 6.1
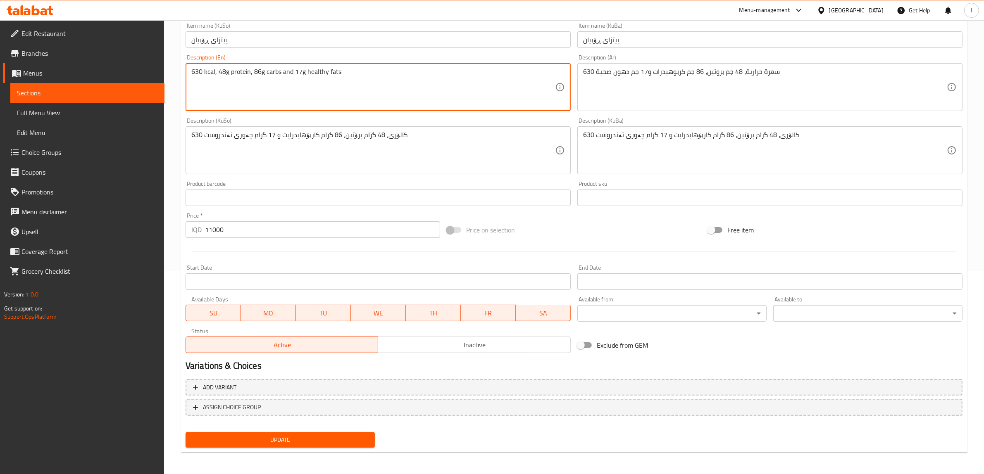
type textarea "630 kcal, 48g protein, 86g carbs and 17g healthy fats"
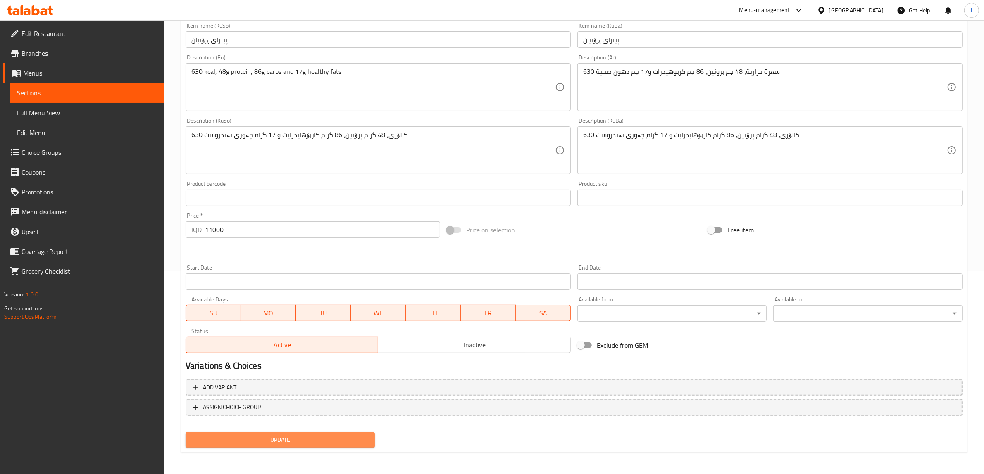
click at [277, 440] on span "Update" at bounding box center [280, 440] width 176 height 10
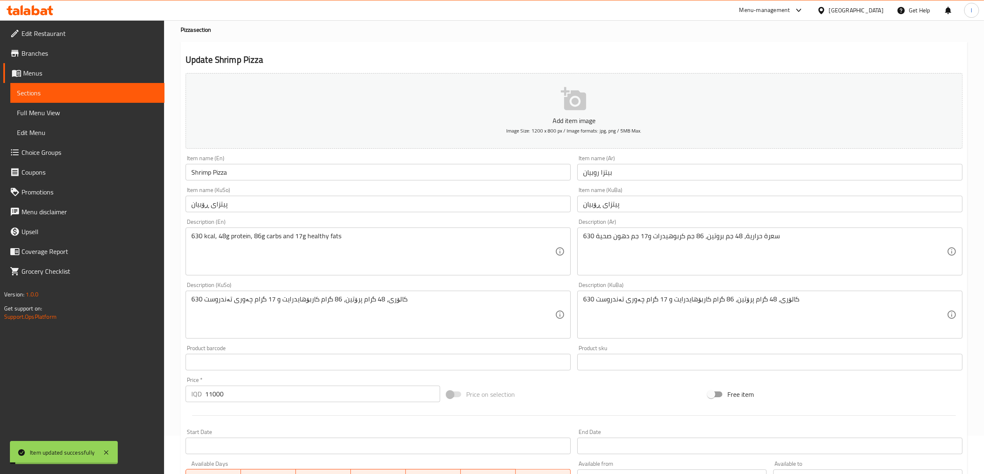
scroll to position [0, 0]
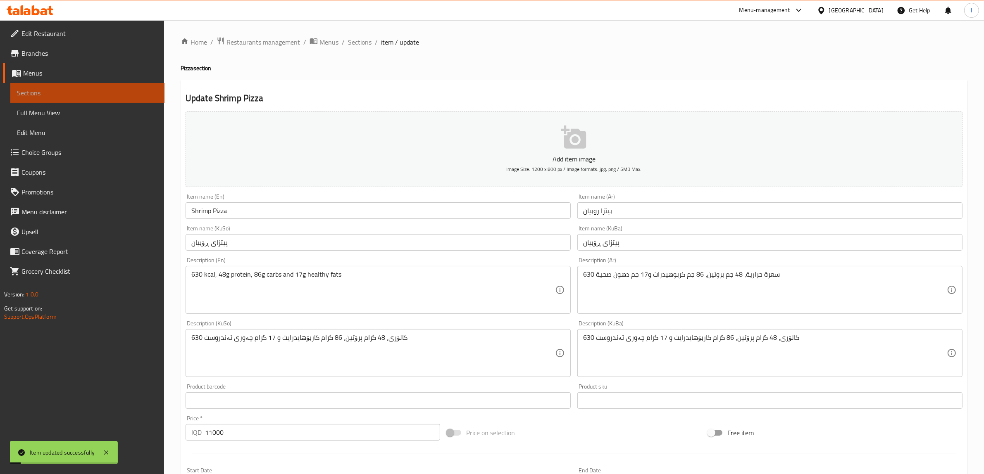
click at [44, 91] on span "Sections" at bounding box center [87, 93] width 141 height 10
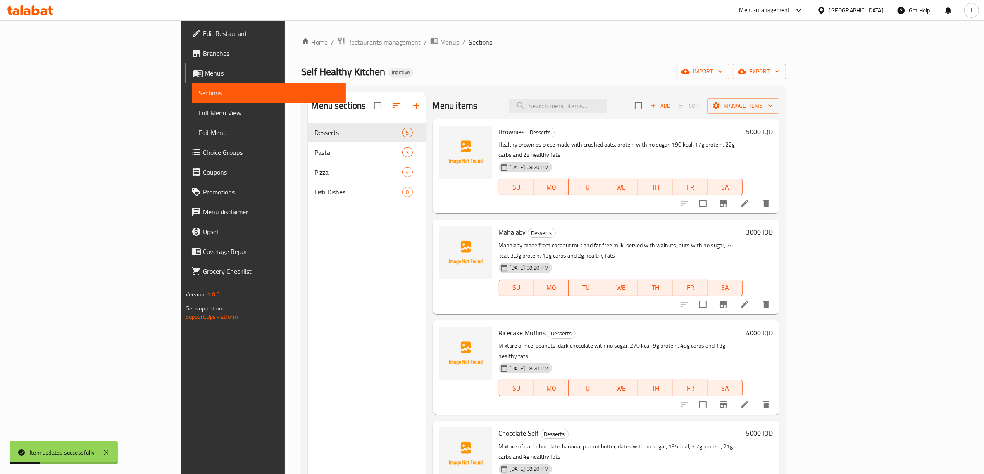
click at [198, 110] on span "Full Menu View" at bounding box center [268, 113] width 141 height 10
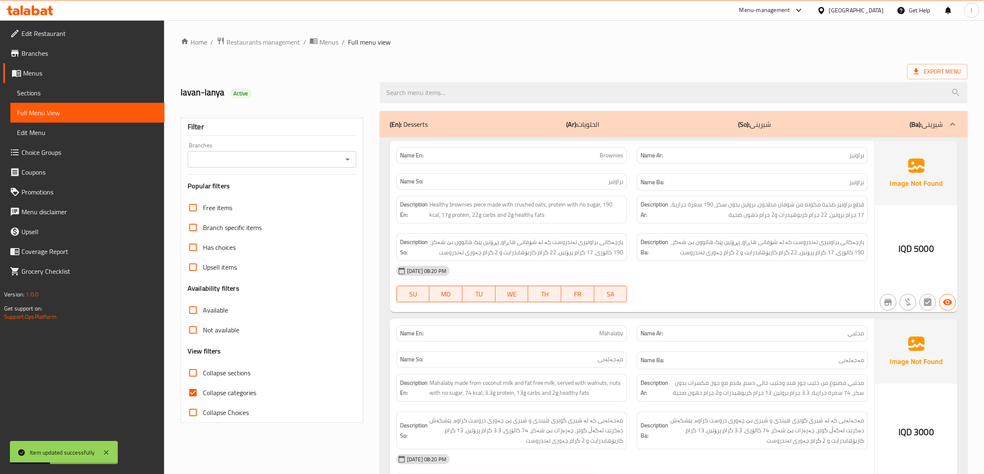
click at [290, 159] on input "Branches" at bounding box center [265, 160] width 150 height 12
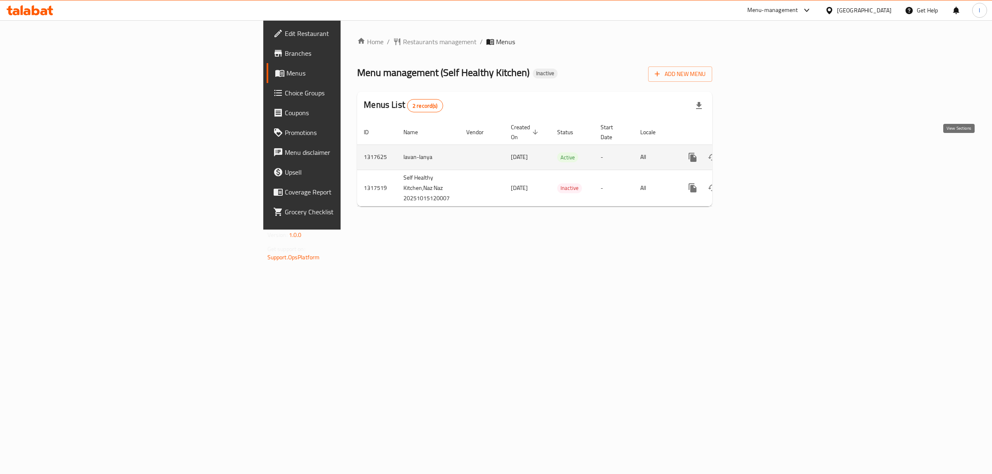
click at [762, 148] on link "enhanced table" at bounding box center [752, 158] width 20 height 20
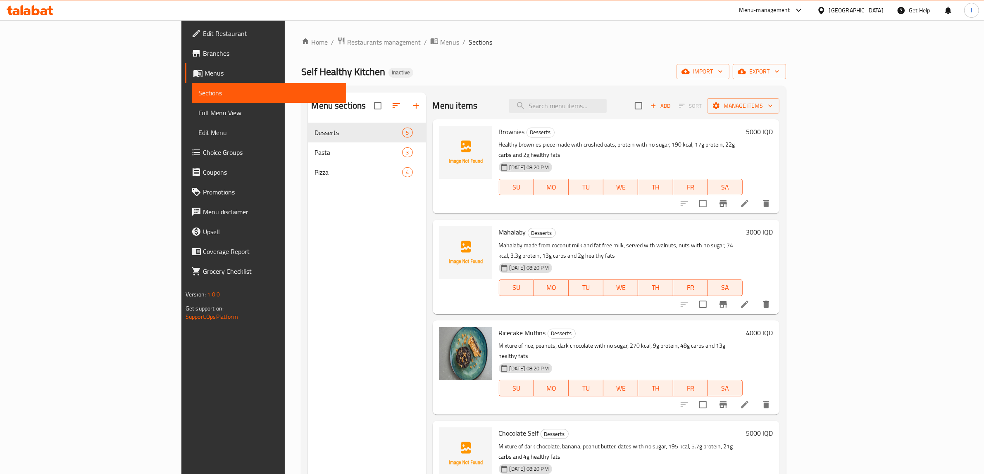
click at [198, 114] on span "Full Menu View" at bounding box center [268, 113] width 141 height 10
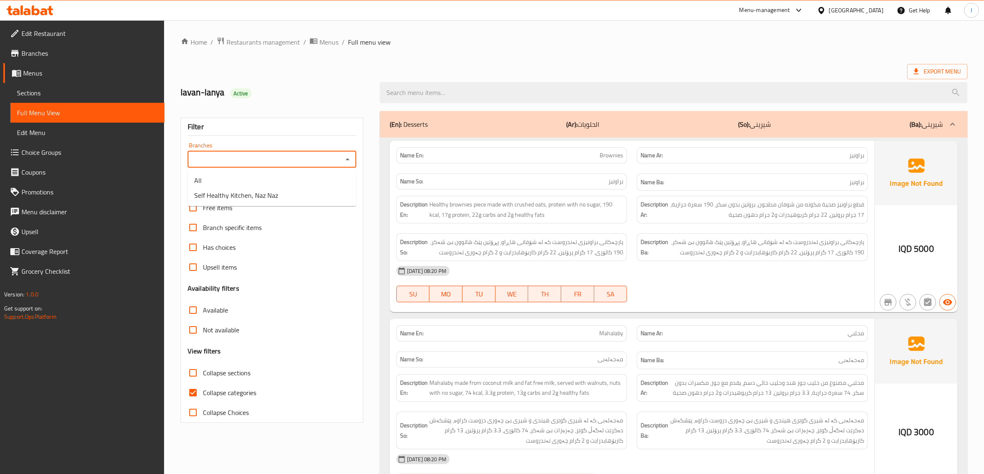
click at [308, 165] on input "Branches" at bounding box center [265, 160] width 150 height 12
click at [244, 191] on span "Self Healthy Kitchen, Naz Naz" at bounding box center [236, 195] width 84 height 10
type input "Self Healthy Kitchen, Naz Naz"
click at [236, 395] on span "Collapse categories" at bounding box center [229, 393] width 53 height 10
click at [203, 395] on input "Collapse categories" at bounding box center [193, 393] width 20 height 20
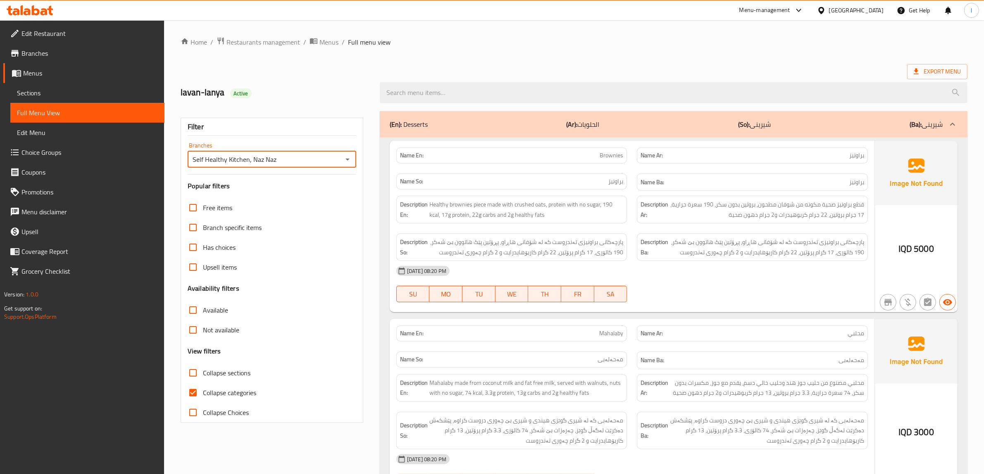
checkbox input "false"
click at [235, 373] on span "Collapse sections" at bounding box center [227, 373] width 48 height 10
click at [203, 373] on input "Collapse sections" at bounding box center [193, 373] width 20 height 20
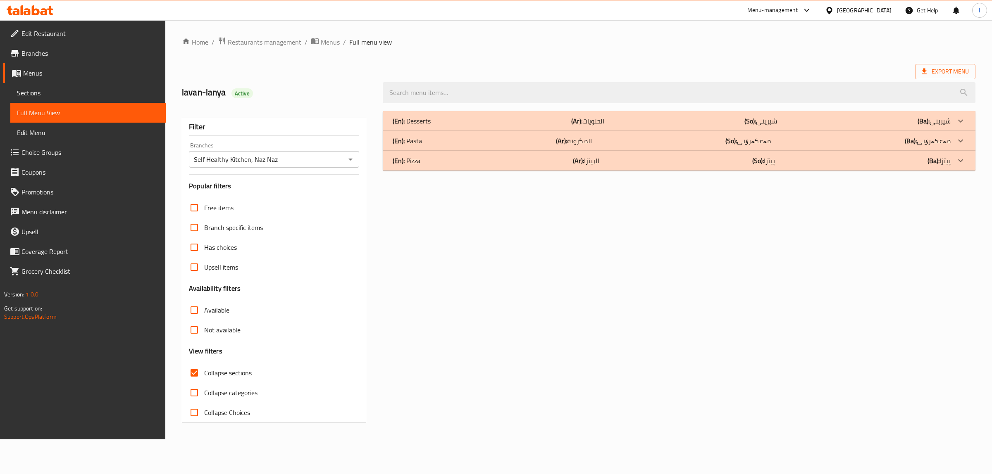
click at [233, 373] on span "Collapse sections" at bounding box center [228, 373] width 48 height 10
click at [204, 373] on input "Collapse sections" at bounding box center [194, 373] width 20 height 20
checkbox input "false"
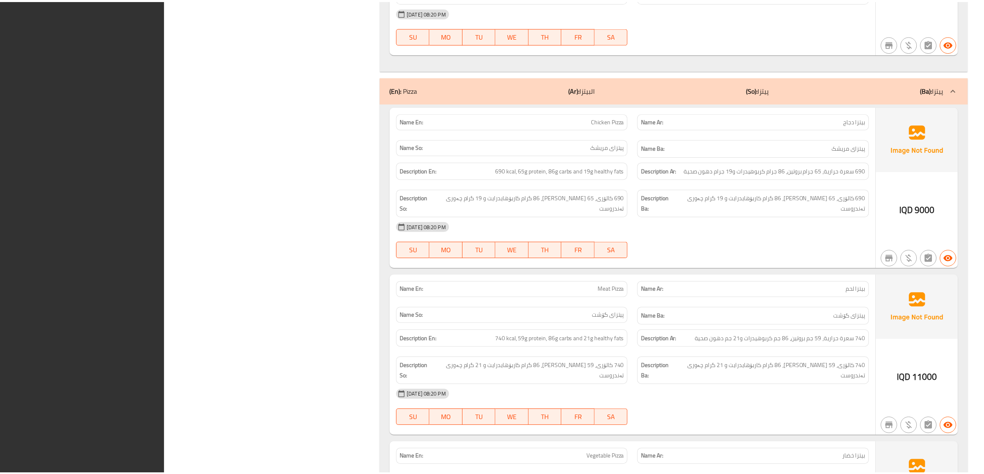
scroll to position [1852, 0]
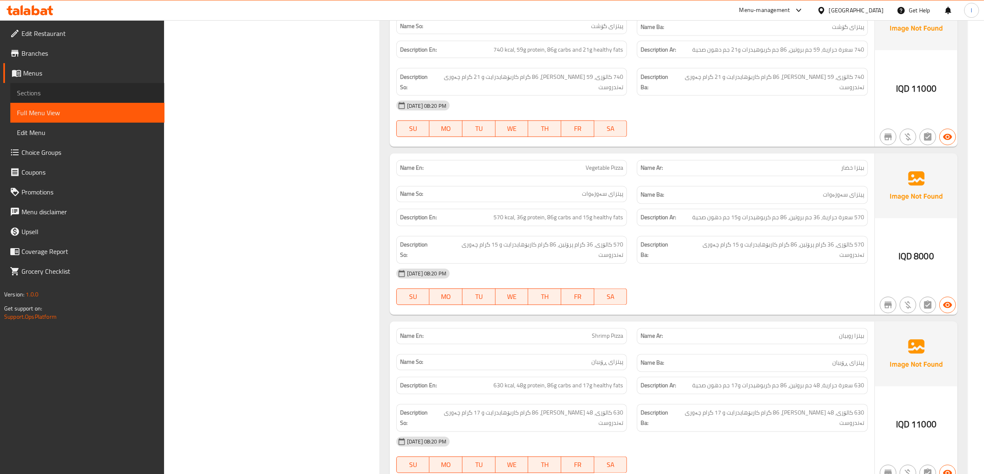
click at [40, 97] on span "Sections" at bounding box center [87, 93] width 141 height 10
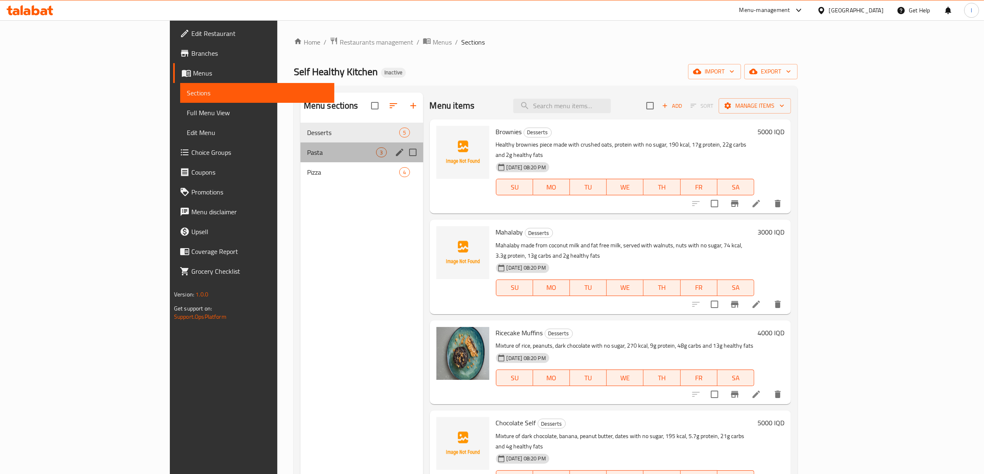
click at [300, 158] on div "Pasta 3" at bounding box center [361, 153] width 123 height 20
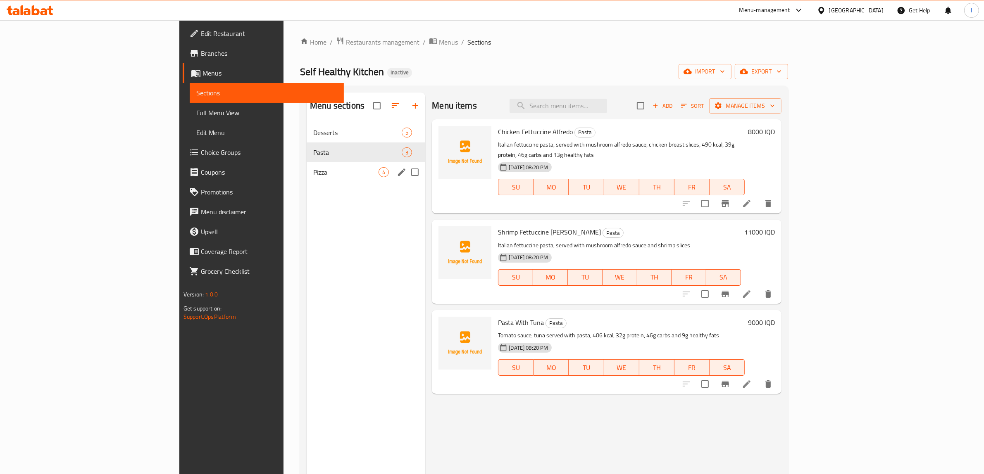
click at [313, 171] on span "Pizza" at bounding box center [345, 172] width 65 height 10
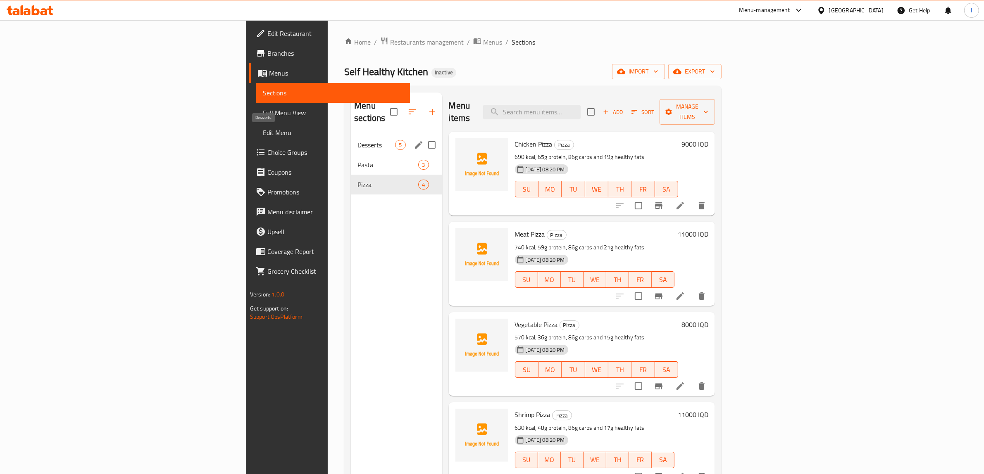
click at [357, 140] on span "Desserts" at bounding box center [376, 145] width 38 height 10
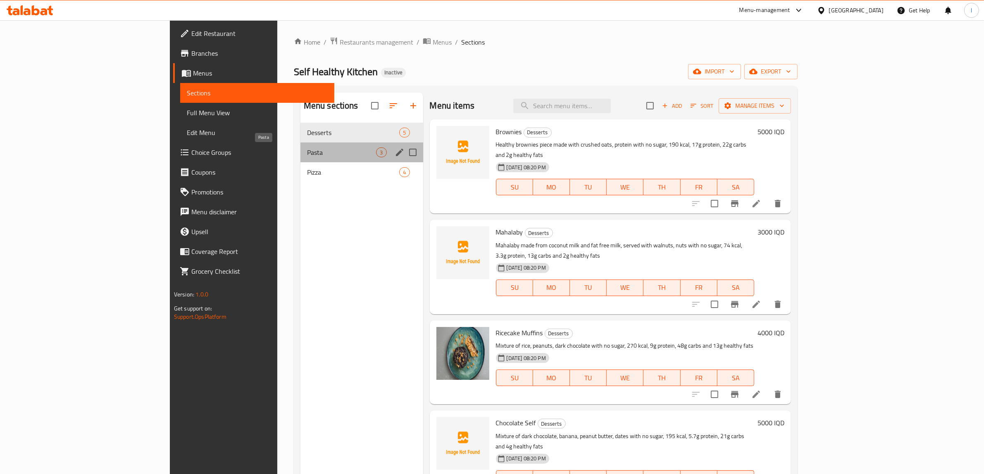
drag, startPoint x: 233, startPoint y: 157, endPoint x: 231, endPoint y: 162, distance: 5.8
click at [307, 157] on span "Pasta" at bounding box center [341, 153] width 69 height 10
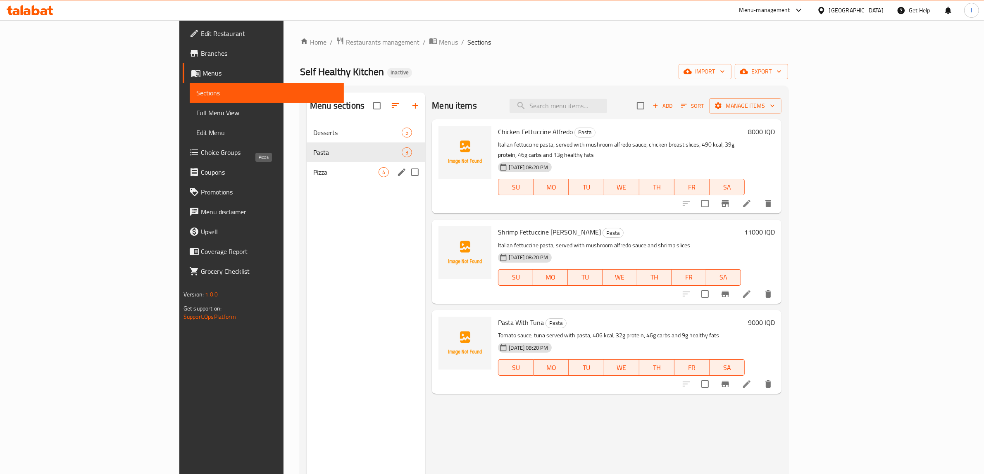
click at [313, 171] on span "Pizza" at bounding box center [345, 172] width 65 height 10
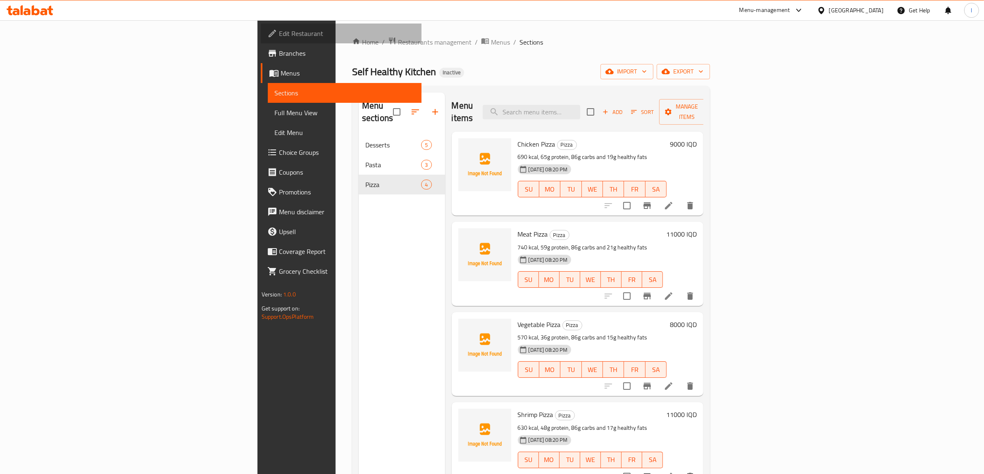
click at [279, 32] on span "Edit Restaurant" at bounding box center [347, 34] width 136 height 10
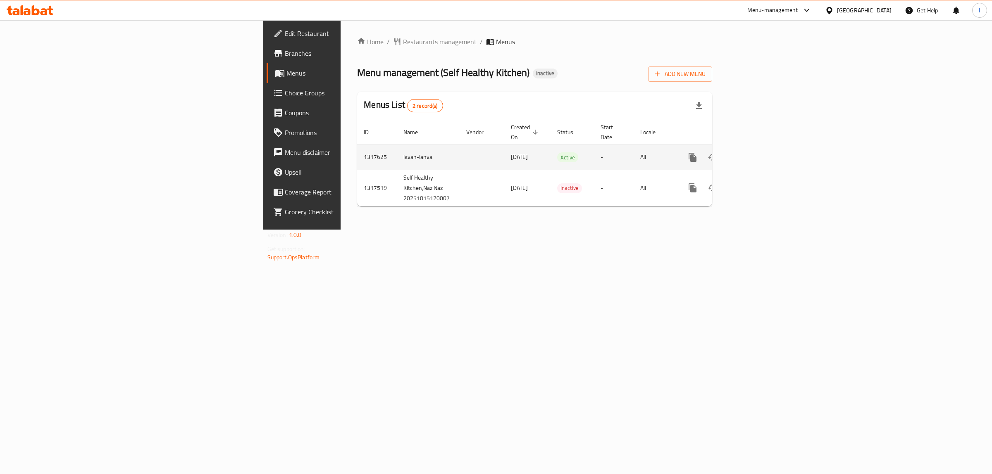
click at [757, 152] on icon "enhanced table" at bounding box center [752, 157] width 10 height 10
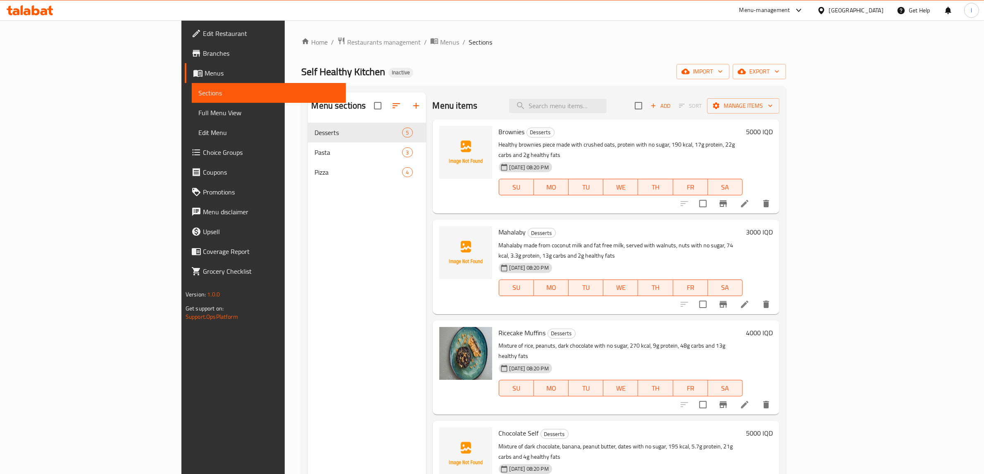
click at [35, 7] on icon at bounding box center [30, 10] width 47 height 10
